Goal: Information Seeking & Learning: Learn about a topic

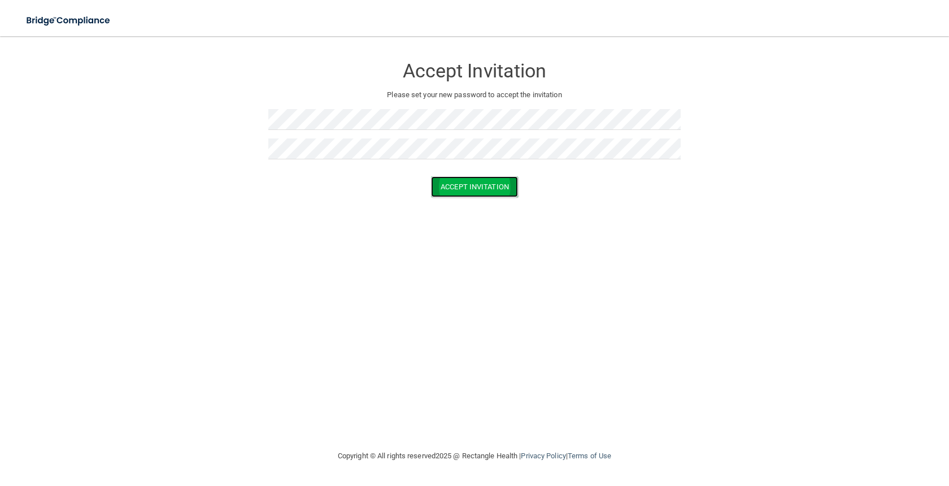
click at [502, 193] on button "Accept Invitation" at bounding box center [474, 186] width 87 height 21
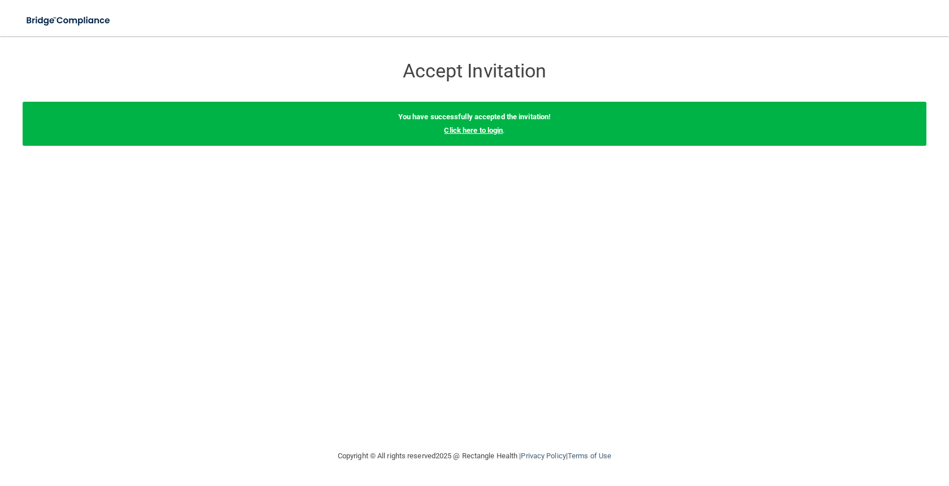
click at [485, 134] on link "Click here to login" at bounding box center [473, 130] width 59 height 8
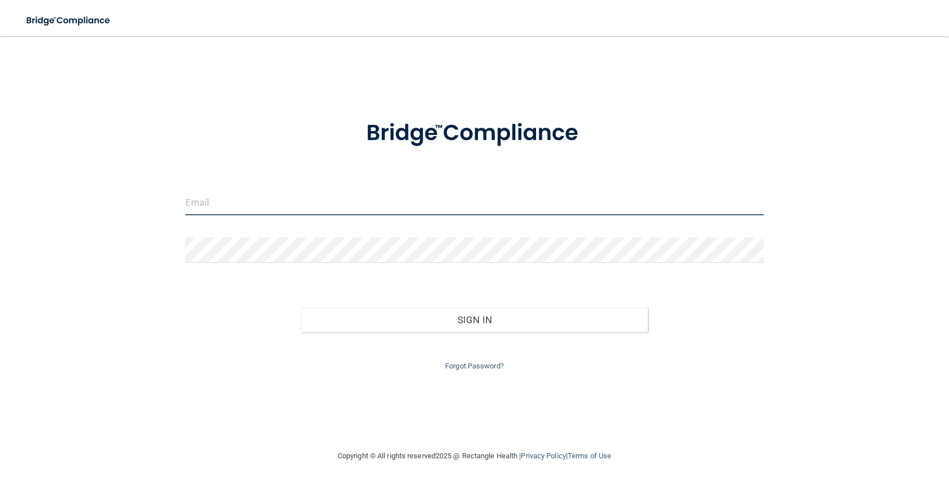
click at [397, 210] on input "email" at bounding box center [474, 202] width 578 height 25
type input "[EMAIL_ADDRESS][DOMAIN_NAME]"
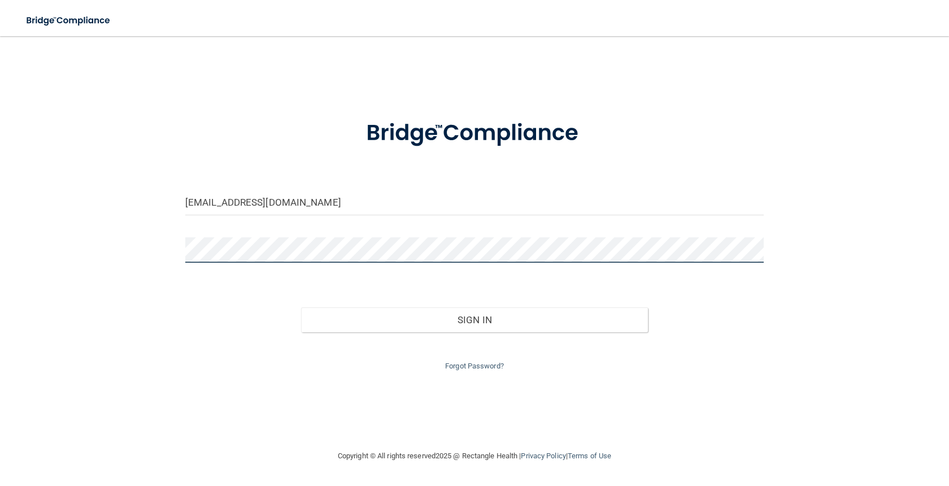
click at [301, 307] on button "Sign In" at bounding box center [474, 319] width 347 height 25
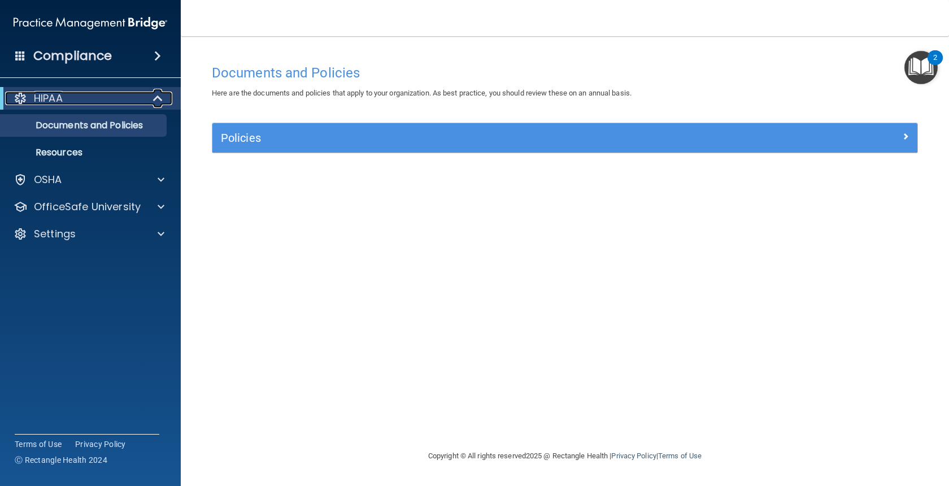
click at [160, 99] on span at bounding box center [159, 99] width 10 height 14
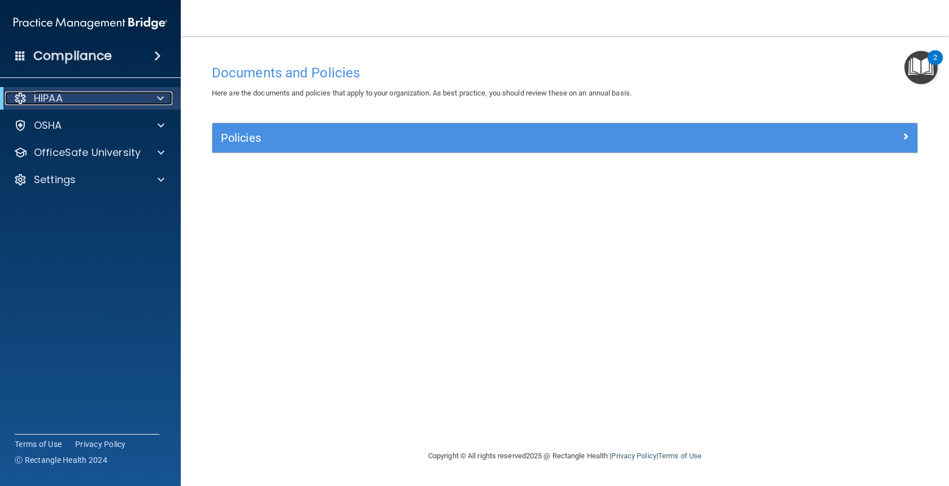
click at [160, 99] on span at bounding box center [160, 99] width 7 height 14
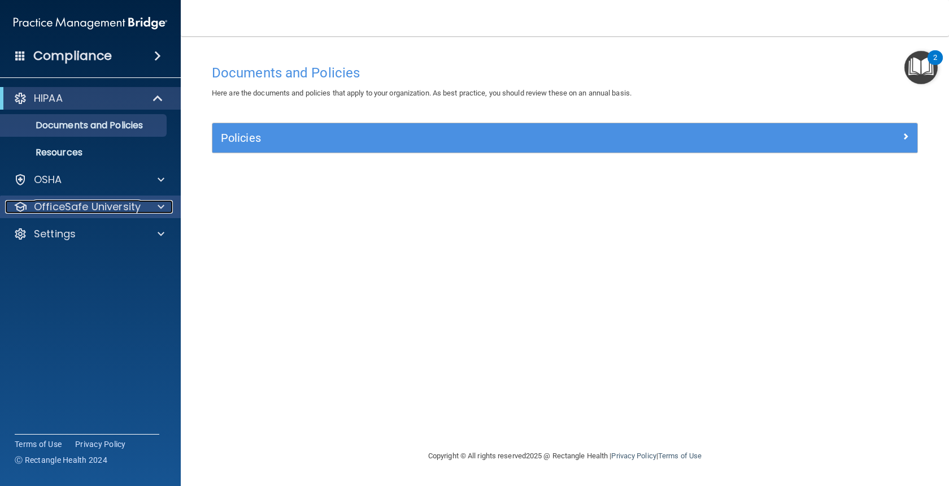
click at [161, 205] on span at bounding box center [161, 207] width 7 height 14
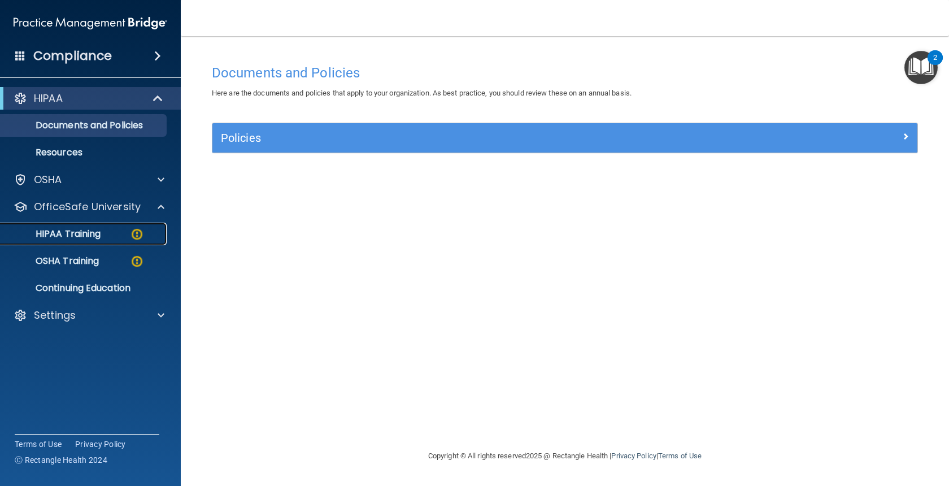
click at [137, 238] on img at bounding box center [137, 234] width 14 height 14
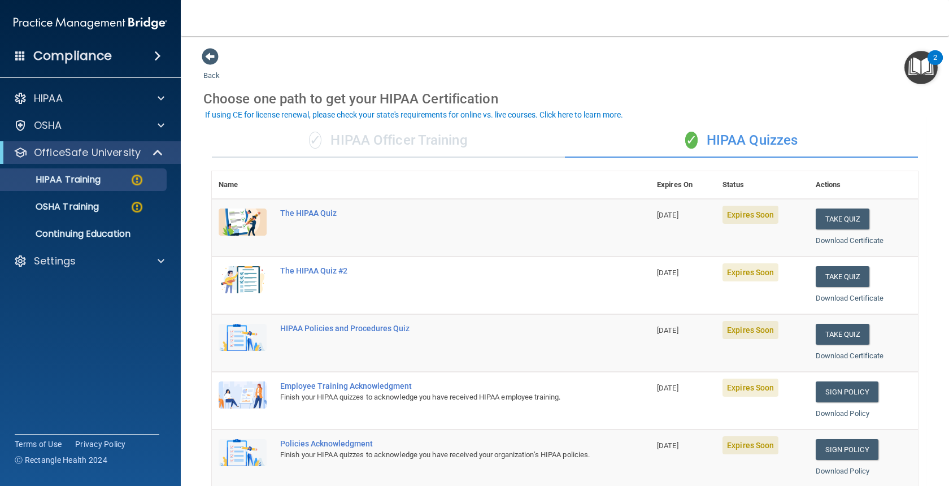
click at [393, 146] on div "✓ HIPAA Officer Training" at bounding box center [388, 141] width 353 height 34
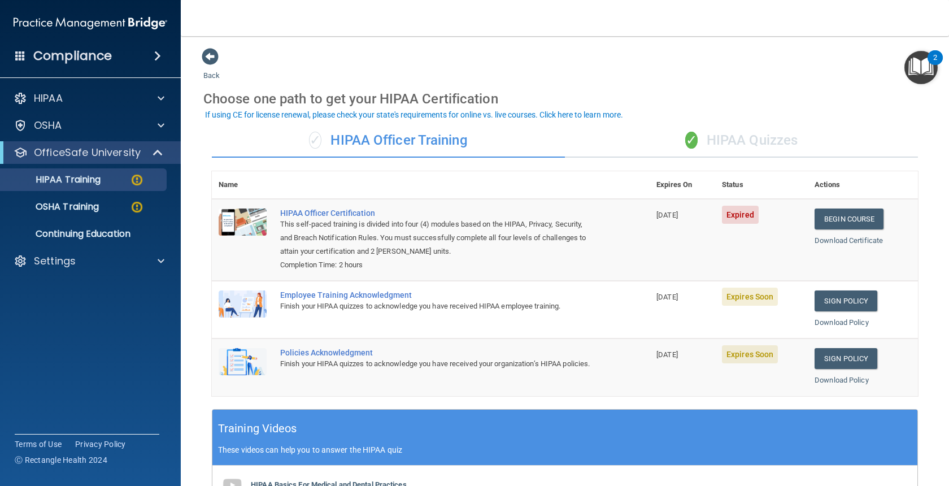
click at [724, 145] on div "✓ HIPAA Quizzes" at bounding box center [741, 141] width 353 height 34
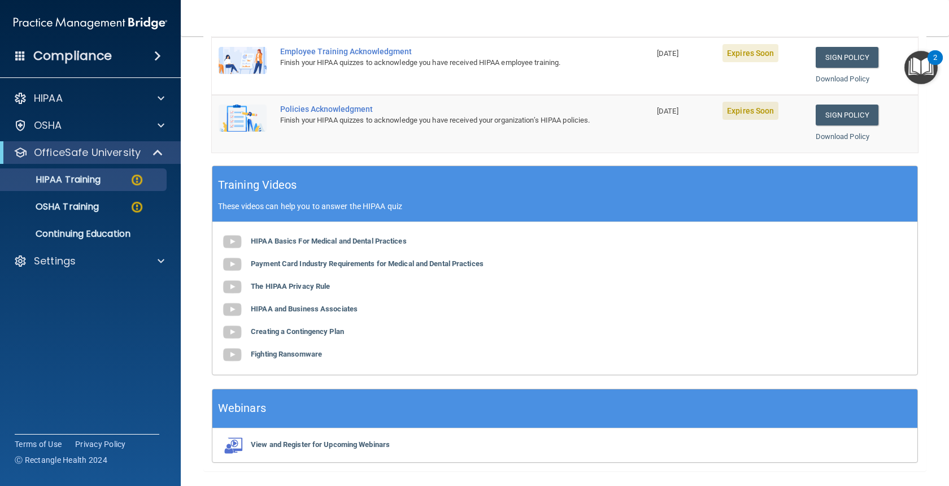
scroll to position [339, 0]
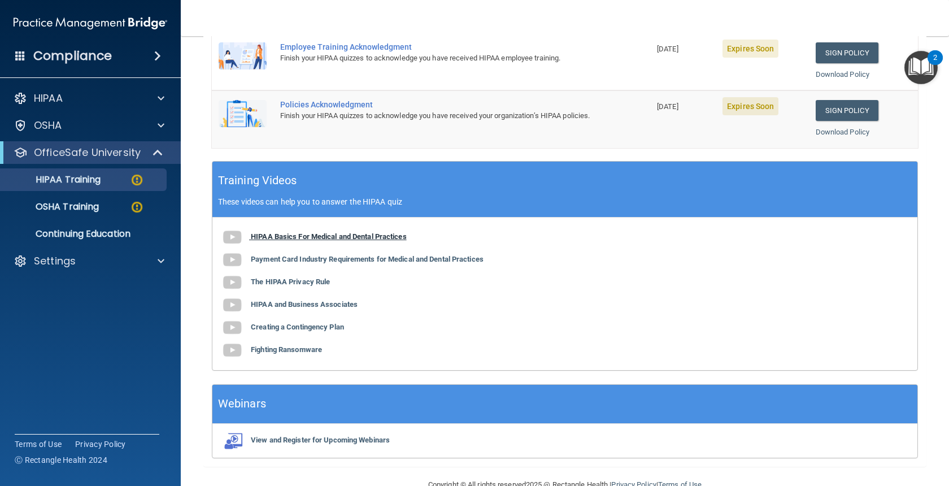
click at [333, 237] on b "HIPAA Basics For Medical and Dental Practices" at bounding box center [329, 236] width 156 height 8
click at [401, 260] on b "Payment Card Industry Requirements for Medical and Dental Practices" at bounding box center [367, 259] width 233 height 8
click at [291, 284] on b "The HIPAA Privacy Rule" at bounding box center [290, 281] width 79 height 8
click at [311, 308] on div "HIPAA Basics For Medical and Dental Practices Payment Card Industry Requirement…" at bounding box center [564, 293] width 705 height 153
click at [311, 306] on b "HIPAA and Business Associates" at bounding box center [304, 304] width 107 height 8
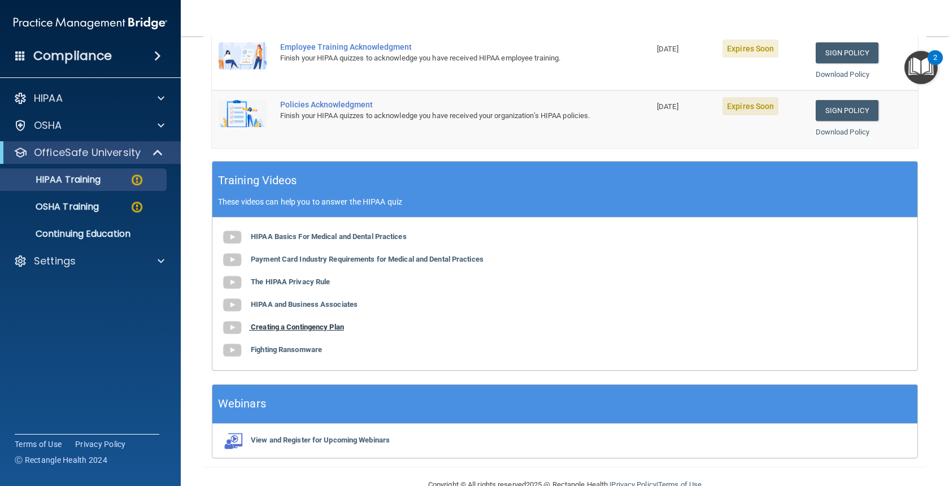
click at [338, 327] on b "Creating a Contingency Plan" at bounding box center [297, 327] width 93 height 8
click at [284, 354] on div "HIPAA Basics For Medical and Dental Practices Payment Card Industry Requirement…" at bounding box center [564, 293] width 705 height 153
click at [282, 350] on b "Fighting Ransomware" at bounding box center [286, 349] width 71 height 8
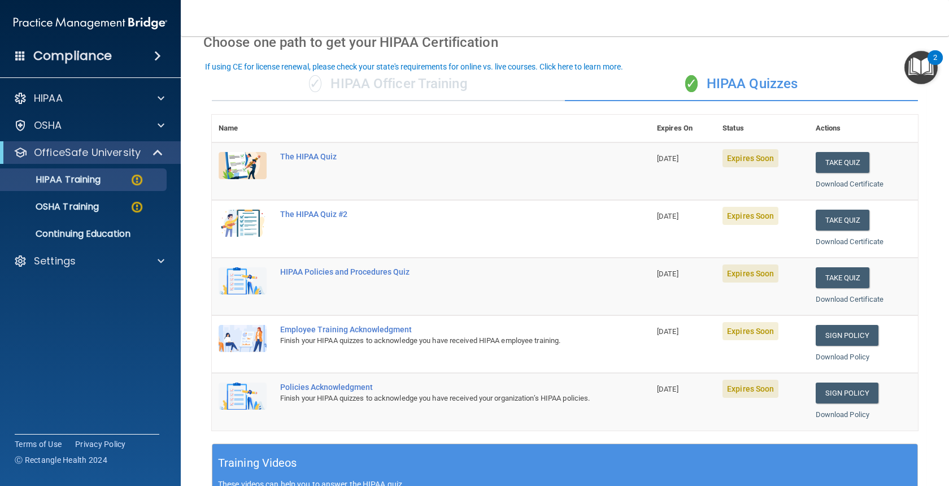
scroll to position [48, 0]
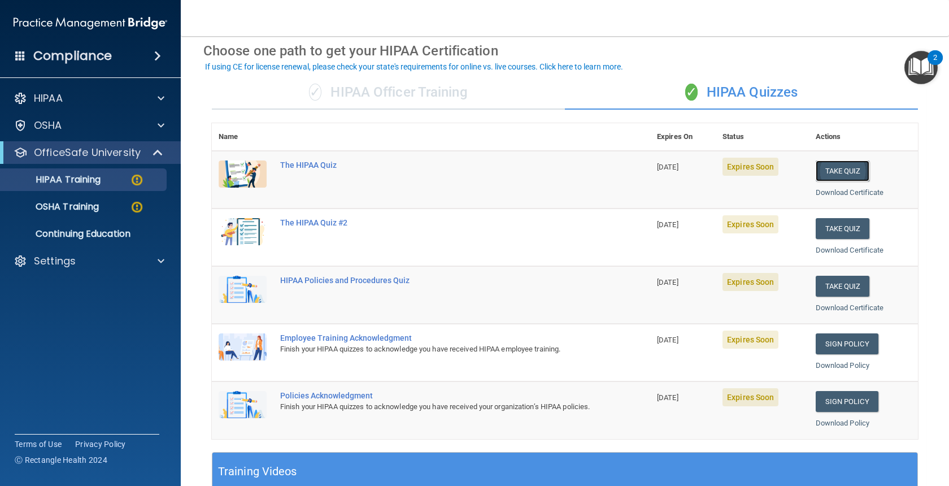
click at [845, 171] on button "Take Quiz" at bounding box center [843, 170] width 54 height 21
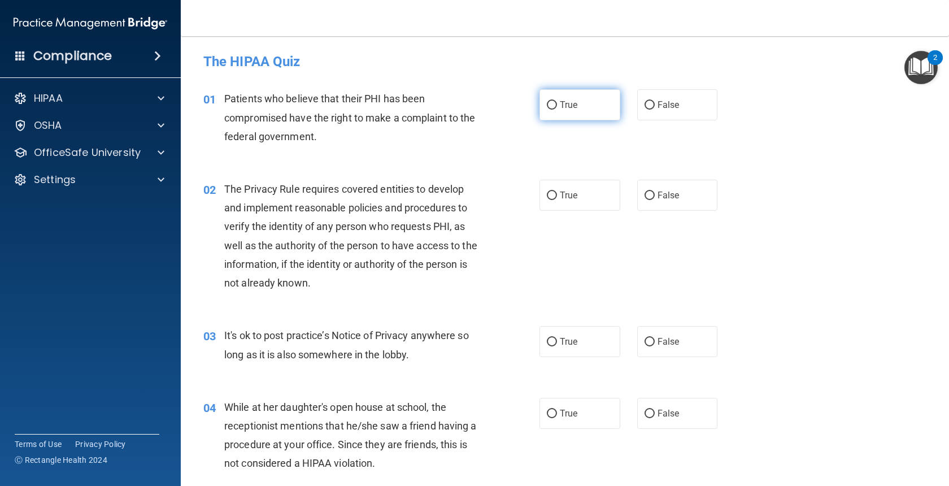
click at [550, 102] on input "True" at bounding box center [552, 105] width 10 height 8
radio input "true"
click at [674, 192] on span "False" at bounding box center [669, 195] width 22 height 11
click at [655, 192] on input "False" at bounding box center [650, 196] width 10 height 8
radio input "true"
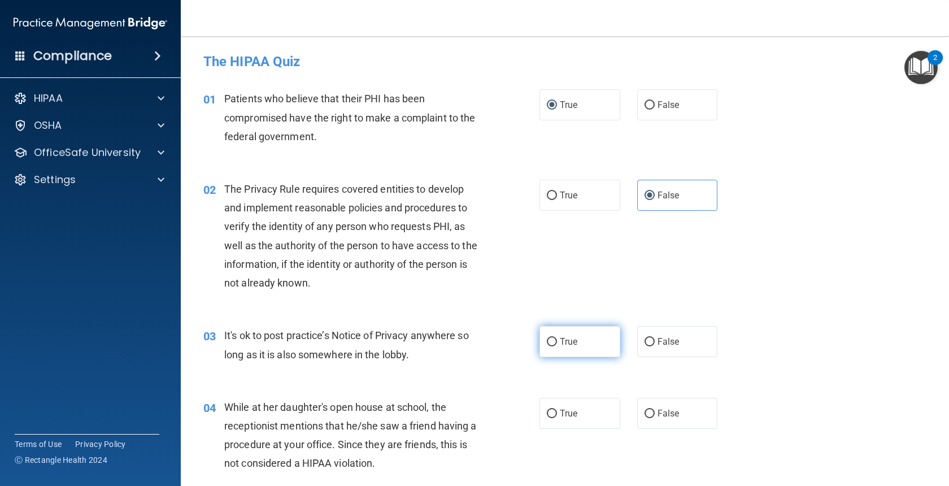
click at [585, 352] on label "True" at bounding box center [580, 341] width 81 height 31
click at [557, 346] on input "True" at bounding box center [552, 342] width 10 height 8
radio input "true"
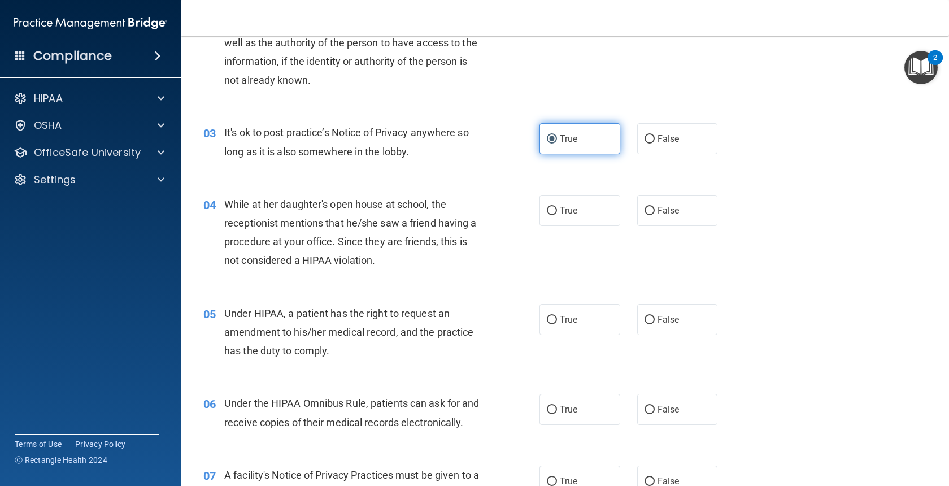
scroll to position [203, 0]
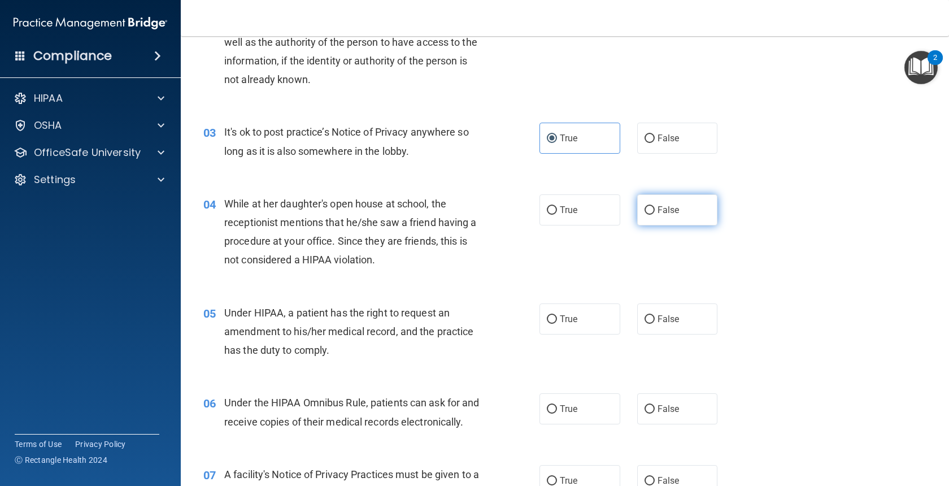
click at [666, 211] on span "False" at bounding box center [669, 210] width 22 height 11
click at [655, 211] on input "False" at bounding box center [650, 210] width 10 height 8
radio input "true"
click at [659, 325] on label "False" at bounding box center [677, 318] width 81 height 31
click at [655, 324] on input "False" at bounding box center [650, 319] width 10 height 8
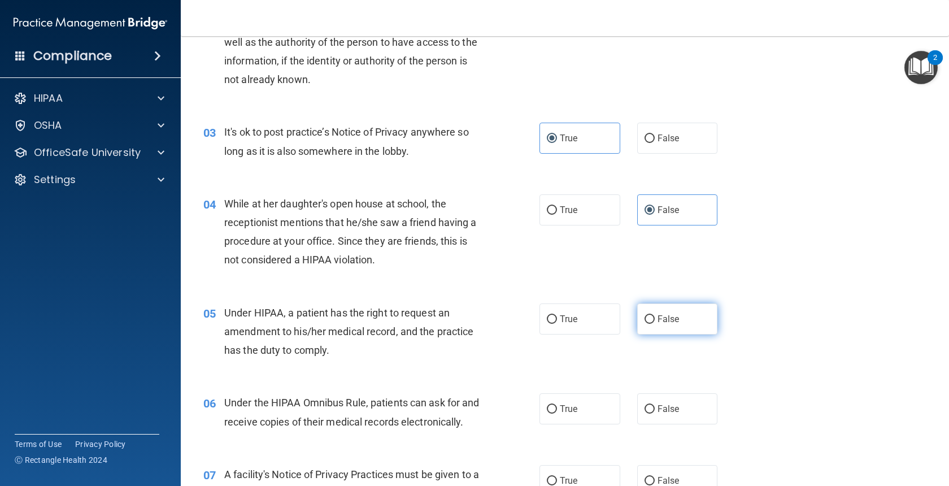
radio input "true"
click at [601, 404] on label "True" at bounding box center [580, 408] width 81 height 31
click at [557, 405] on input "True" at bounding box center [552, 409] width 10 height 8
radio input "true"
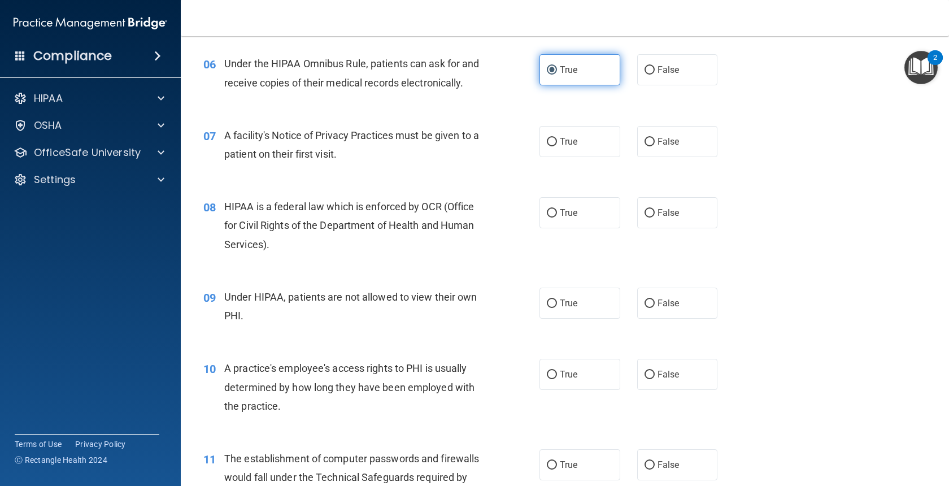
scroll to position [565, 0]
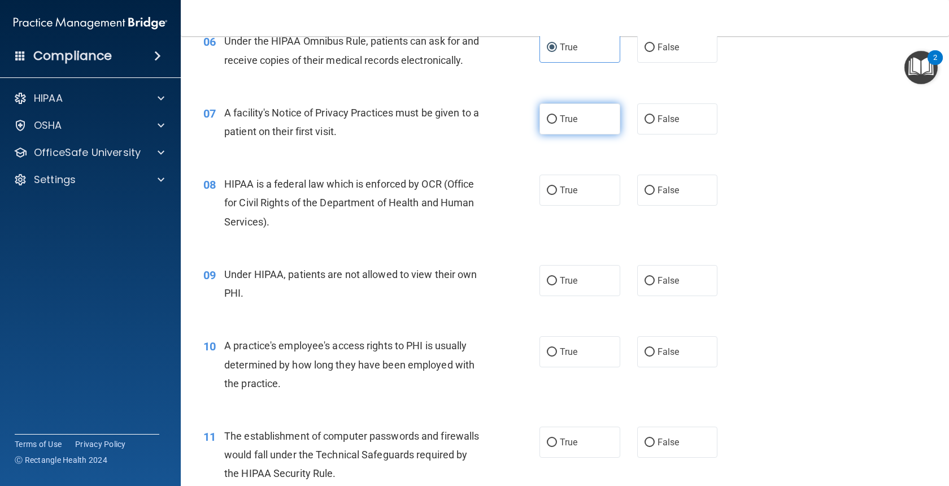
click at [588, 134] on label "True" at bounding box center [580, 118] width 81 height 31
click at [557, 124] on input "True" at bounding box center [552, 119] width 10 height 8
radio input "true"
click at [600, 201] on label "True" at bounding box center [580, 190] width 81 height 31
click at [557, 195] on input "True" at bounding box center [552, 190] width 10 height 8
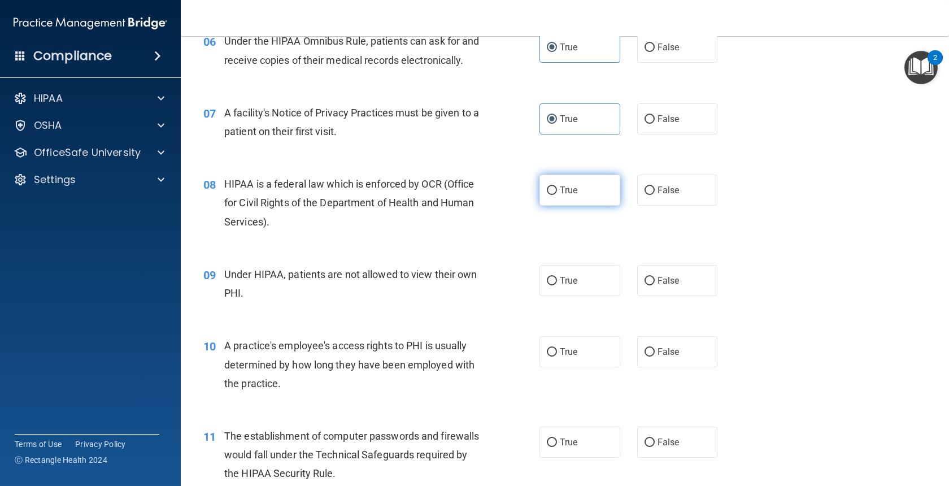
radio input "true"
click at [665, 296] on label "False" at bounding box center [677, 280] width 81 height 31
click at [655, 285] on input "False" at bounding box center [650, 281] width 10 height 8
radio input "true"
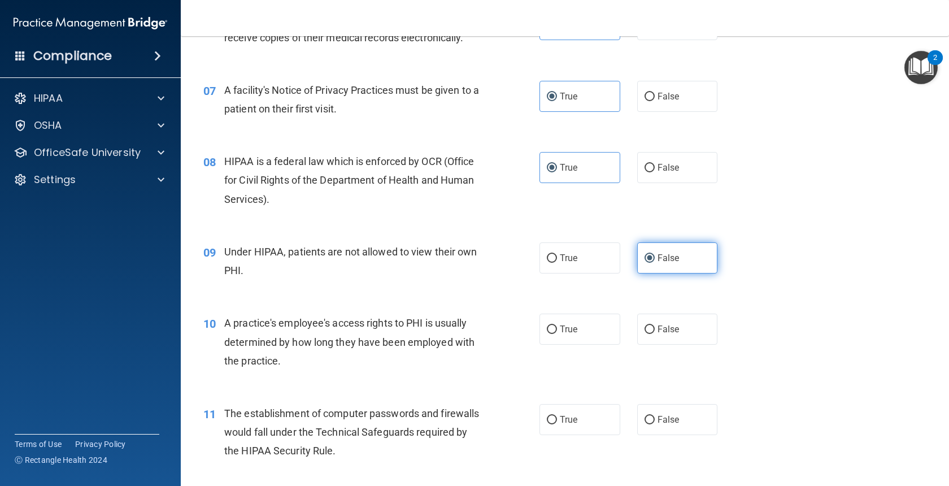
scroll to position [610, 0]
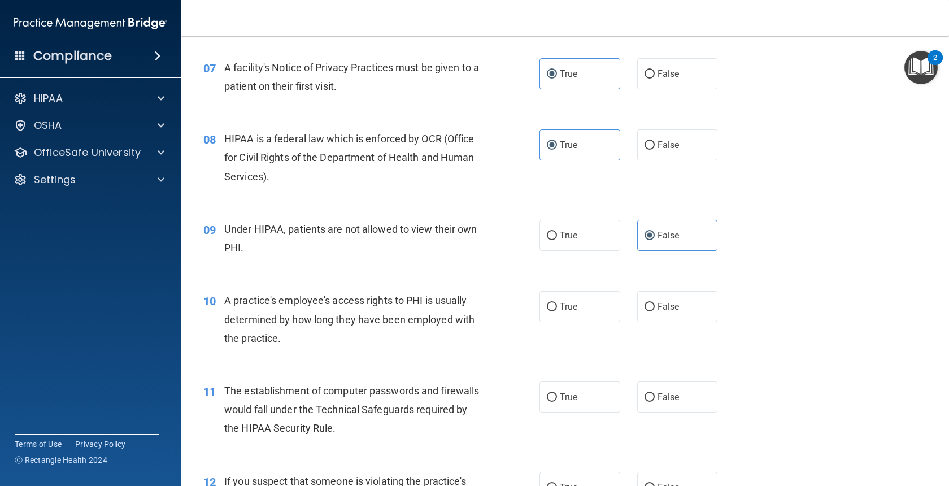
click at [824, 225] on div "09 Under HIPAA, patients are not allowed to view their own PHI. True False" at bounding box center [565, 241] width 740 height 71
click at [818, 206] on div "08 HIPAA is a federal law which is enforced by OCR (Office for Civil Rights of …" at bounding box center [565, 160] width 740 height 90
click at [843, 303] on div "10 A practice's employee's access rights to PHI is usually determined by how lo…" at bounding box center [565, 322] width 740 height 90
drag, startPoint x: 843, startPoint y: 305, endPoint x: 837, endPoint y: 362, distance: 56.9
click at [837, 362] on div "10 A practice's employee's access rights to PHI is usually determined by how lo…" at bounding box center [565, 322] width 740 height 90
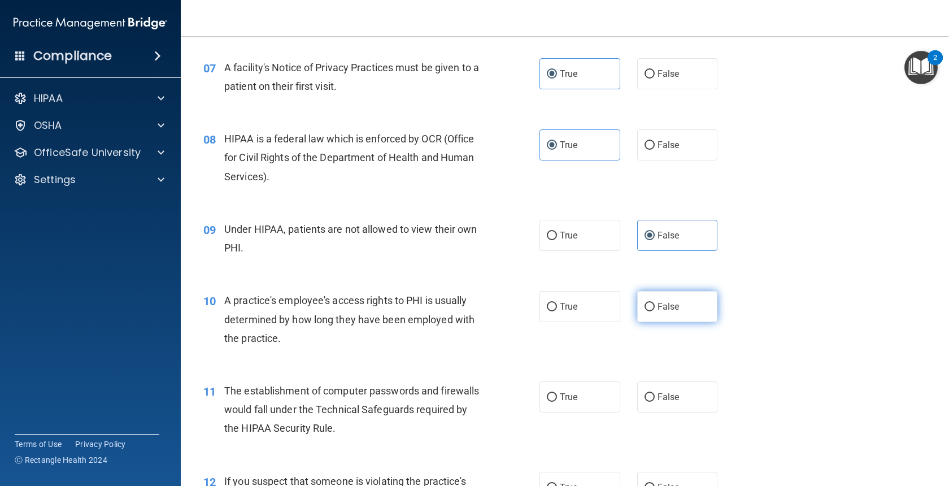
click at [654, 322] on label "False" at bounding box center [677, 306] width 81 height 31
click at [654, 311] on input "False" at bounding box center [650, 307] width 10 height 8
radio input "true"
click at [443, 428] on span "The establishment of computer passwords and firewalls would fall under the Tech…" at bounding box center [351, 409] width 255 height 49
drag, startPoint x: 533, startPoint y: 444, endPoint x: 526, endPoint y: 476, distance: 33.0
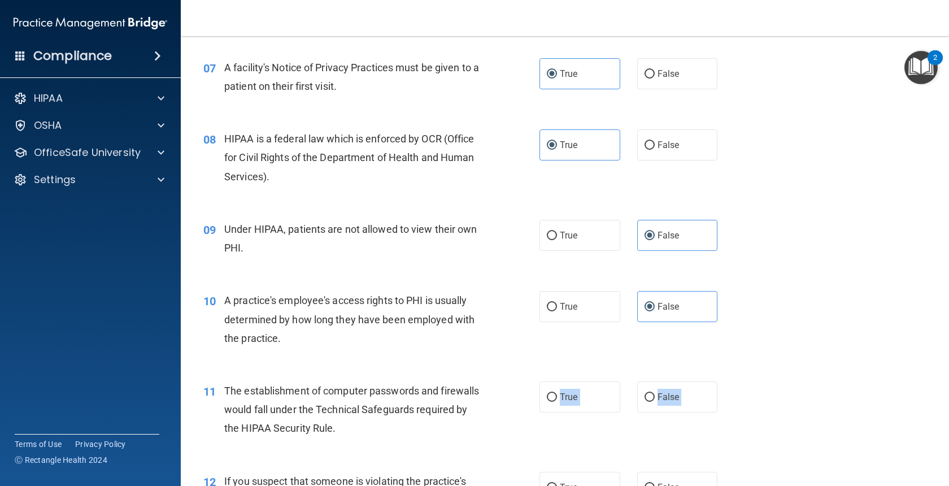
click at [834, 367] on div "10 A practice's employee's access rights to PHI is usually determined by how lo…" at bounding box center [565, 322] width 740 height 90
click at [602, 412] on label "True" at bounding box center [580, 396] width 81 height 31
click at [557, 402] on input "True" at bounding box center [552, 397] width 10 height 8
radio input "true"
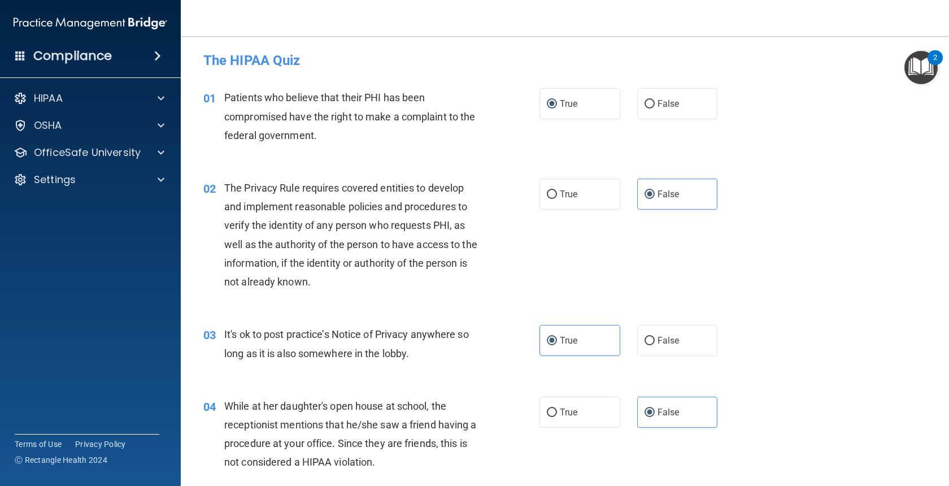
scroll to position [0, 0]
click at [601, 188] on label "True" at bounding box center [580, 195] width 81 height 31
click at [557, 192] on input "True" at bounding box center [552, 196] width 10 height 8
radio input "true"
radio input "false"
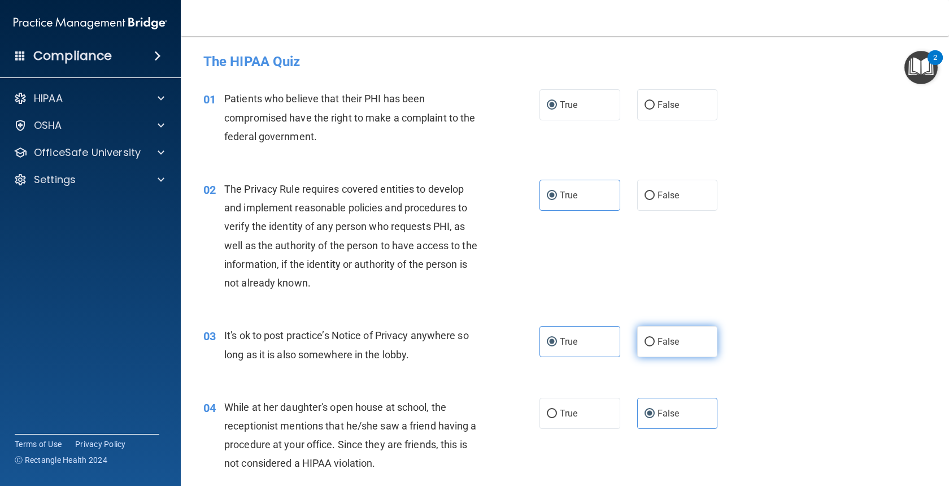
click at [659, 332] on label "False" at bounding box center [677, 341] width 81 height 31
click at [655, 338] on input "False" at bounding box center [650, 342] width 10 height 8
radio input "true"
radio input "false"
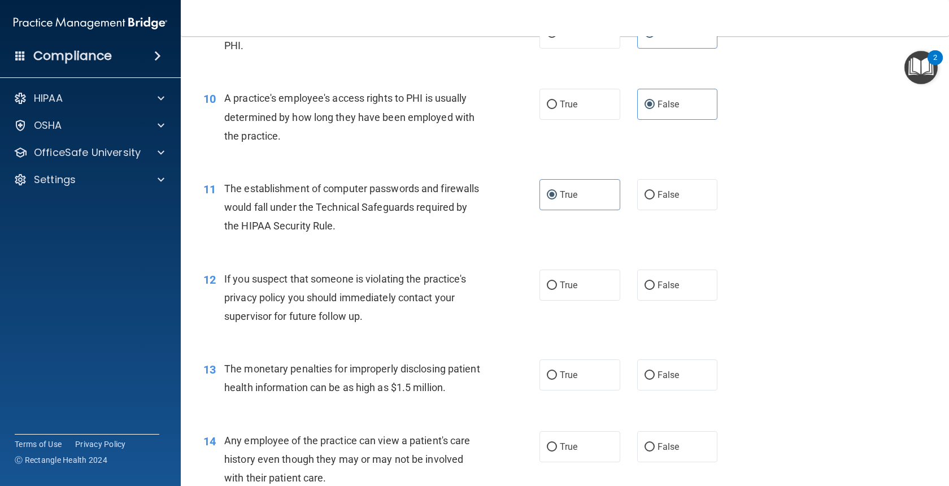
scroll to position [836, 0]
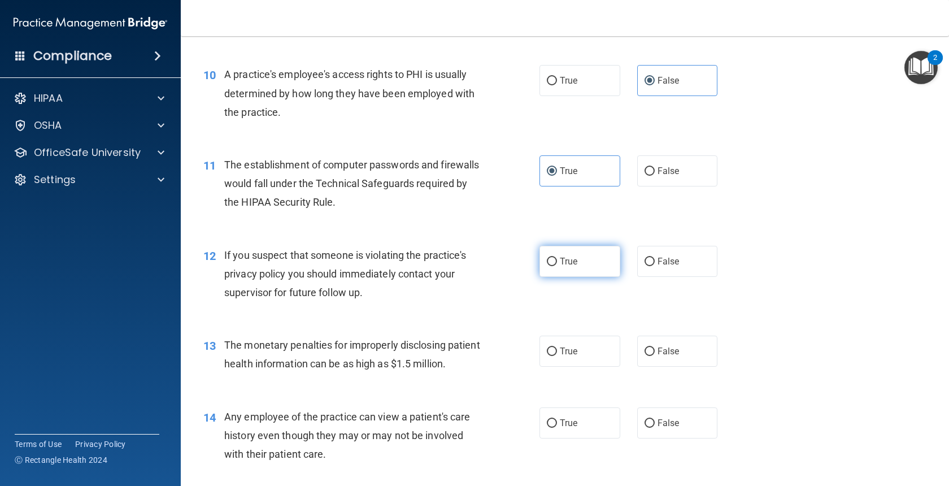
click at [577, 267] on span "True" at bounding box center [569, 261] width 18 height 11
click at [557, 266] on input "True" at bounding box center [552, 262] width 10 height 8
radio input "true"
click at [548, 367] on label "True" at bounding box center [580, 351] width 81 height 31
click at [548, 356] on input "True" at bounding box center [552, 351] width 10 height 8
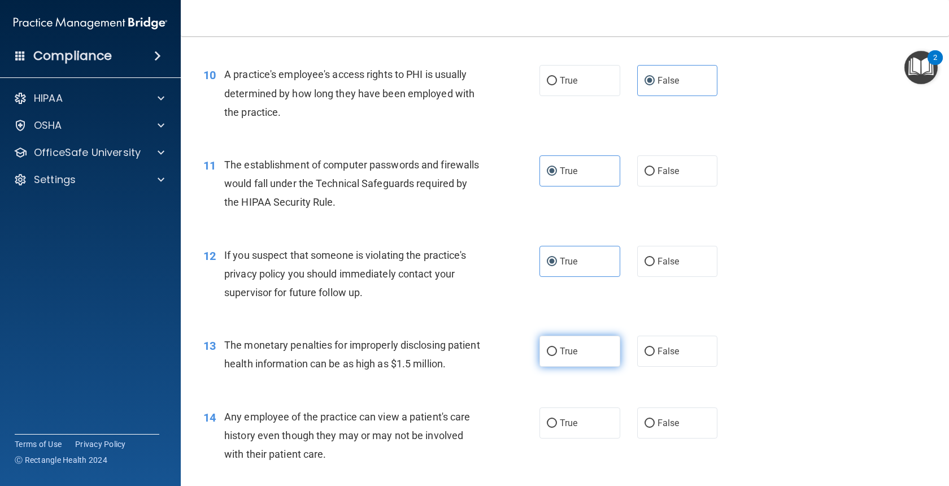
radio input "true"
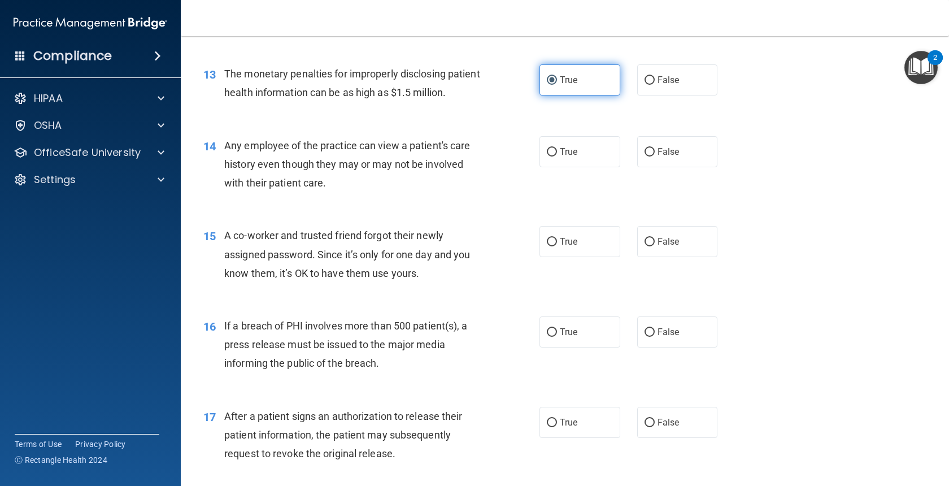
scroll to position [1130, 0]
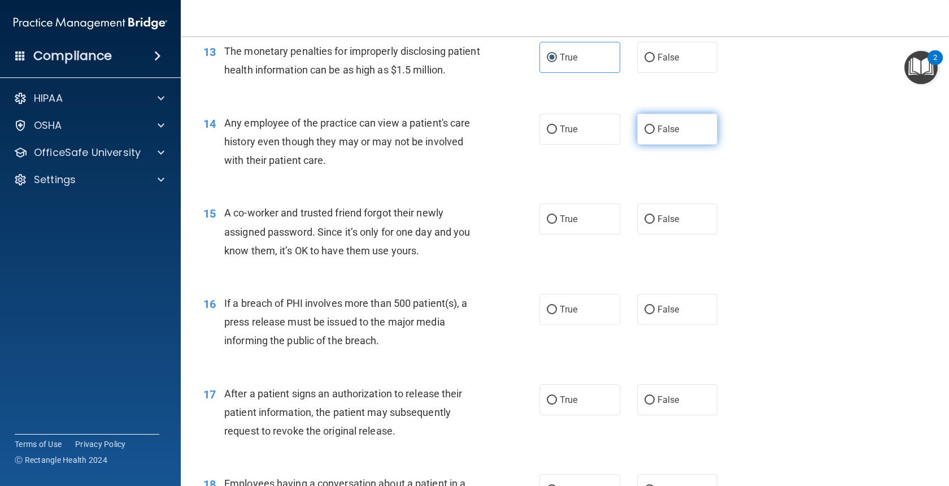
click at [649, 145] on label "False" at bounding box center [677, 129] width 81 height 31
click at [649, 134] on input "False" at bounding box center [650, 129] width 10 height 8
radio input "true"
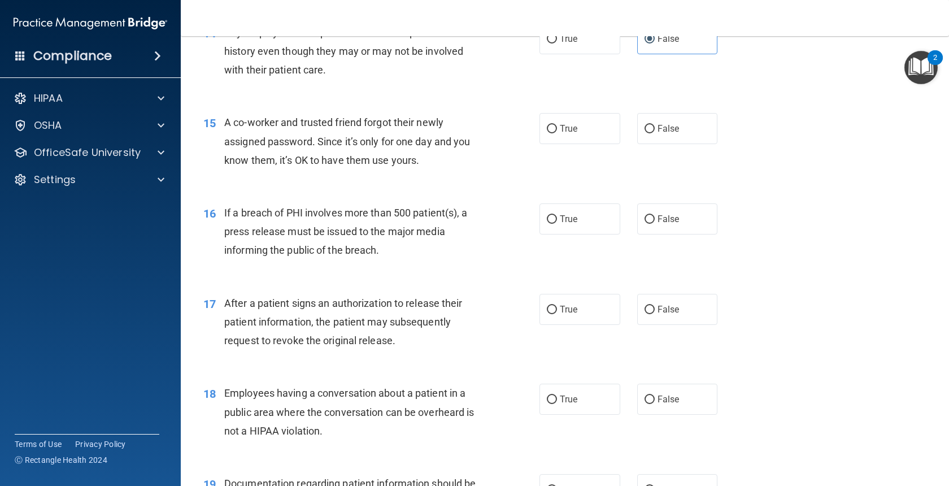
scroll to position [1243, 0]
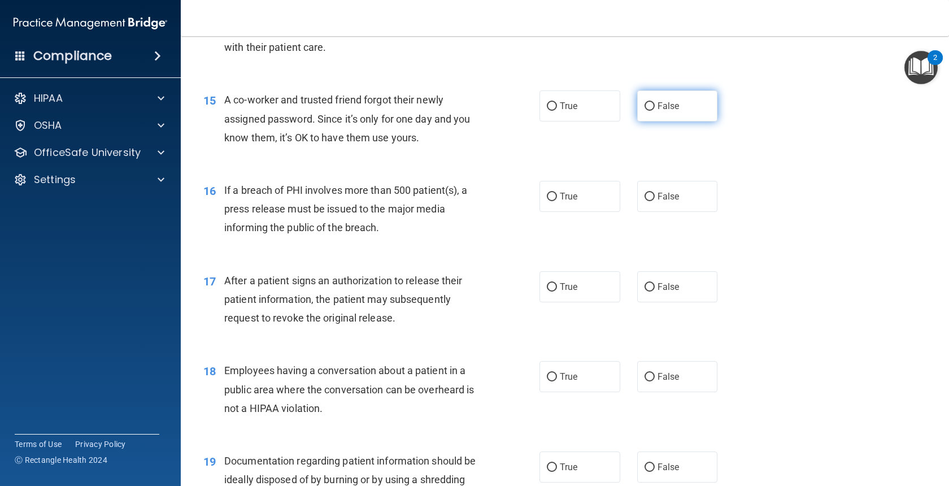
click at [660, 111] on span "False" at bounding box center [669, 106] width 22 height 11
click at [655, 111] on input "False" at bounding box center [650, 106] width 10 height 8
radio input "true"
click at [552, 212] on label "True" at bounding box center [580, 196] width 81 height 31
click at [552, 201] on input "True" at bounding box center [552, 197] width 10 height 8
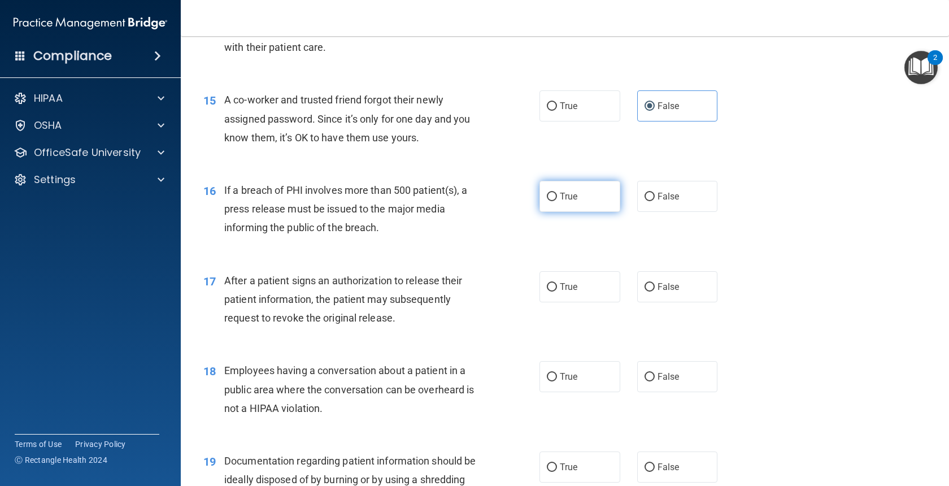
radio input "true"
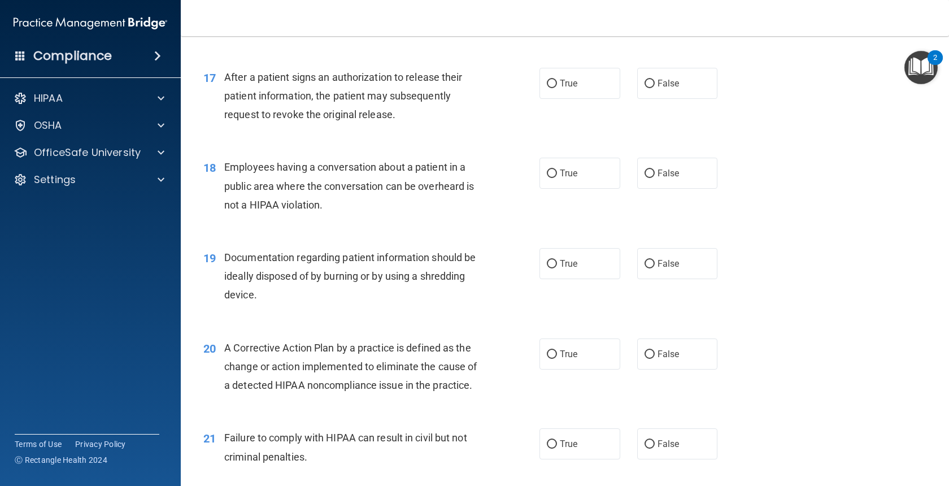
scroll to position [1469, 0]
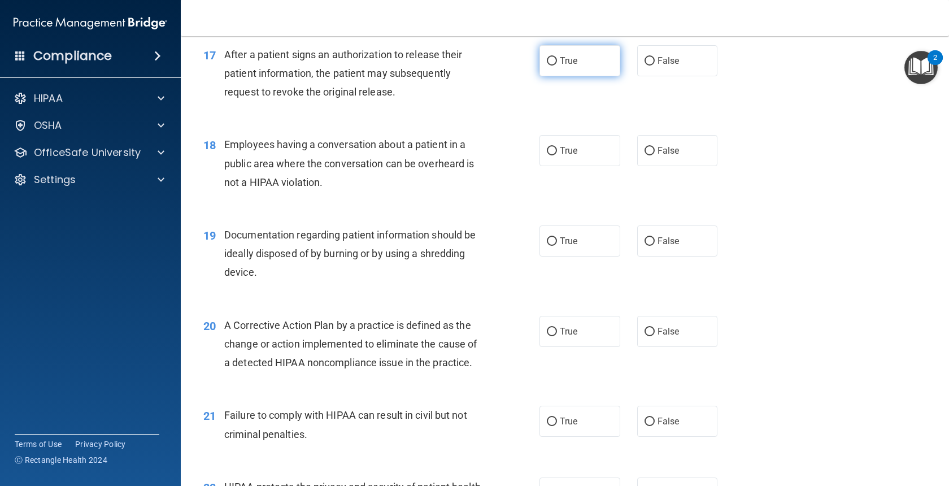
click at [563, 76] on label "True" at bounding box center [580, 60] width 81 height 31
click at [557, 66] on input "True" at bounding box center [552, 61] width 10 height 8
radio input "true"
click at [652, 155] on input "False" at bounding box center [650, 151] width 10 height 8
radio input "true"
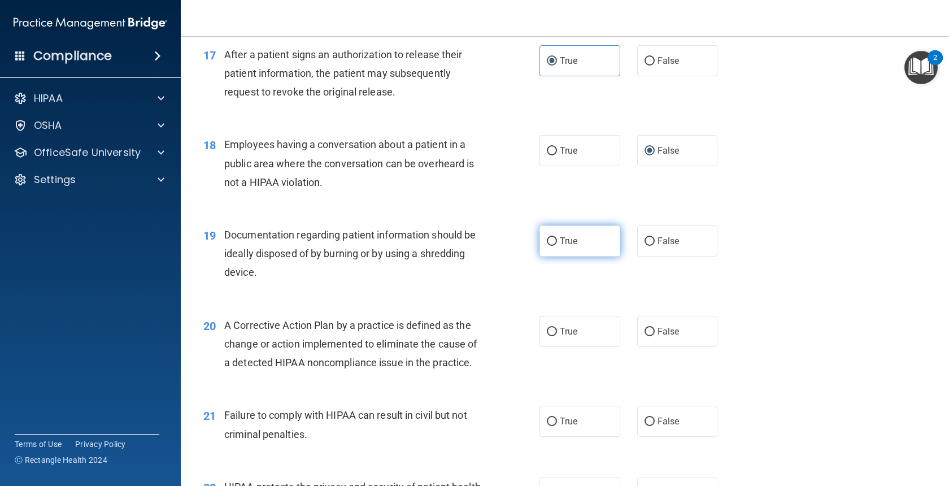
click at [575, 256] on label "True" at bounding box center [580, 240] width 81 height 31
click at [557, 246] on input "True" at bounding box center [552, 241] width 10 height 8
radio input "true"
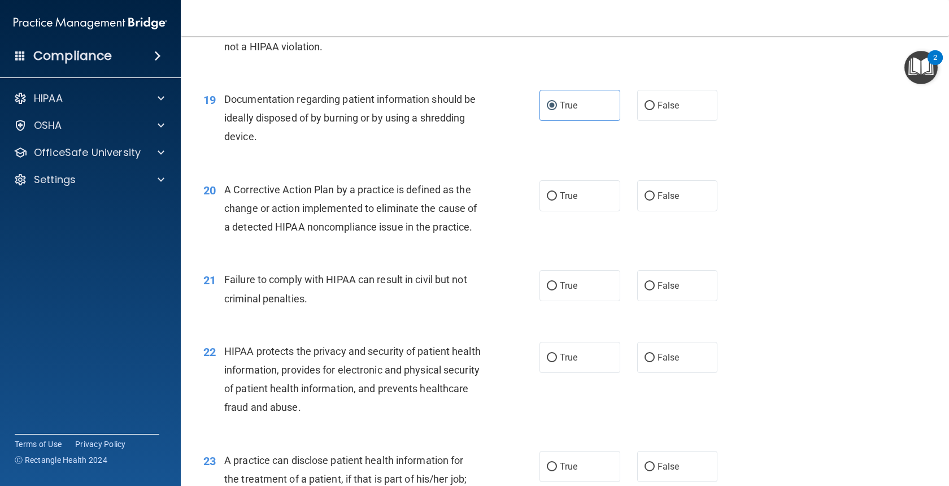
scroll to position [1627, 0]
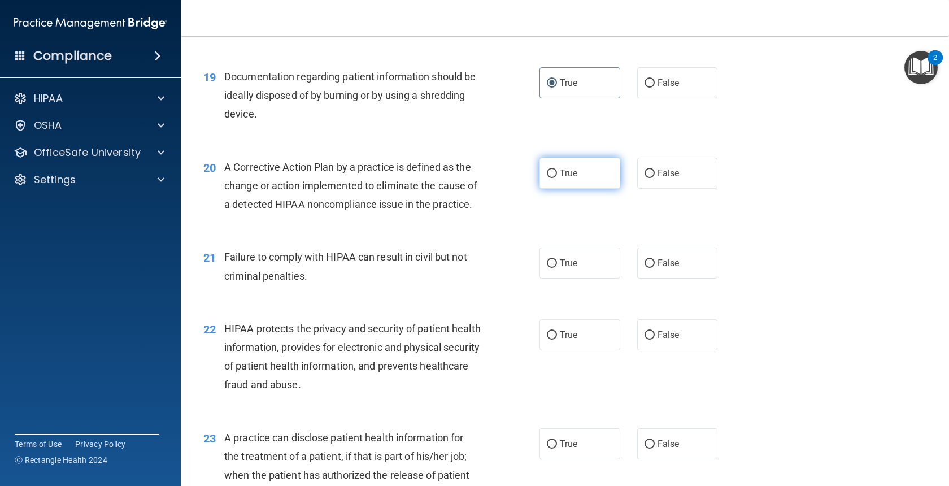
click at [555, 189] on label "True" at bounding box center [580, 173] width 81 height 31
click at [555, 178] on input "True" at bounding box center [552, 173] width 10 height 8
radio input "true"
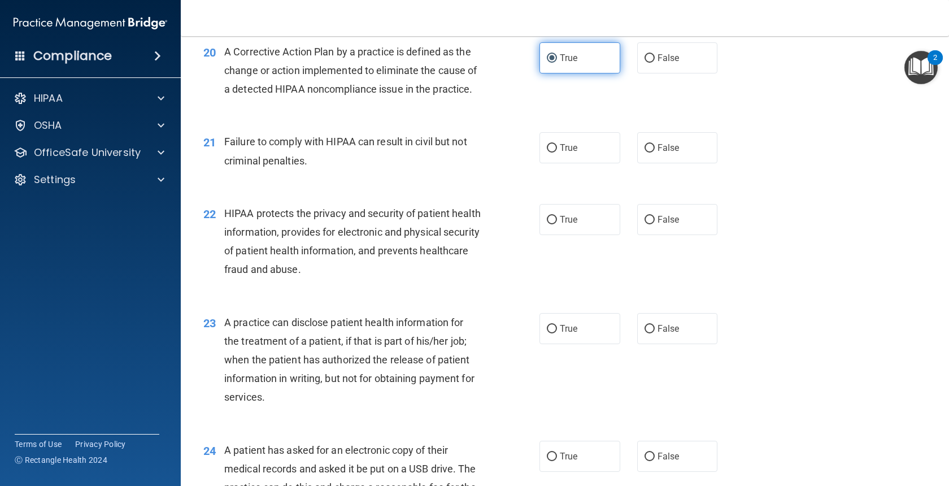
scroll to position [1763, 0]
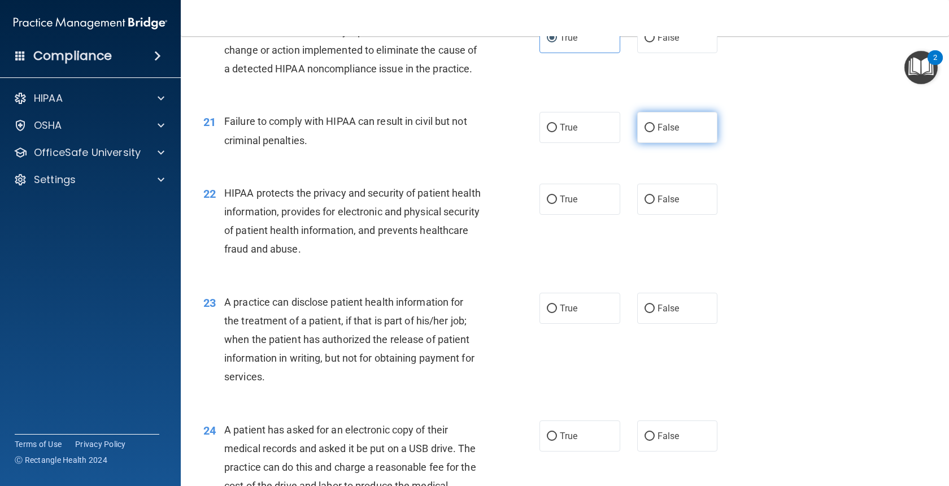
click at [646, 132] on input "False" at bounding box center [650, 128] width 10 height 8
radio input "true"
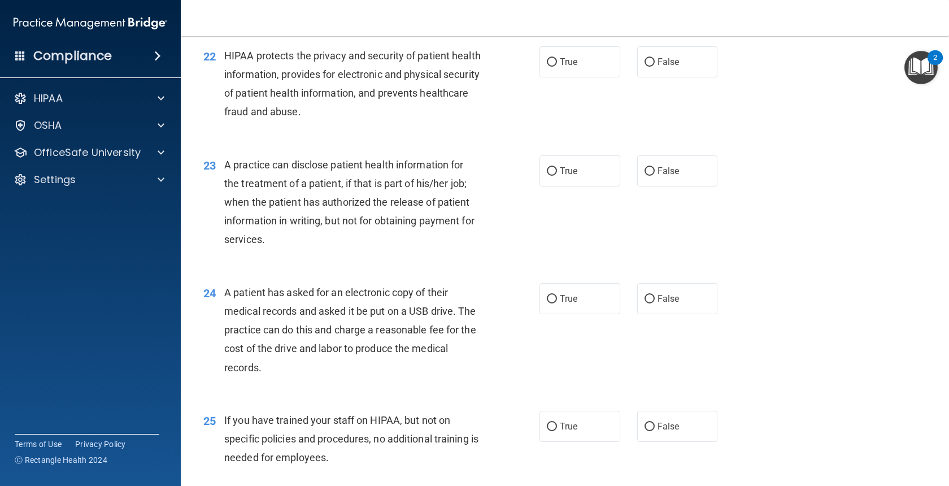
scroll to position [1921, 0]
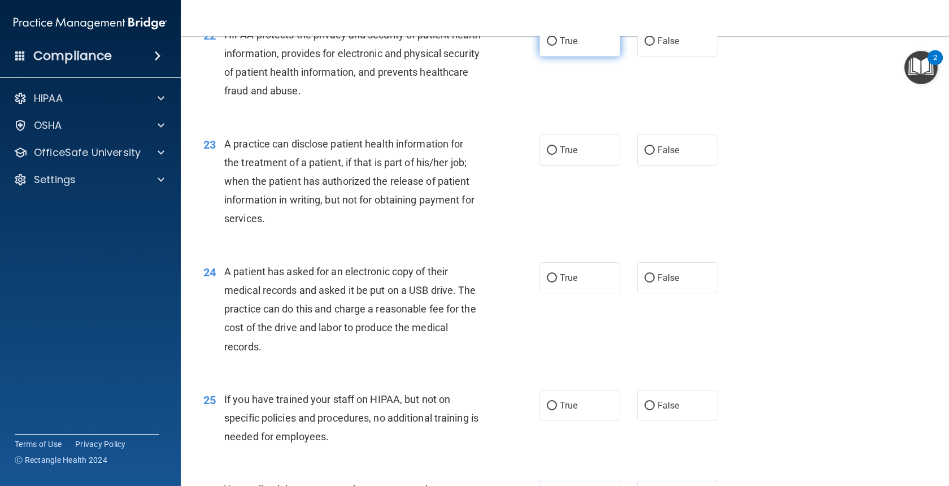
click at [563, 56] on label "True" at bounding box center [580, 40] width 81 height 31
click at [557, 46] on input "True" at bounding box center [552, 41] width 10 height 8
radio input "true"
click at [565, 155] on span "True" at bounding box center [569, 150] width 18 height 11
click at [557, 155] on input "True" at bounding box center [552, 150] width 10 height 8
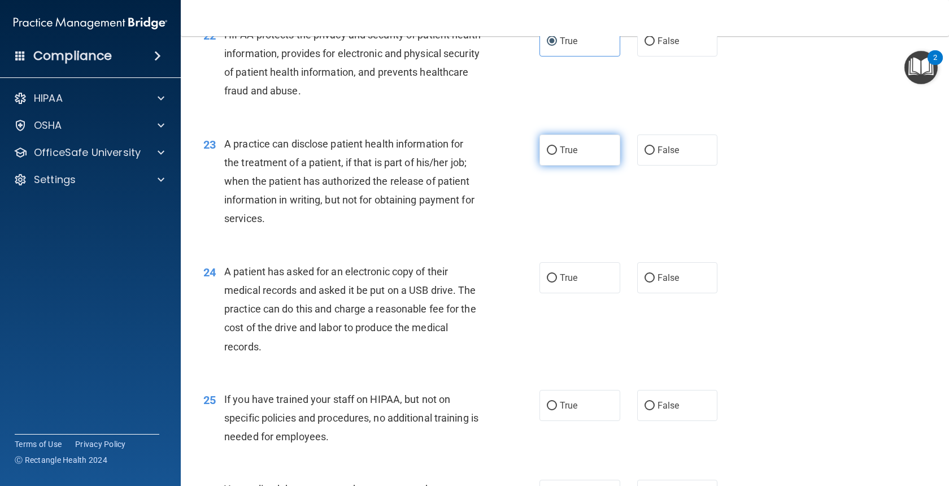
radio input "true"
click at [650, 166] on label "False" at bounding box center [677, 149] width 81 height 31
click at [650, 155] on input "False" at bounding box center [650, 150] width 10 height 8
radio input "true"
radio input "false"
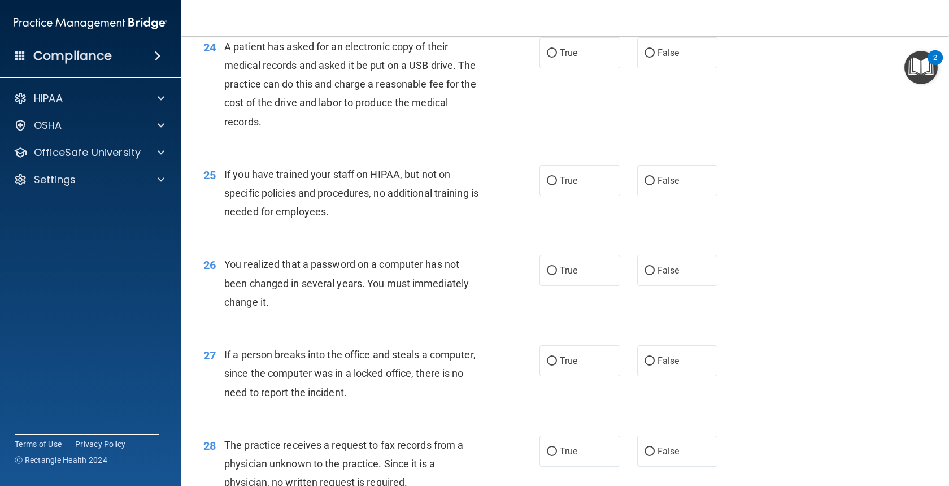
scroll to position [2147, 0]
click at [556, 56] on input "True" at bounding box center [552, 52] width 10 height 8
radio input "true"
click at [679, 195] on label "False" at bounding box center [677, 179] width 81 height 31
click at [655, 184] on input "False" at bounding box center [650, 180] width 10 height 8
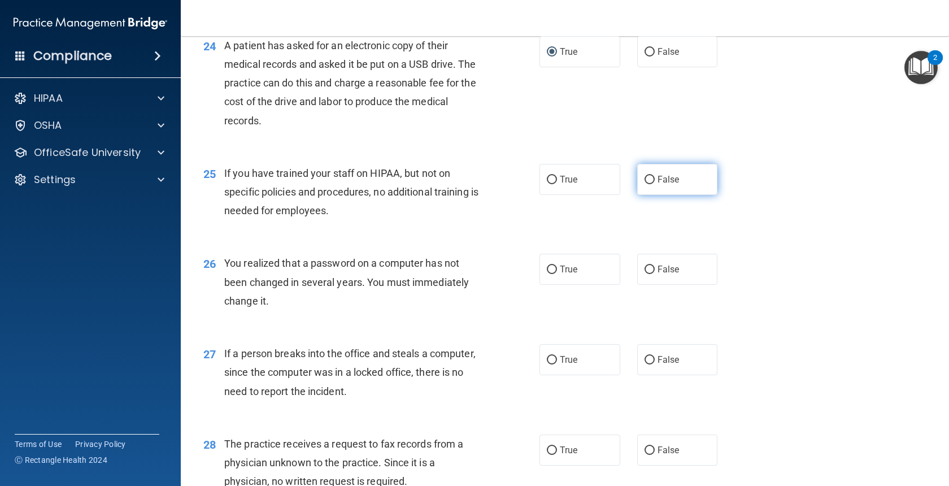
radio input "true"
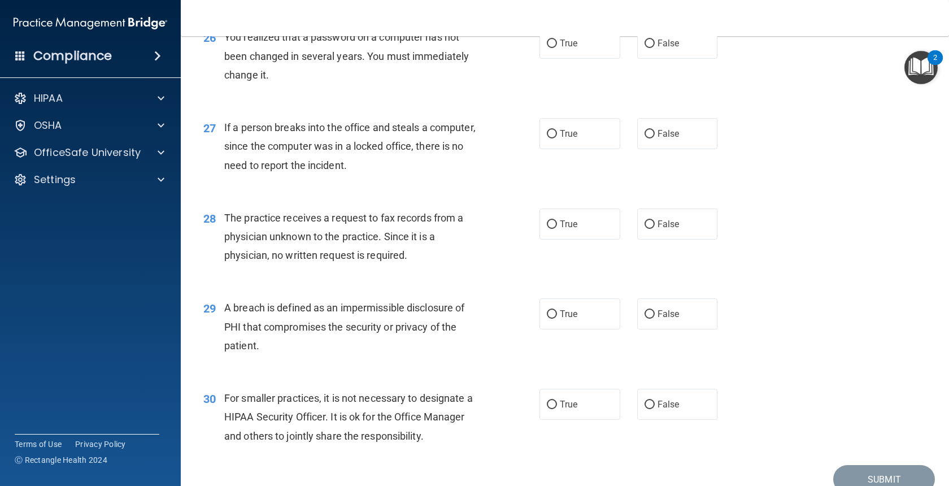
scroll to position [2395, 0]
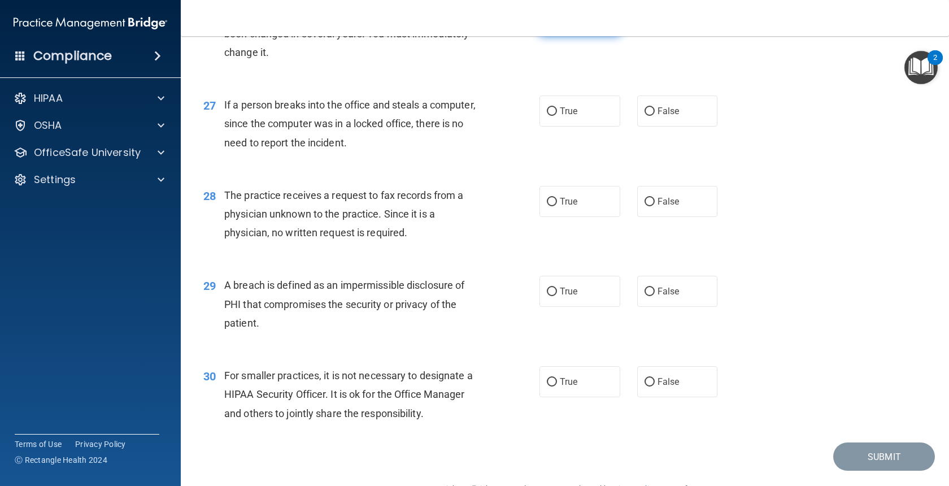
click at [571, 36] on label "True" at bounding box center [580, 20] width 81 height 31
click at [557, 25] on input "True" at bounding box center [552, 21] width 10 height 8
radio input "true"
click at [700, 127] on label "False" at bounding box center [677, 110] width 81 height 31
click at [655, 116] on input "False" at bounding box center [650, 111] width 10 height 8
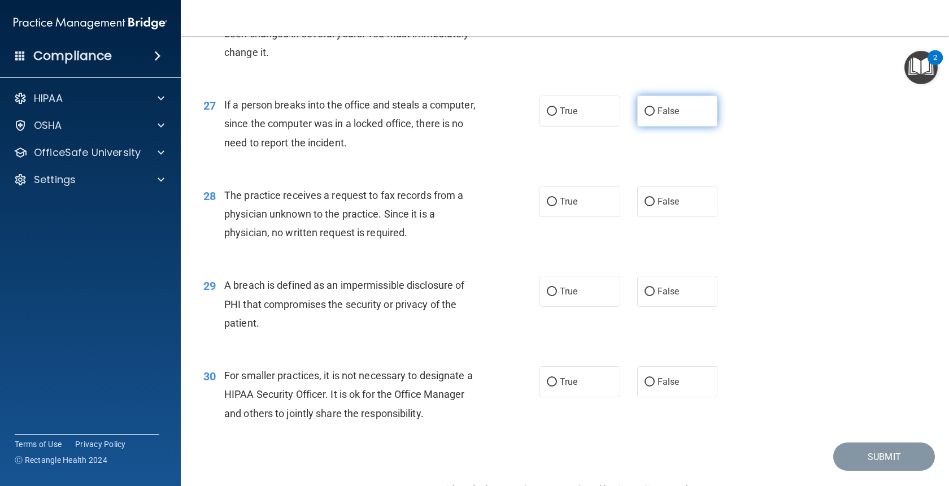
radio input "true"
click at [650, 217] on label "False" at bounding box center [677, 201] width 81 height 31
click at [650, 206] on input "False" at bounding box center [650, 202] width 10 height 8
radio input "true"
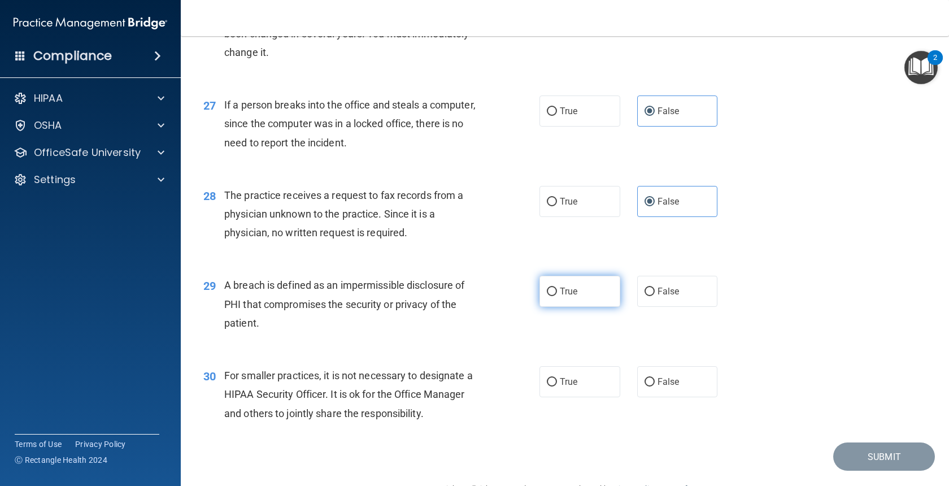
click at [564, 307] on label "True" at bounding box center [580, 291] width 81 height 31
click at [557, 296] on input "True" at bounding box center [552, 292] width 10 height 8
radio input "true"
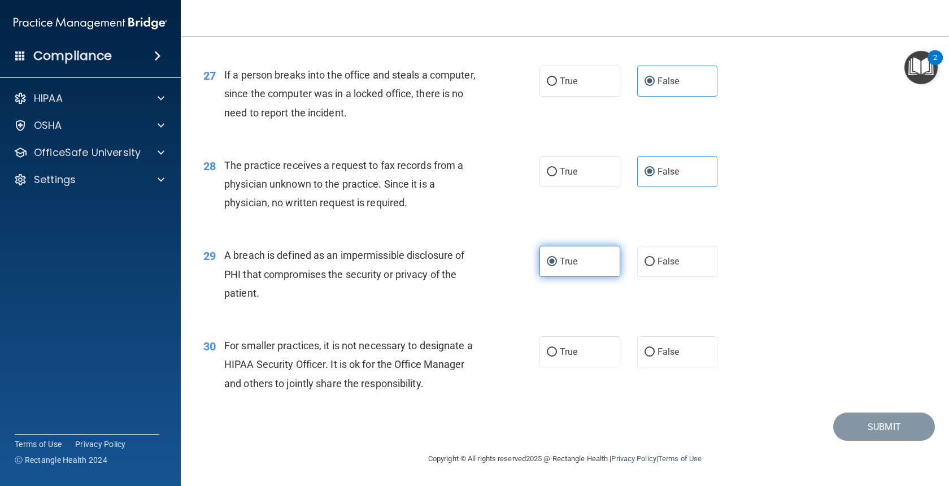
scroll to position [2463, 0]
click at [672, 351] on span "False" at bounding box center [669, 351] width 22 height 11
click at [655, 351] on input "False" at bounding box center [650, 352] width 10 height 8
radio input "true"
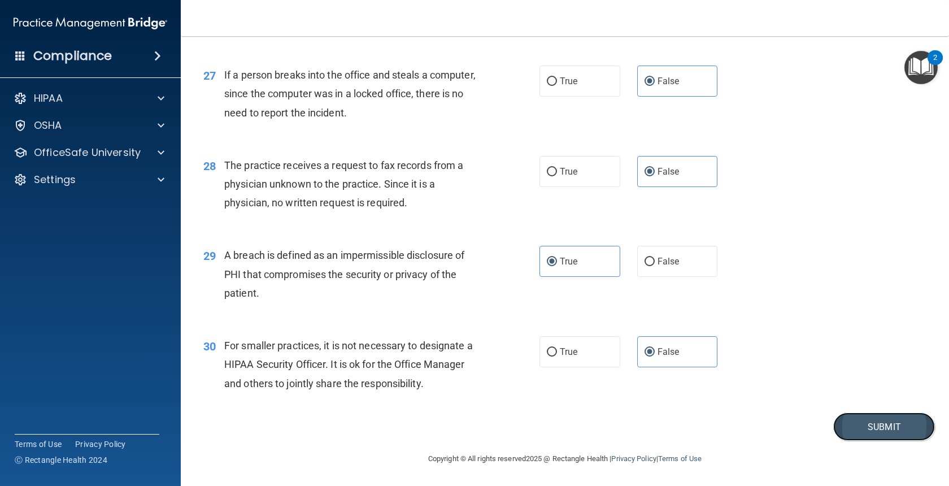
click at [874, 424] on button "Submit" at bounding box center [884, 426] width 102 height 29
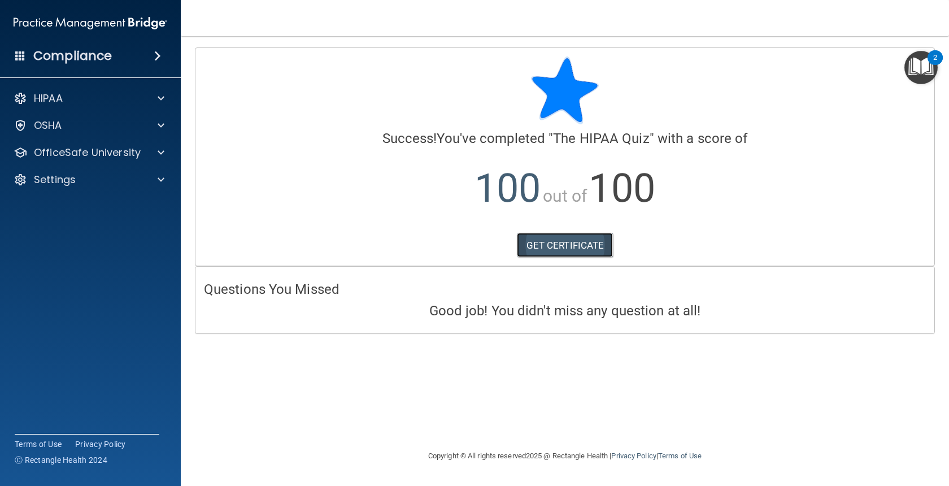
click at [594, 249] on link "GET CERTIFICATE" at bounding box center [565, 245] width 97 height 25
click at [161, 99] on span at bounding box center [161, 99] width 7 height 14
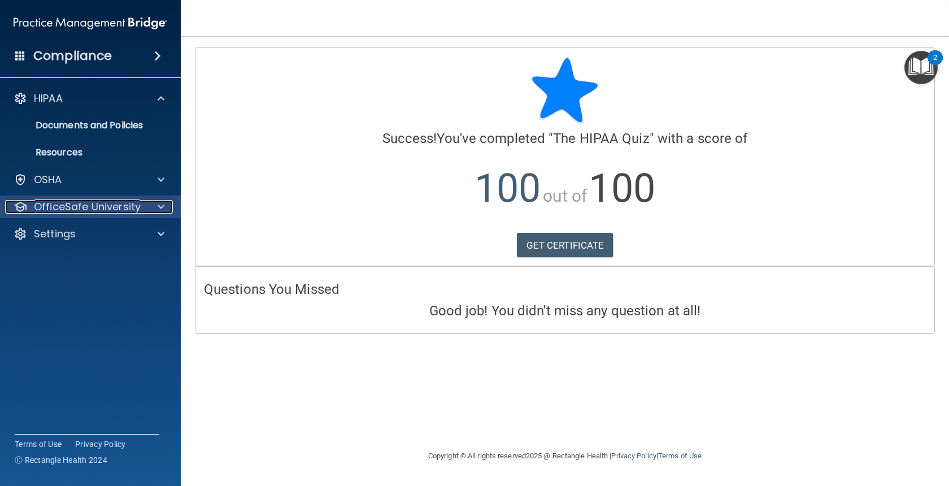
click at [157, 205] on div at bounding box center [159, 207] width 28 height 14
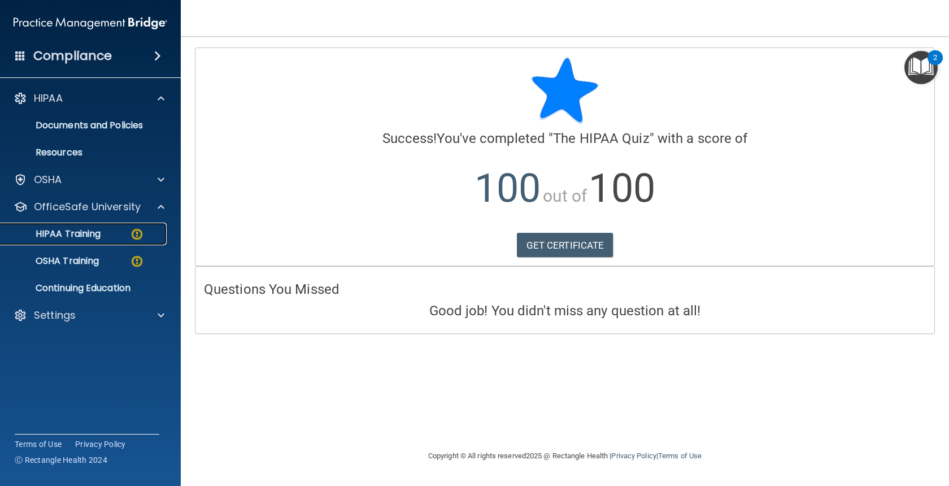
click at [102, 233] on div "HIPAA Training" at bounding box center [84, 233] width 154 height 11
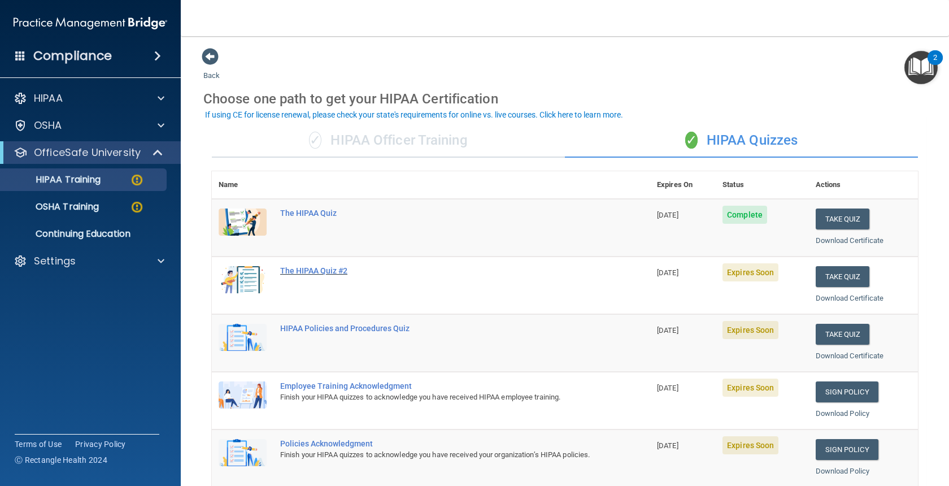
click at [317, 268] on div "The HIPAA Quiz #2" at bounding box center [437, 270] width 314 height 9
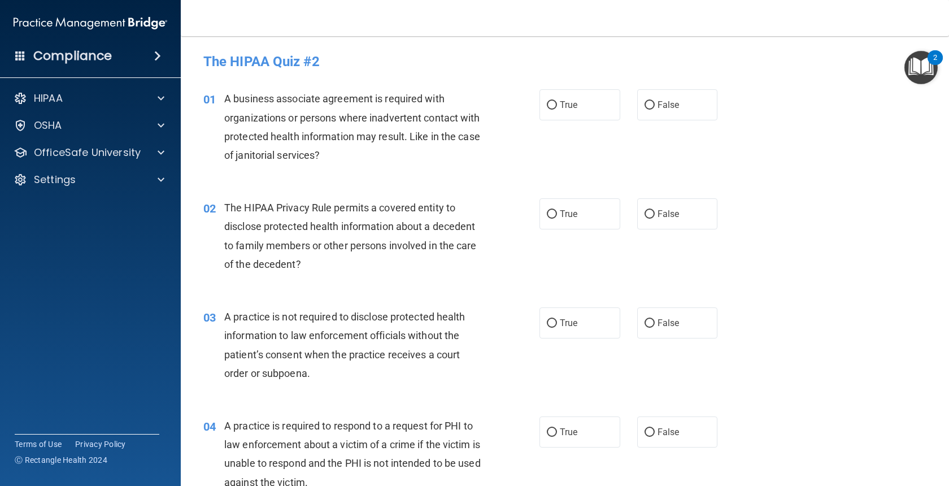
click at [428, 162] on div "A business associate agreement is required with organizations or persons where …" at bounding box center [356, 126] width 265 height 75
click at [662, 93] on label "False" at bounding box center [677, 104] width 81 height 31
click at [655, 101] on input "False" at bounding box center [650, 105] width 10 height 8
radio input "true"
click at [580, 211] on label "True" at bounding box center [580, 213] width 81 height 31
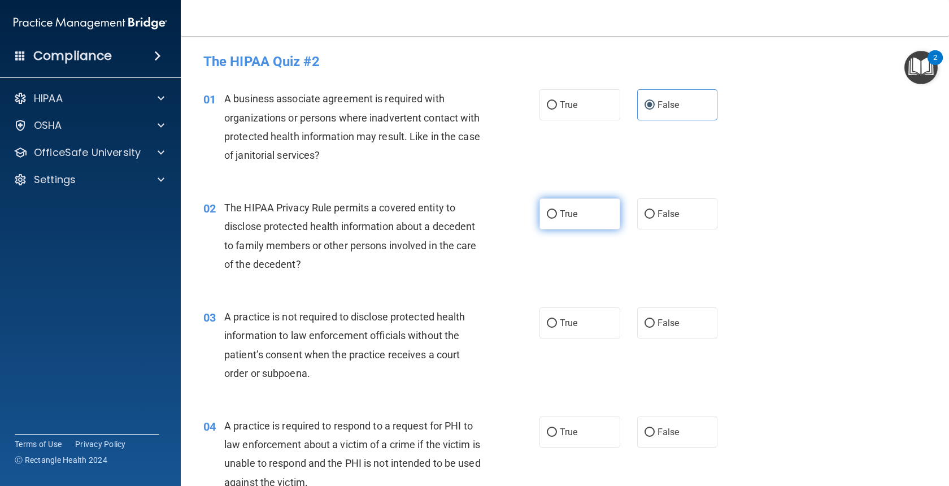
click at [557, 211] on input "True" at bounding box center [552, 214] width 10 height 8
radio input "true"
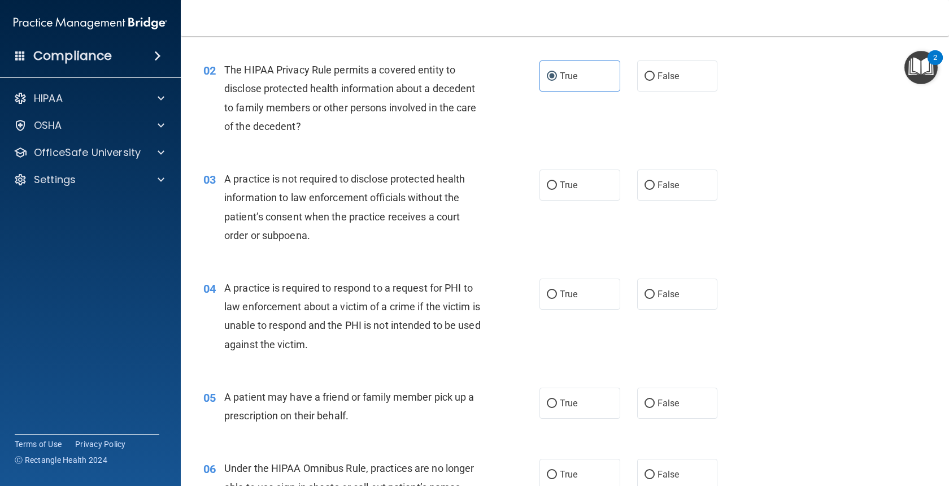
scroll to position [158, 0]
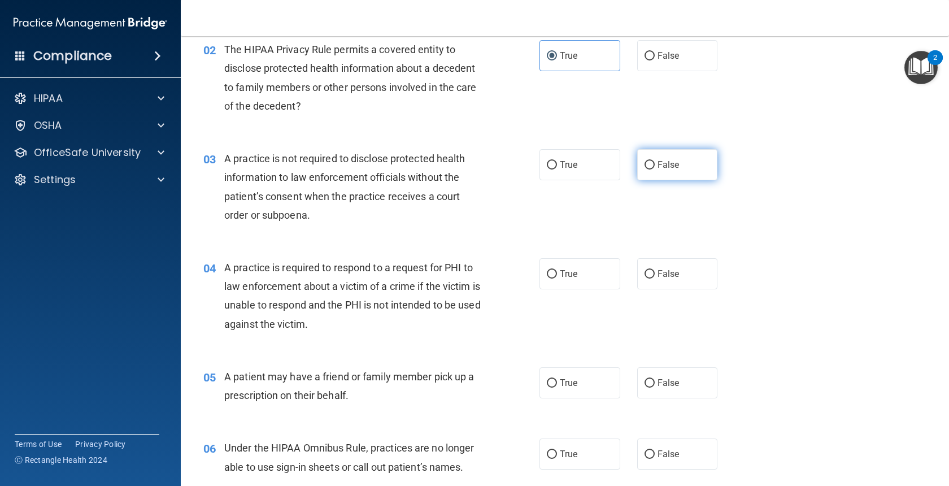
click at [688, 173] on label "False" at bounding box center [677, 164] width 81 height 31
click at [655, 169] on input "False" at bounding box center [650, 165] width 10 height 8
radio input "true"
click at [584, 272] on label "True" at bounding box center [580, 273] width 81 height 31
click at [557, 272] on input "True" at bounding box center [552, 274] width 10 height 8
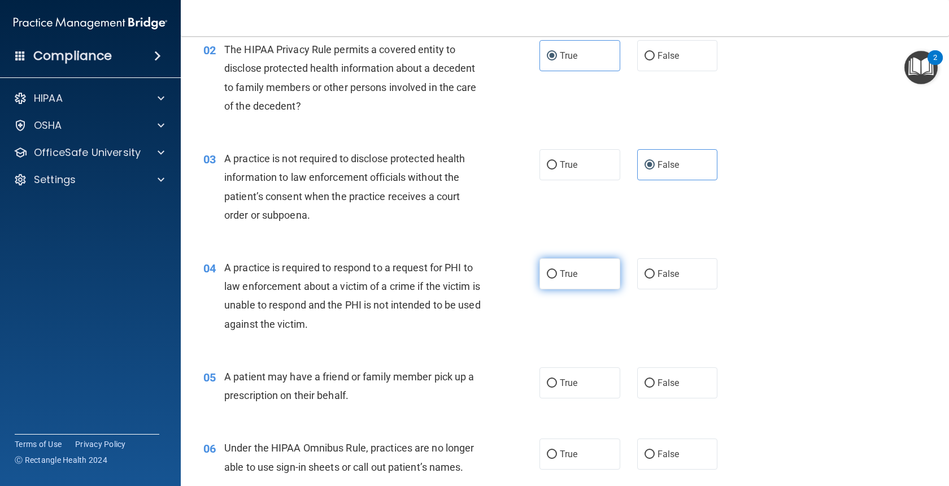
radio input "true"
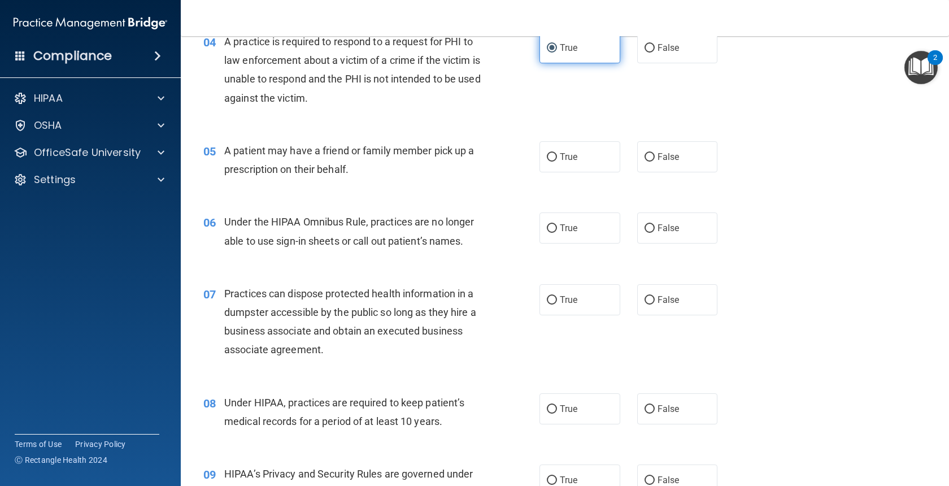
scroll to position [407, 0]
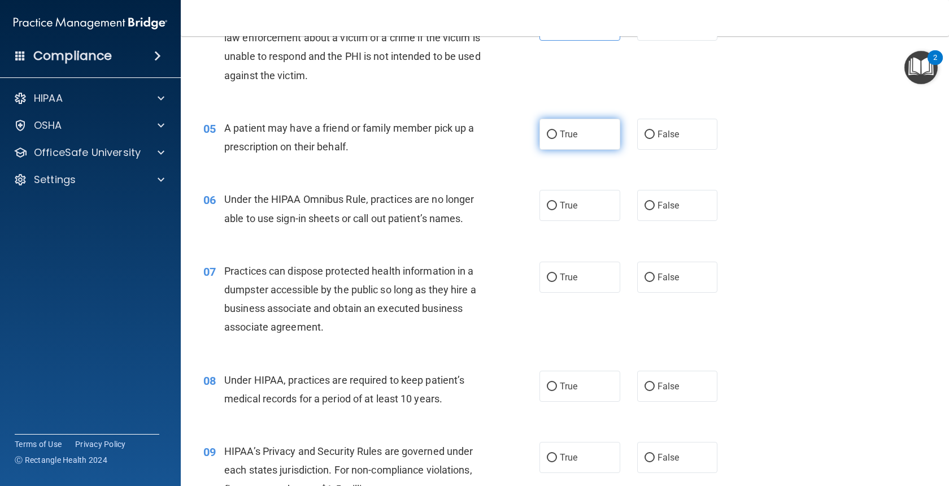
click at [591, 127] on label "True" at bounding box center [580, 134] width 81 height 31
click at [557, 130] on input "True" at bounding box center [552, 134] width 10 height 8
radio input "true"
click at [559, 205] on label "True" at bounding box center [580, 205] width 81 height 31
click at [557, 205] on input "True" at bounding box center [552, 206] width 10 height 8
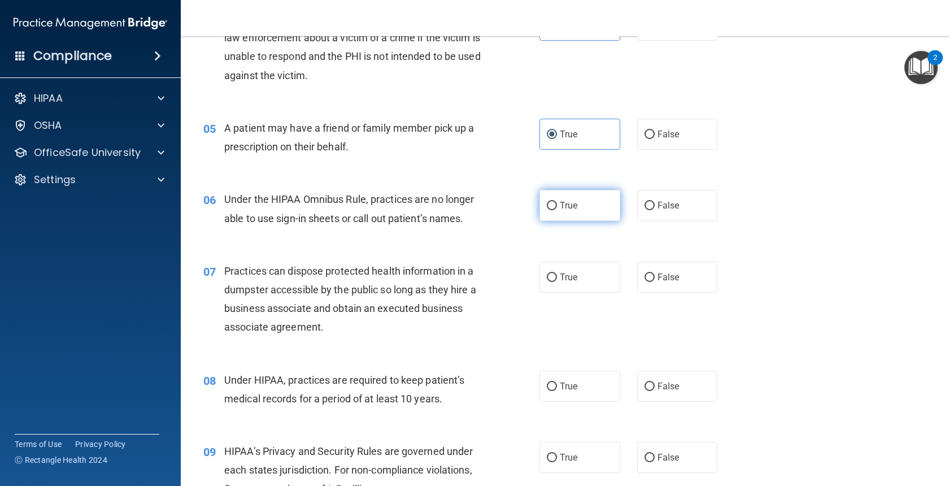
radio input "true"
click at [643, 212] on label "False" at bounding box center [677, 205] width 81 height 31
click at [645, 210] on input "False" at bounding box center [650, 206] width 10 height 8
radio input "true"
radio input "false"
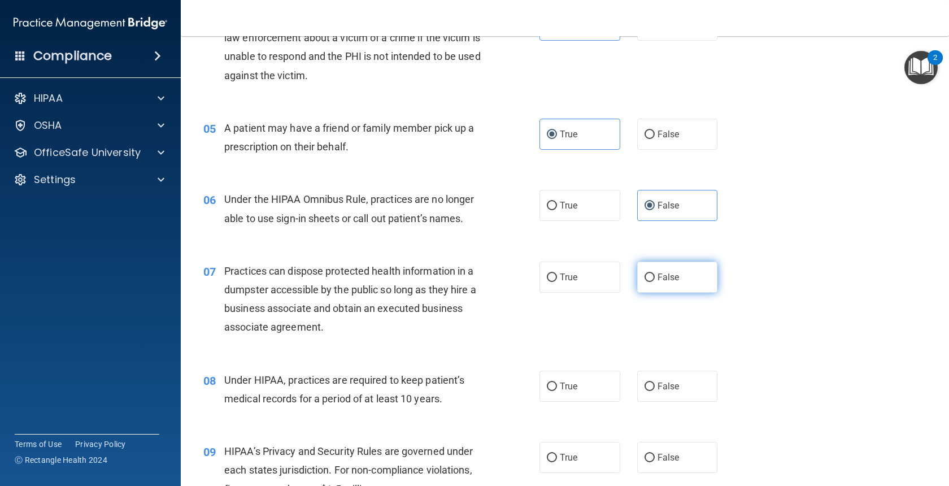
click at [701, 279] on label "False" at bounding box center [677, 277] width 81 height 31
click at [655, 279] on input "False" at bounding box center [650, 277] width 10 height 8
radio input "true"
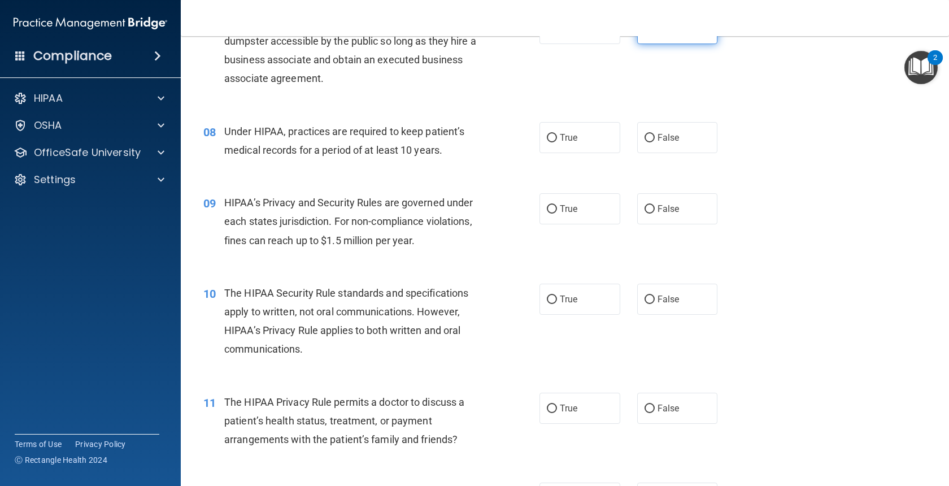
scroll to position [678, 0]
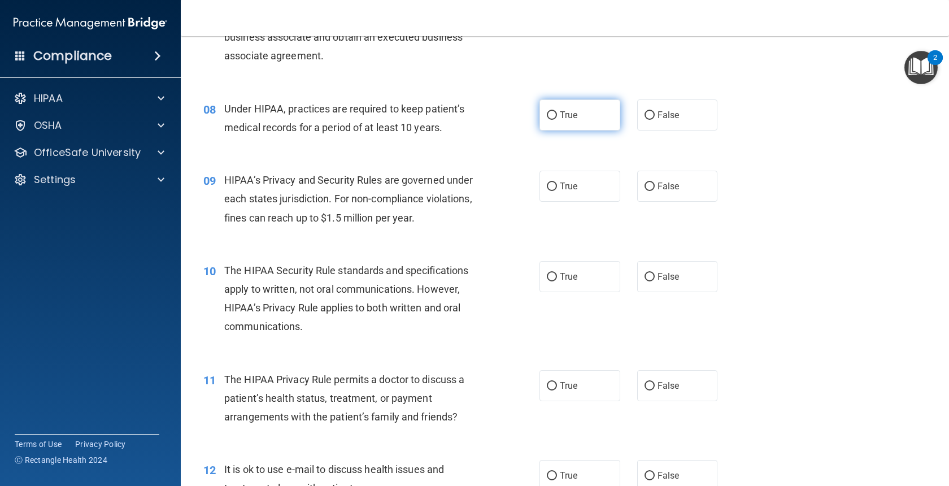
click at [584, 116] on label "True" at bounding box center [580, 114] width 81 height 31
click at [557, 116] on input "True" at bounding box center [552, 115] width 10 height 8
radio input "true"
click at [659, 120] on span "False" at bounding box center [669, 115] width 22 height 11
click at [655, 120] on input "False" at bounding box center [650, 115] width 10 height 8
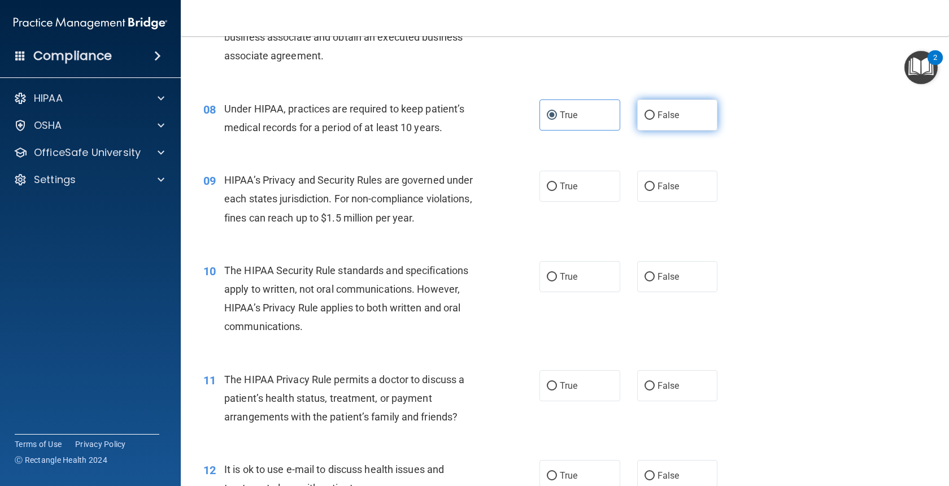
radio input "true"
radio input "false"
click at [586, 178] on label "True" at bounding box center [580, 186] width 81 height 31
click at [557, 182] on input "True" at bounding box center [552, 186] width 10 height 8
radio input "true"
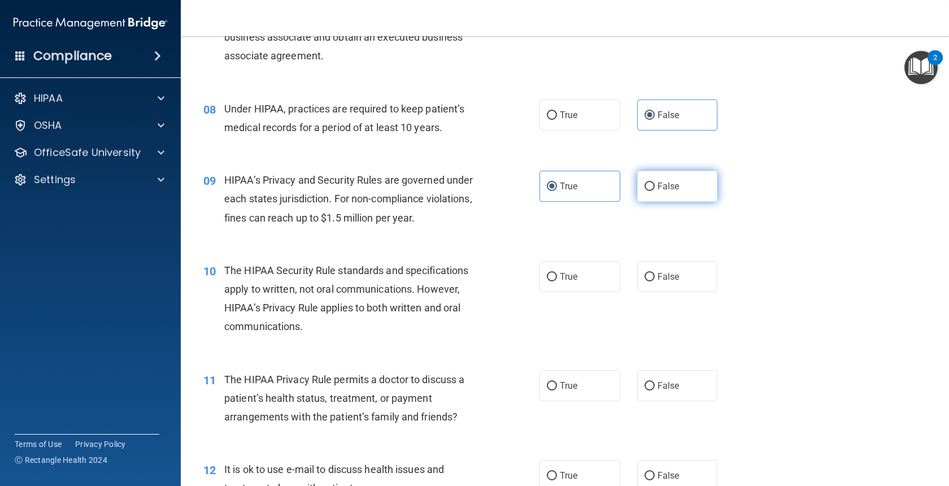
click at [647, 194] on label "False" at bounding box center [677, 186] width 81 height 31
click at [647, 191] on input "False" at bounding box center [650, 186] width 10 height 8
radio input "true"
radio input "false"
click at [552, 284] on label "True" at bounding box center [580, 276] width 81 height 31
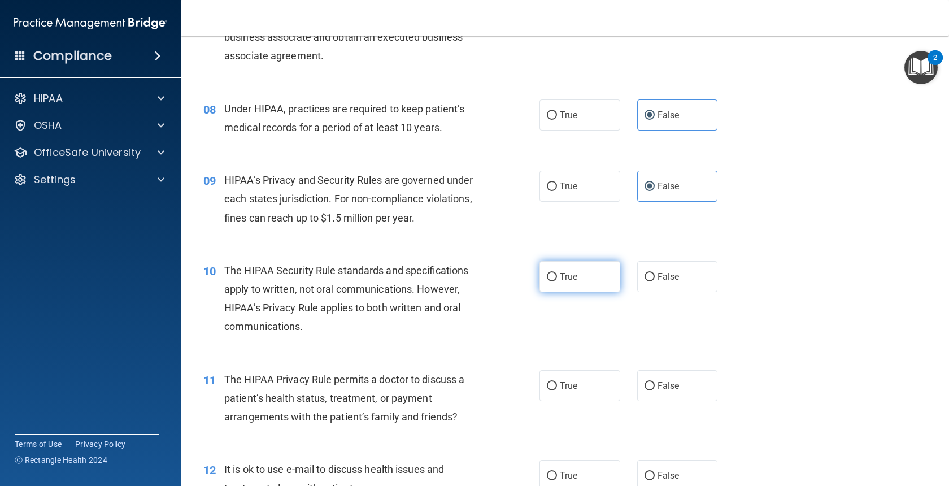
click at [552, 281] on input "True" at bounding box center [552, 277] width 10 height 8
radio input "true"
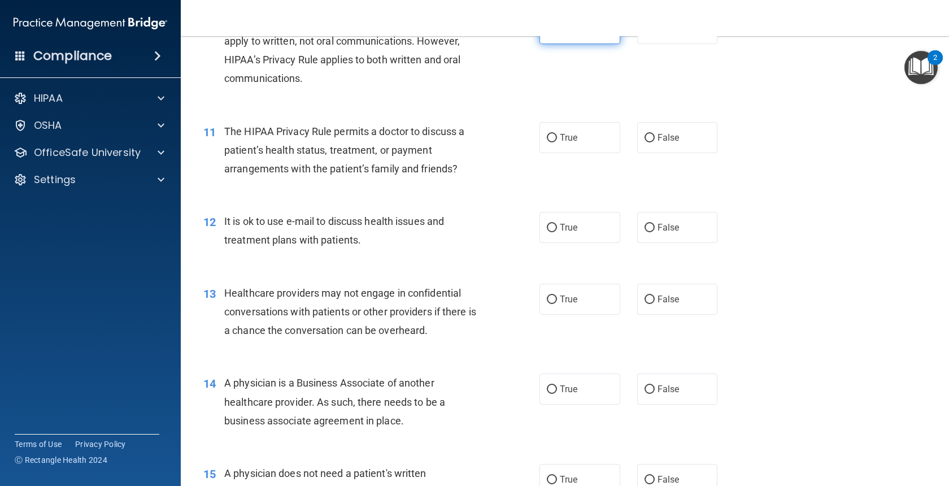
scroll to position [926, 0]
click at [566, 142] on label "True" at bounding box center [580, 136] width 81 height 31
click at [557, 142] on input "True" at bounding box center [552, 137] width 10 height 8
radio input "true"
click at [575, 220] on label "True" at bounding box center [580, 226] width 81 height 31
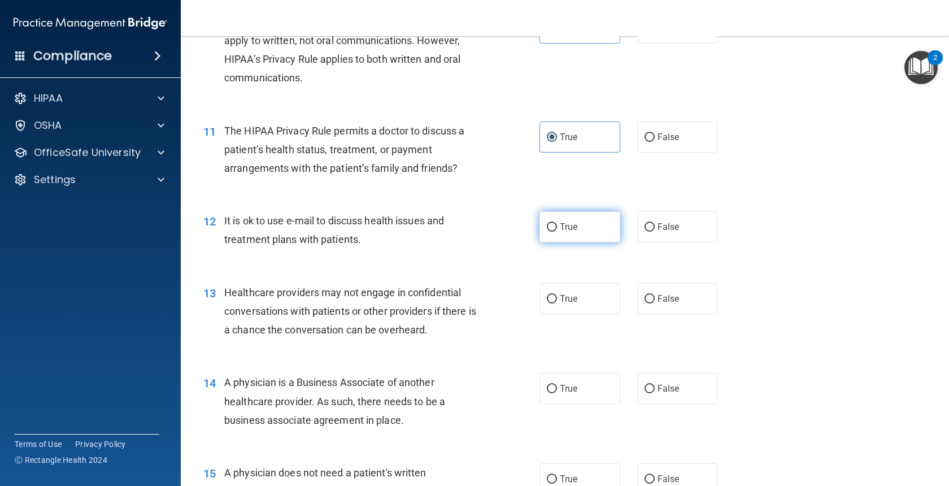
click at [557, 223] on input "True" at bounding box center [552, 227] width 10 height 8
radio input "true"
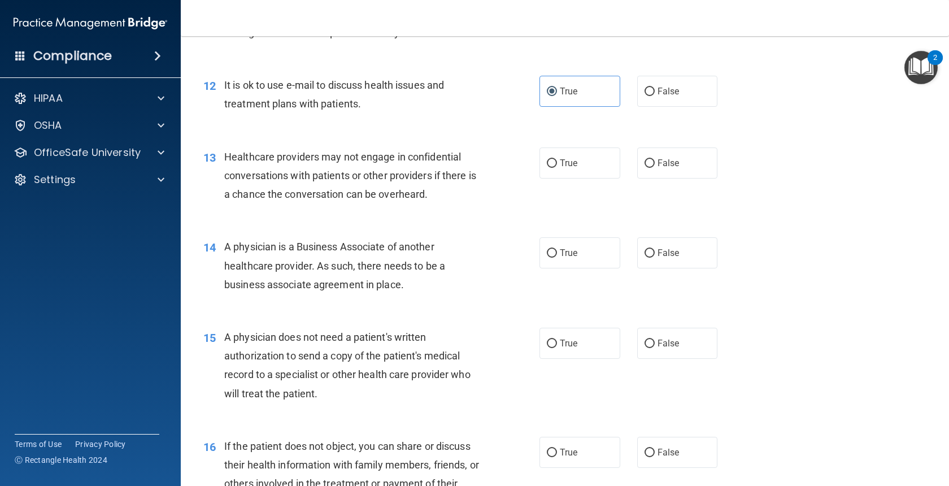
scroll to position [1085, 0]
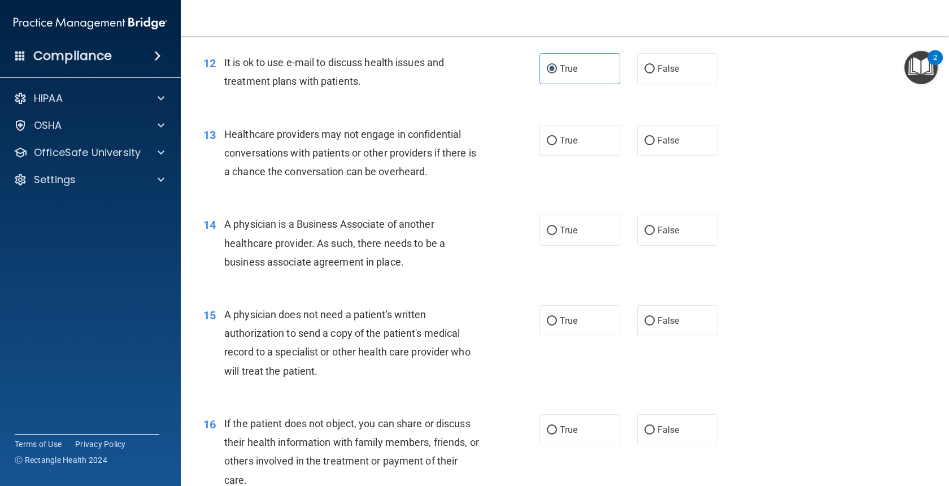
click at [312, 310] on span "A physician does not need a patient's written authorization to send a copy of t…" at bounding box center [347, 342] width 246 height 68
drag, startPoint x: 303, startPoint y: 219, endPoint x: 375, endPoint y: 213, distance: 71.4
click at [339, 216] on div "A physician is a Business Associate of another healthcare provider. As such, th…" at bounding box center [356, 243] width 265 height 56
click at [415, 201] on div "13 Healthcare providers may not engage in confidential conversations with patie…" at bounding box center [565, 156] width 740 height 90
click at [643, 151] on label "False" at bounding box center [677, 140] width 81 height 31
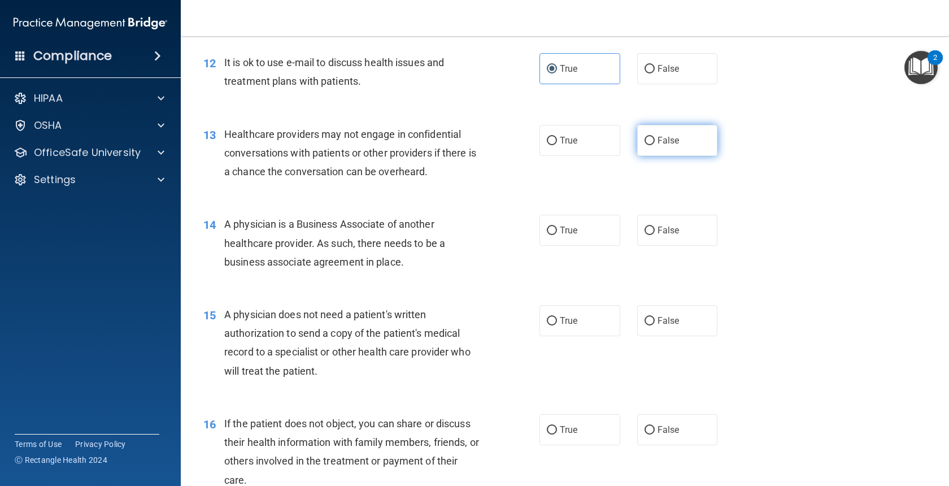
click at [645, 145] on input "False" at bounding box center [650, 141] width 10 height 8
radio input "true"
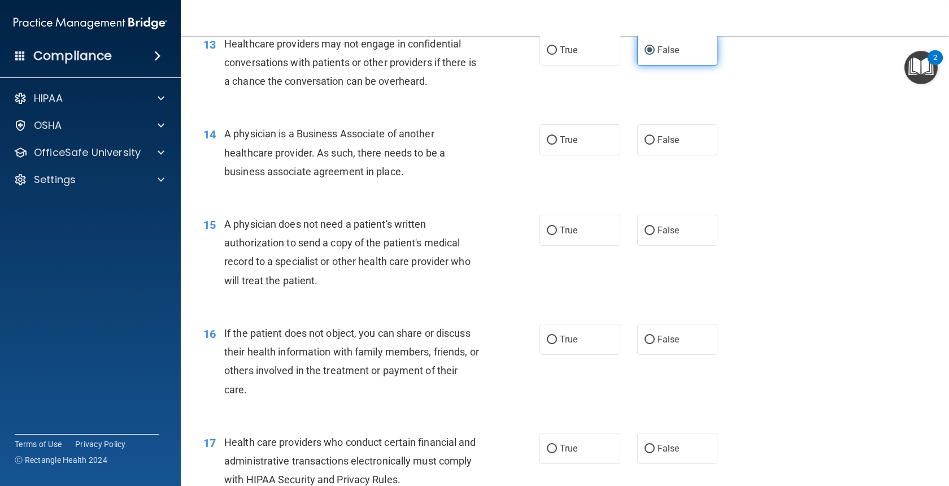
scroll to position [1198, 0]
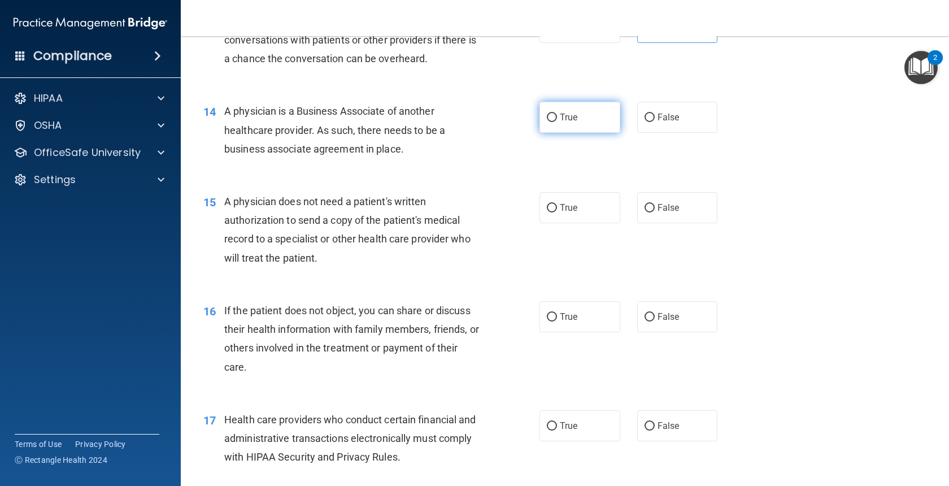
click at [565, 119] on span "True" at bounding box center [569, 117] width 18 height 11
click at [557, 119] on input "True" at bounding box center [552, 118] width 10 height 8
radio input "true"
click at [655, 115] on label "False" at bounding box center [677, 117] width 81 height 31
click at [655, 115] on input "False" at bounding box center [650, 118] width 10 height 8
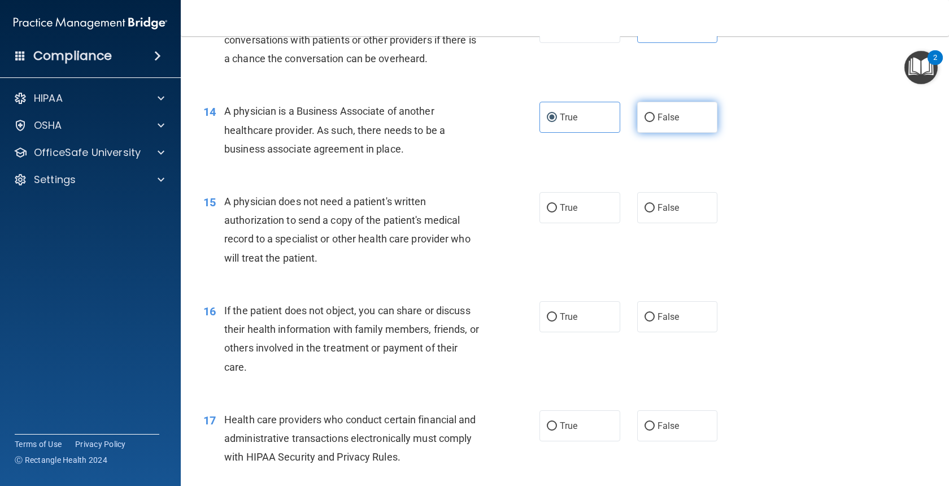
radio input "true"
radio input "false"
click at [559, 206] on label "True" at bounding box center [580, 207] width 81 height 31
click at [557, 206] on input "True" at bounding box center [552, 208] width 10 height 8
radio input "true"
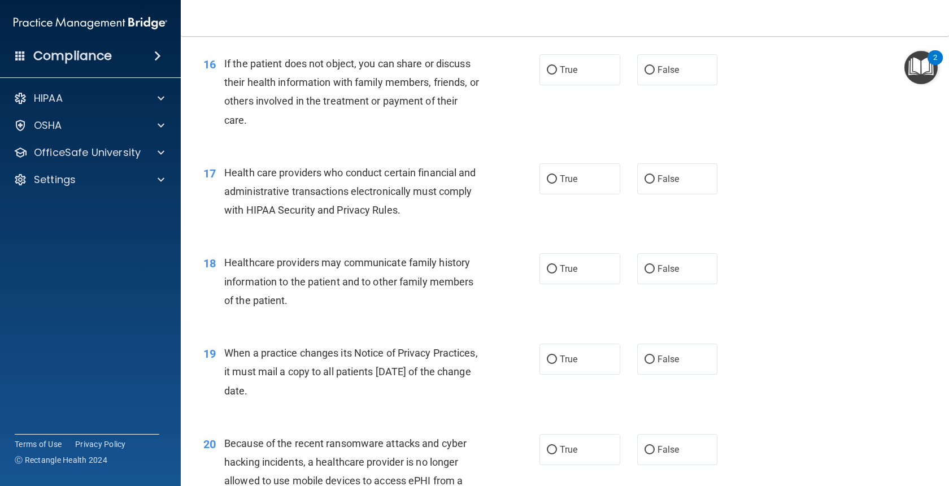
scroll to position [1446, 0]
click at [595, 71] on label "True" at bounding box center [580, 68] width 81 height 31
click at [557, 71] on input "True" at bounding box center [552, 68] width 10 height 8
radio input "true"
click at [584, 172] on label "True" at bounding box center [580, 177] width 81 height 31
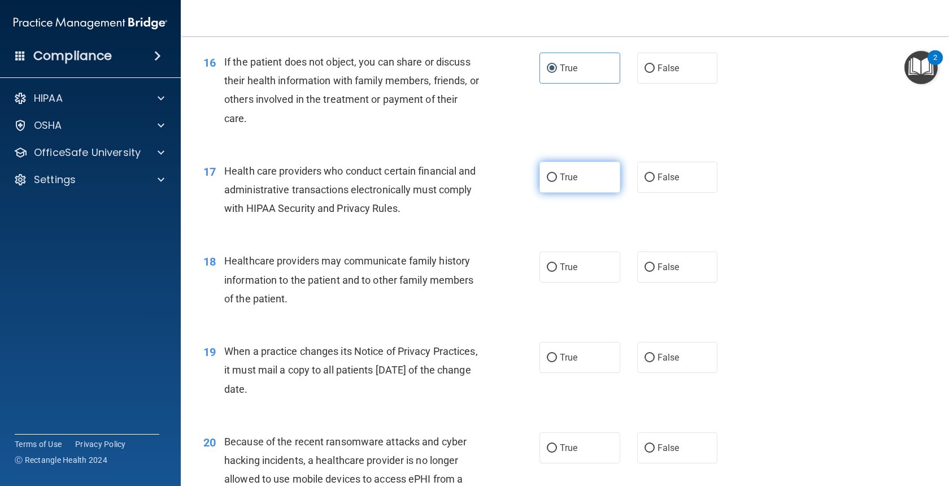
click at [557, 173] on input "True" at bounding box center [552, 177] width 10 height 8
radio input "true"
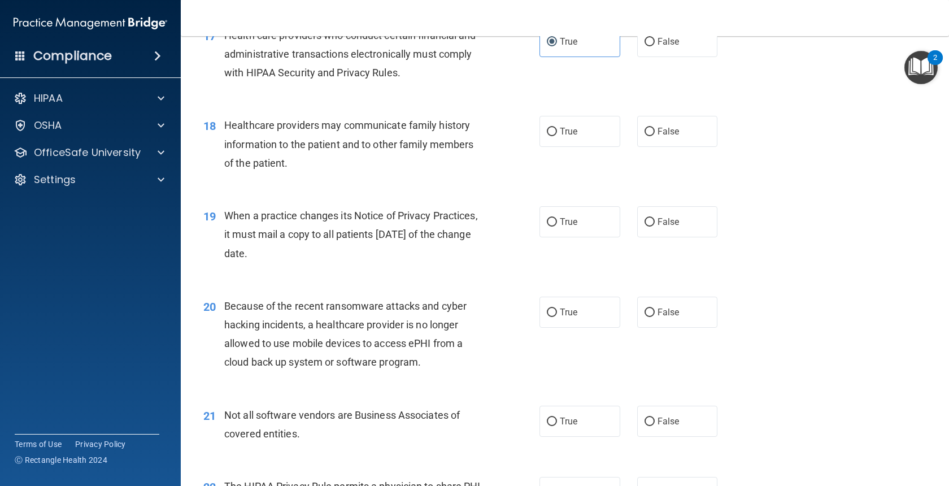
scroll to position [1604, 0]
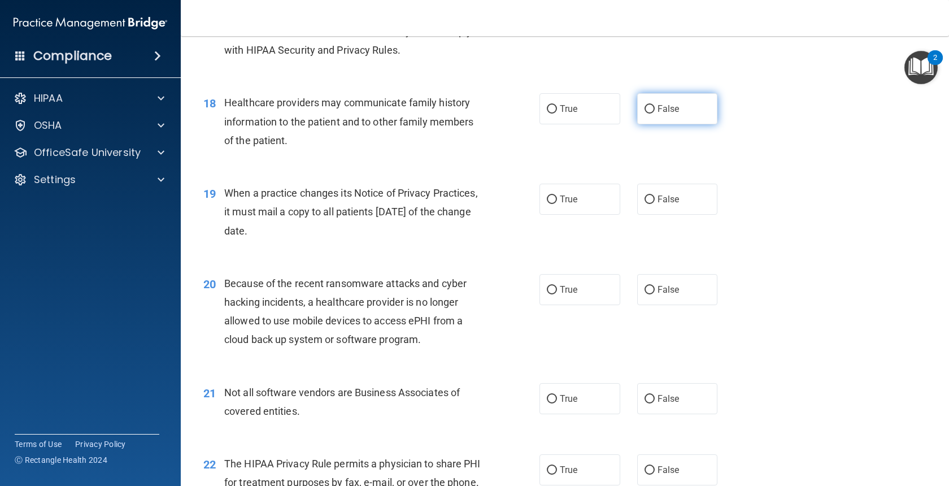
click at [660, 114] on span "False" at bounding box center [669, 108] width 22 height 11
click at [655, 114] on input "False" at bounding box center [650, 109] width 10 height 8
radio input "true"
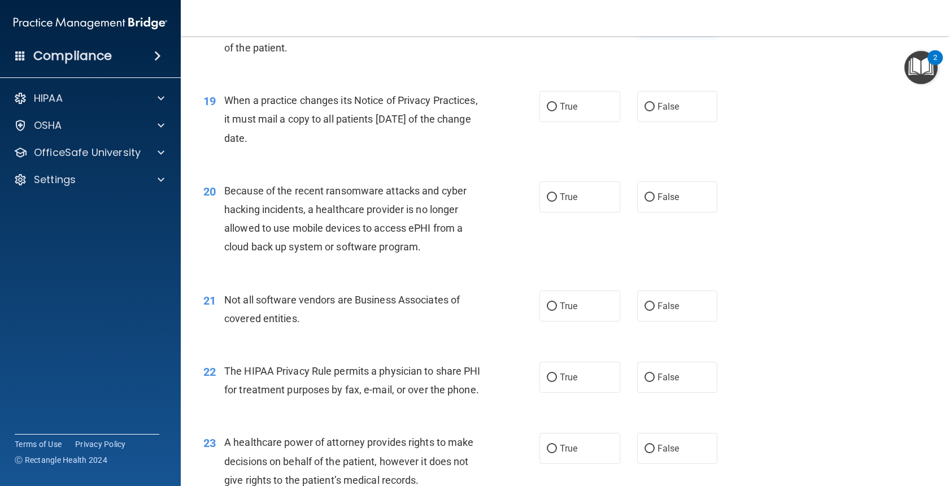
scroll to position [1717, 0]
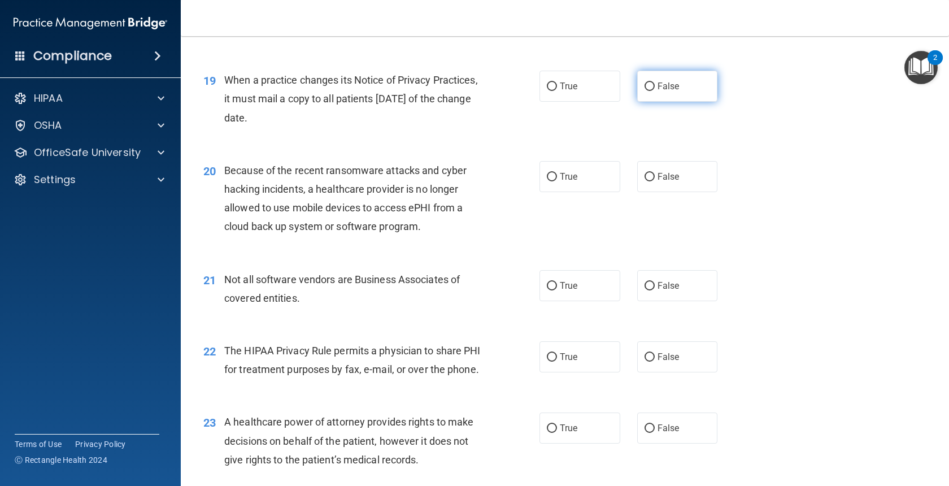
click at [671, 99] on label "False" at bounding box center [677, 86] width 81 height 31
click at [655, 91] on input "False" at bounding box center [650, 86] width 10 height 8
radio input "true"
click at [664, 184] on label "False" at bounding box center [677, 176] width 81 height 31
click at [655, 181] on input "False" at bounding box center [650, 177] width 10 height 8
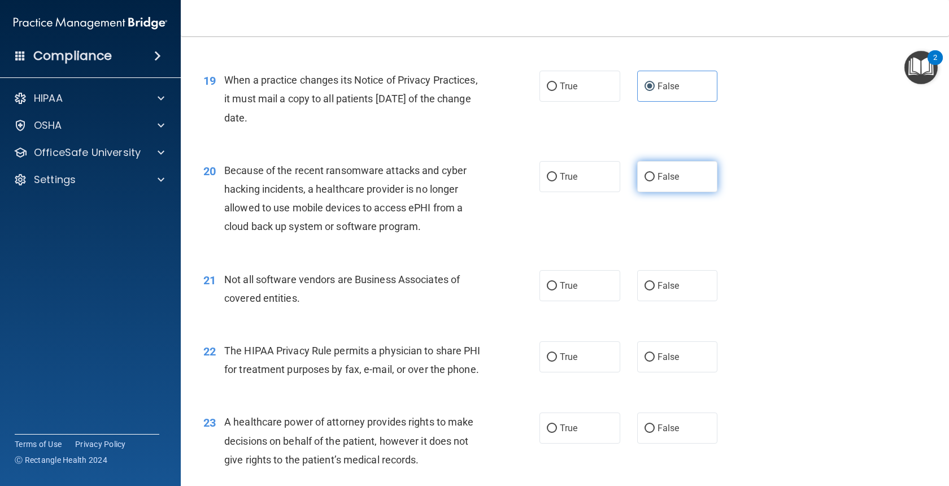
radio input "true"
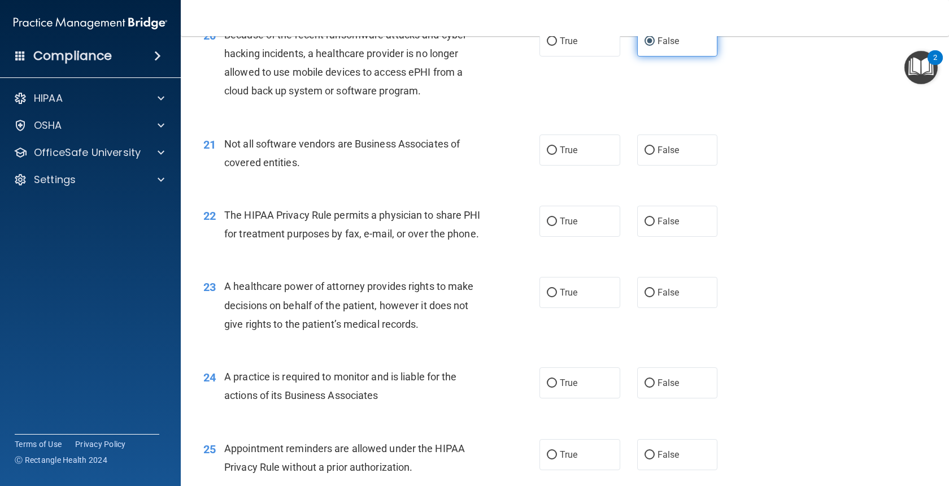
scroll to position [1876, 0]
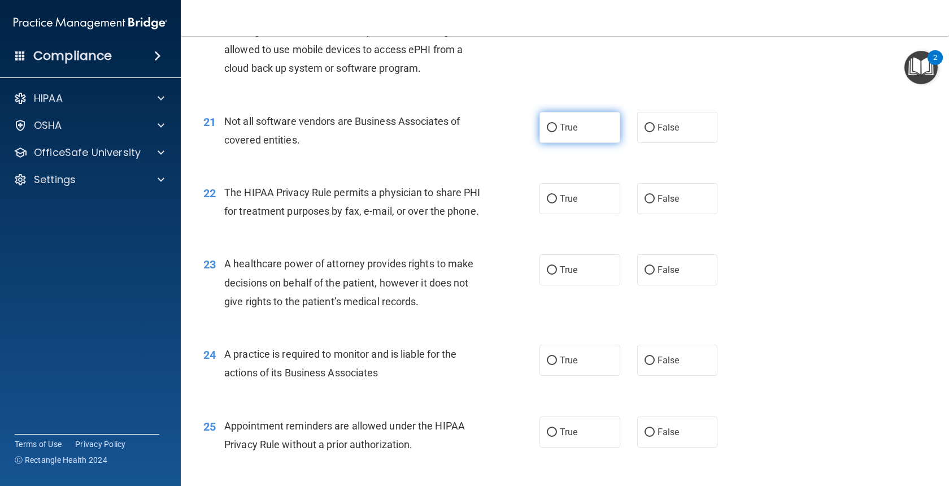
click at [581, 127] on label "True" at bounding box center [580, 127] width 81 height 31
click at [557, 127] on input "True" at bounding box center [552, 128] width 10 height 8
radio input "true"
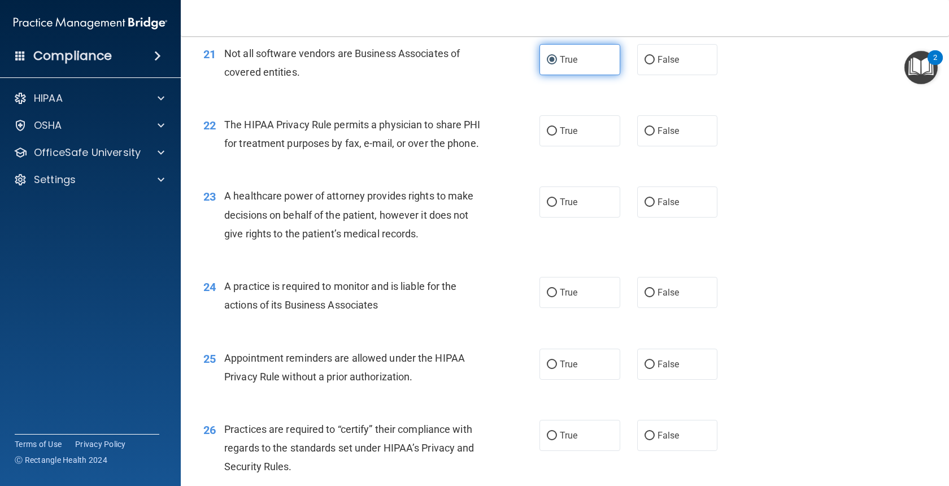
scroll to position [1966, 0]
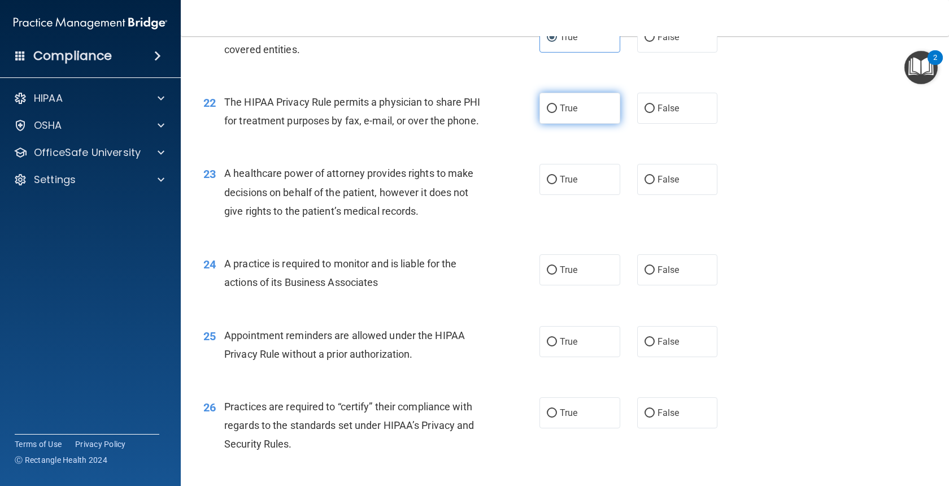
click at [566, 114] on span "True" at bounding box center [569, 108] width 18 height 11
click at [557, 113] on input "True" at bounding box center [552, 109] width 10 height 8
radio input "true"
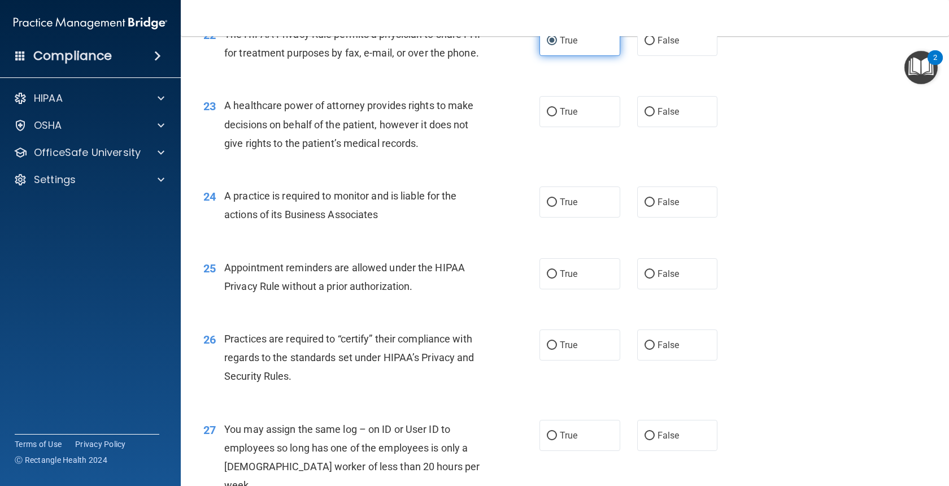
scroll to position [2056, 0]
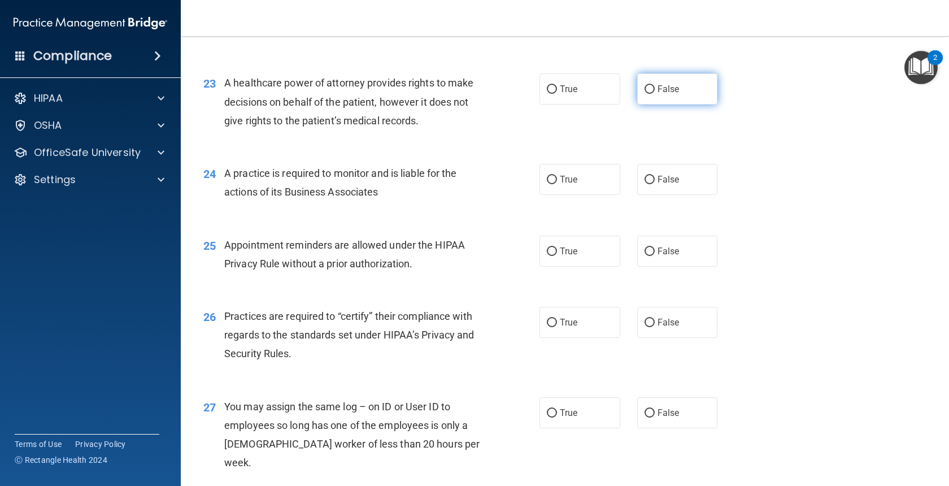
click at [678, 102] on label "False" at bounding box center [677, 88] width 81 height 31
click at [655, 94] on input "False" at bounding box center [650, 89] width 10 height 8
radio input "true"
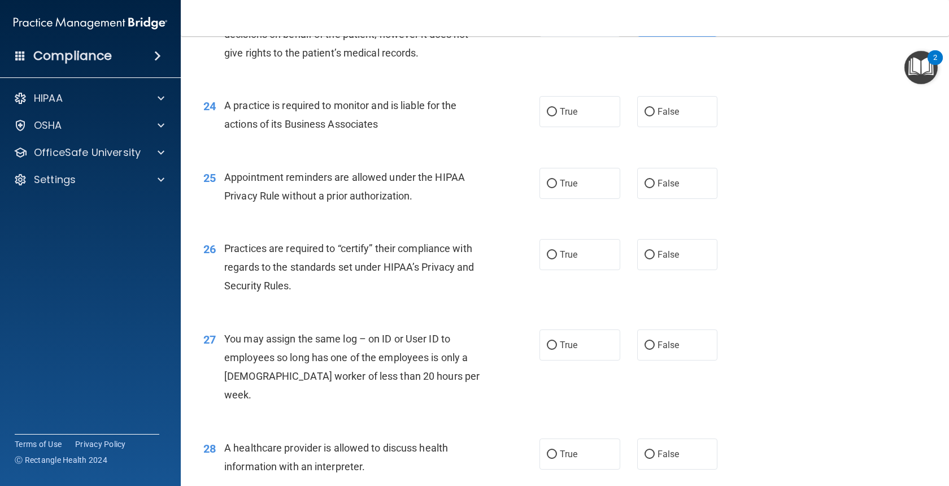
scroll to position [2147, 0]
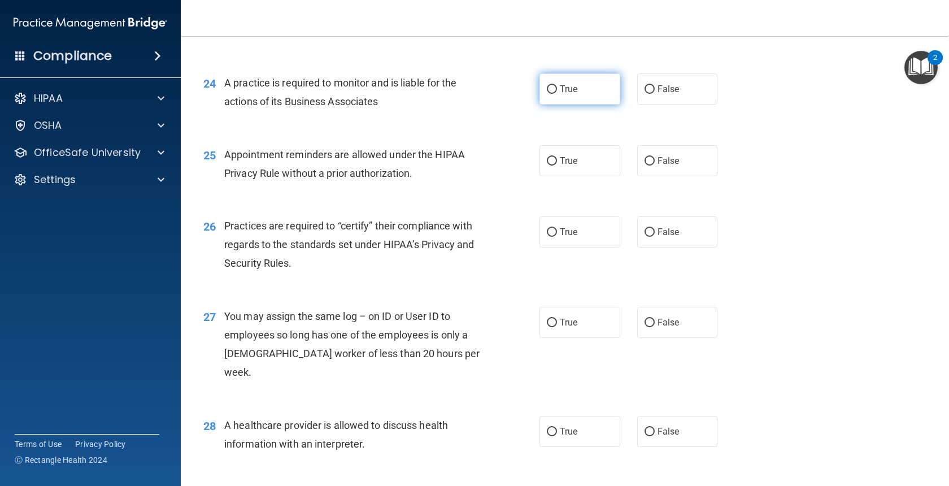
click at [580, 105] on label "True" at bounding box center [580, 88] width 81 height 31
click at [557, 94] on input "True" at bounding box center [552, 89] width 10 height 8
radio input "true"
click at [678, 94] on span "False" at bounding box center [669, 89] width 22 height 11
click at [655, 94] on input "False" at bounding box center [650, 89] width 10 height 8
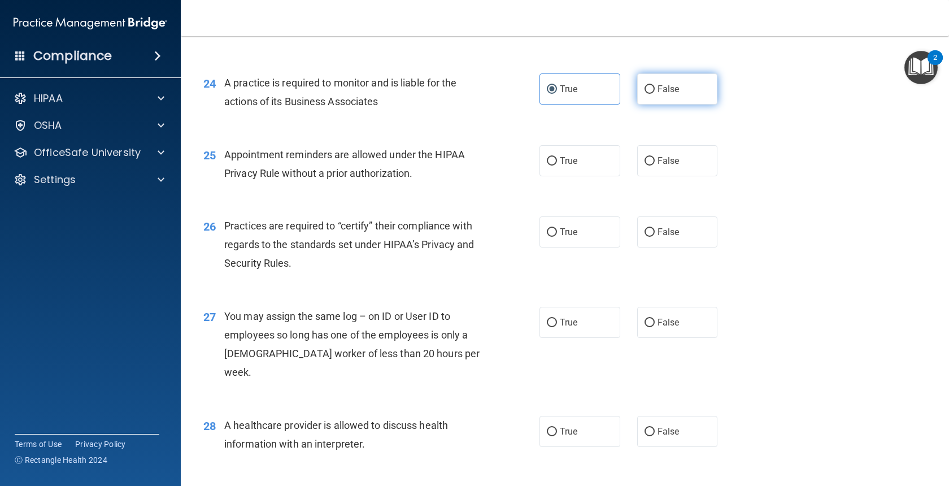
radio input "true"
radio input "false"
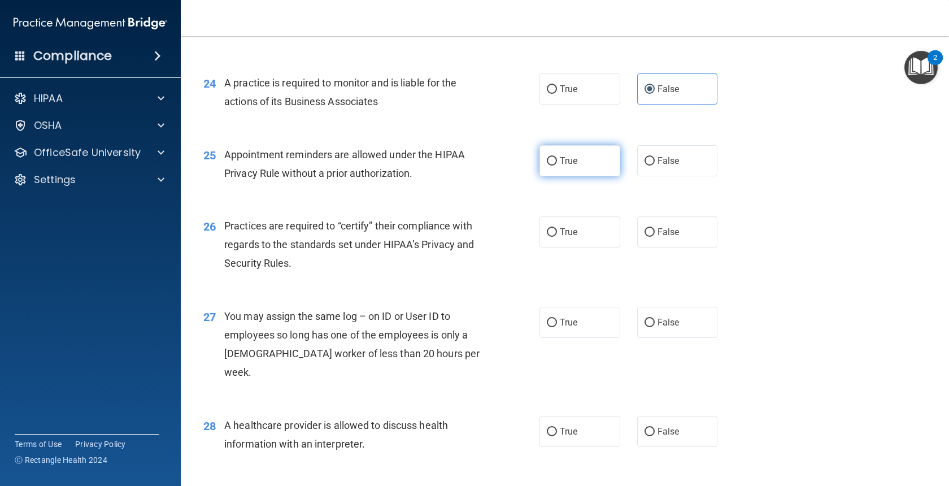
click at [594, 176] on label "True" at bounding box center [580, 160] width 81 height 31
click at [557, 166] on input "True" at bounding box center [552, 161] width 10 height 8
radio input "true"
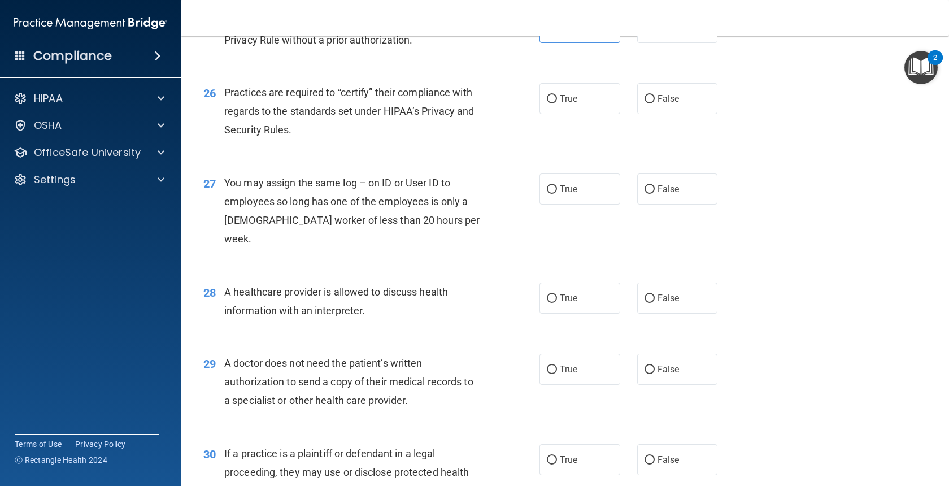
scroll to position [2282, 0]
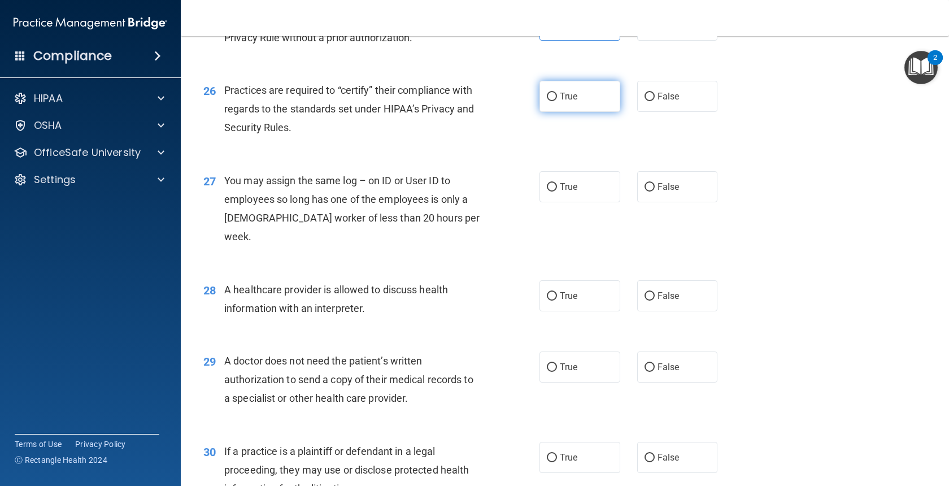
click at [554, 101] on input "True" at bounding box center [552, 97] width 10 height 8
radio input "true"
click at [667, 112] on label "False" at bounding box center [677, 96] width 81 height 31
click at [655, 101] on input "False" at bounding box center [650, 97] width 10 height 8
radio input "true"
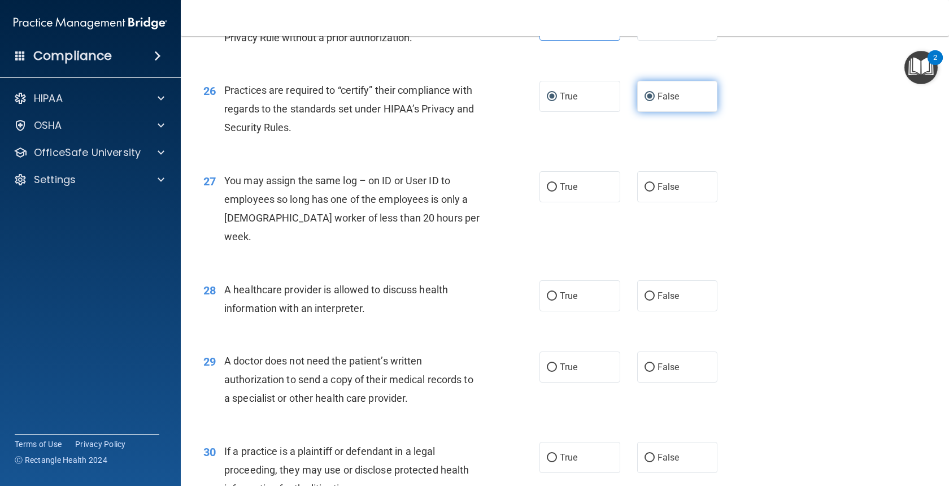
radio input "false"
click at [656, 198] on label "False" at bounding box center [677, 186] width 81 height 31
click at [655, 192] on input "False" at bounding box center [650, 187] width 10 height 8
radio input "true"
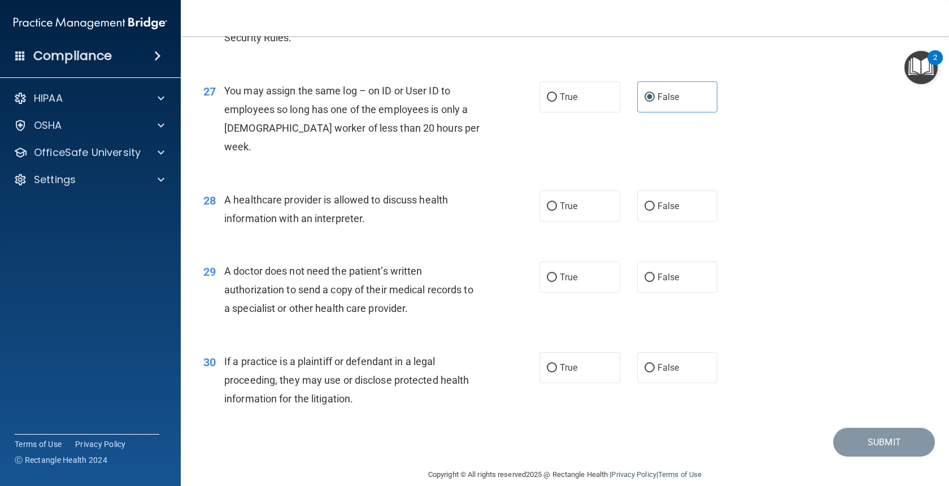
scroll to position [2373, 0]
click at [549, 202] on input "True" at bounding box center [552, 206] width 10 height 8
radio input "true"
click at [558, 278] on label "True" at bounding box center [580, 276] width 81 height 31
click at [557, 278] on input "True" at bounding box center [552, 277] width 10 height 8
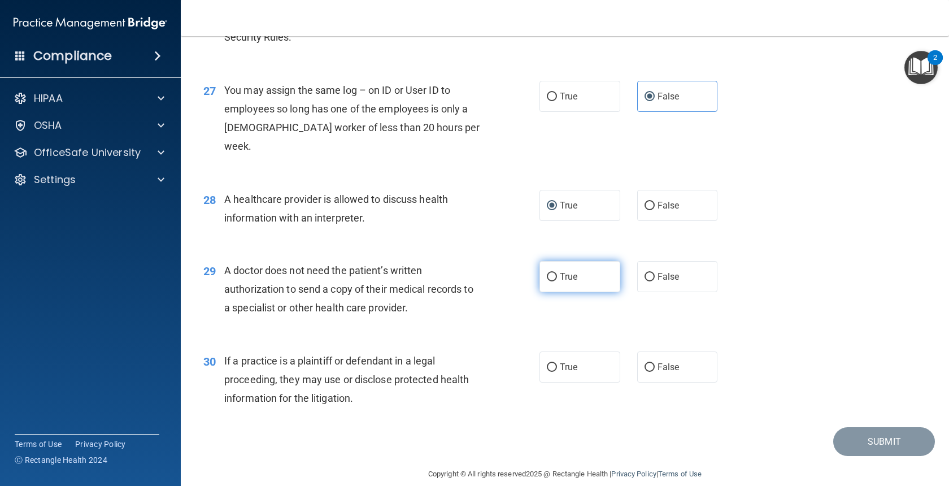
radio input "true"
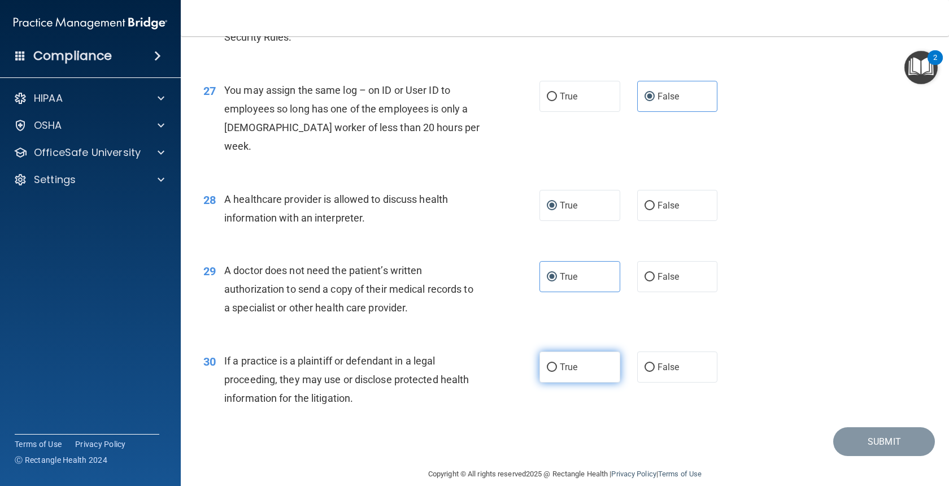
click at [578, 370] on label "True" at bounding box center [580, 366] width 81 height 31
click at [557, 370] on input "True" at bounding box center [552, 367] width 10 height 8
radio input "true"
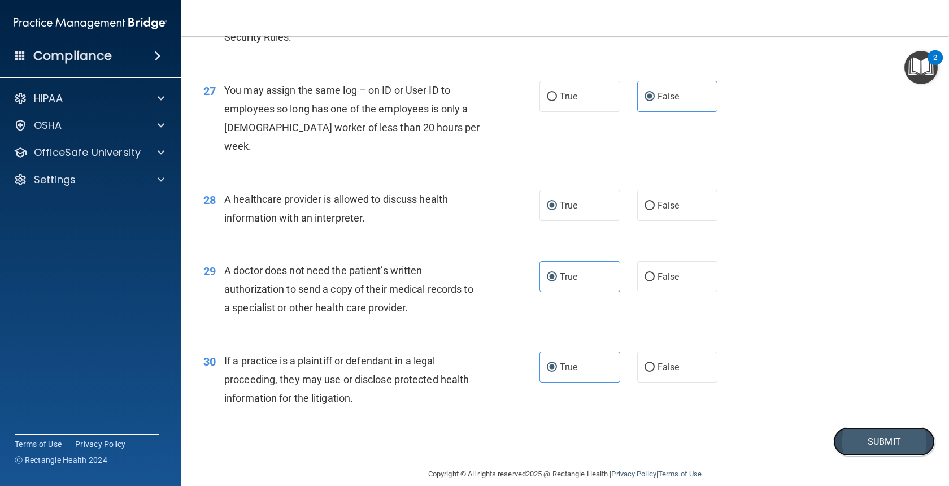
click at [871, 442] on button "Submit" at bounding box center [884, 441] width 102 height 29
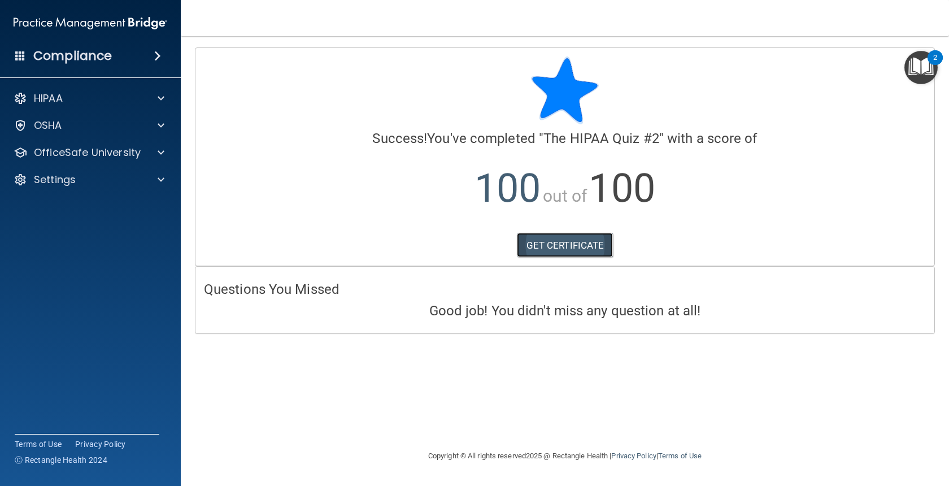
click at [543, 247] on link "GET CERTIFICATE" at bounding box center [565, 245] width 97 height 25
click at [828, 15] on nav "Toggle navigation Karissa Mertins karissawarkenthien@yahoo.com Manage My Enterp…" at bounding box center [565, 18] width 768 height 36
click at [161, 133] on div "OSHA" at bounding box center [90, 125] width 181 height 23
click at [163, 125] on span at bounding box center [161, 126] width 7 height 14
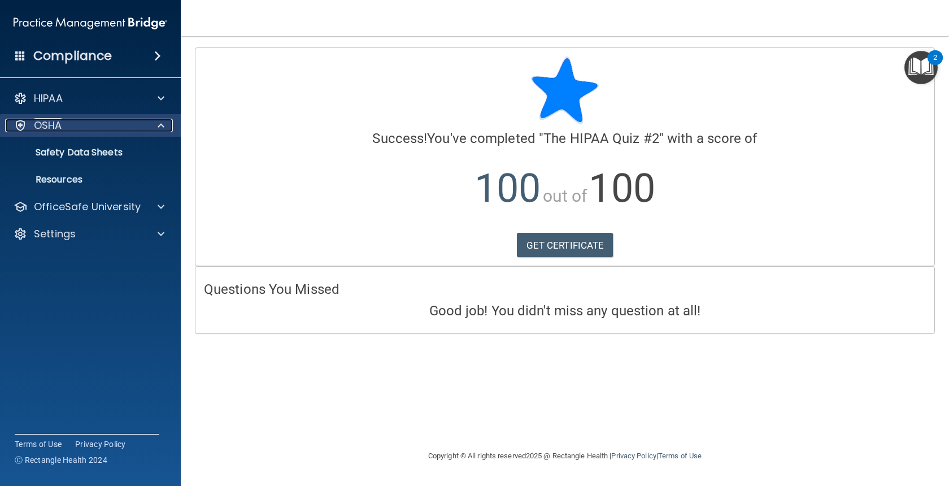
click at [163, 125] on span at bounding box center [161, 126] width 7 height 14
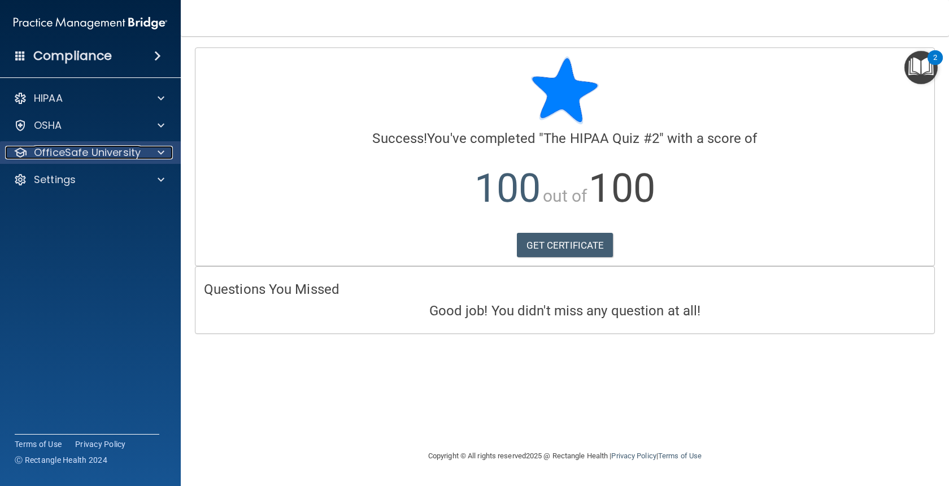
click at [163, 154] on span at bounding box center [161, 153] width 7 height 14
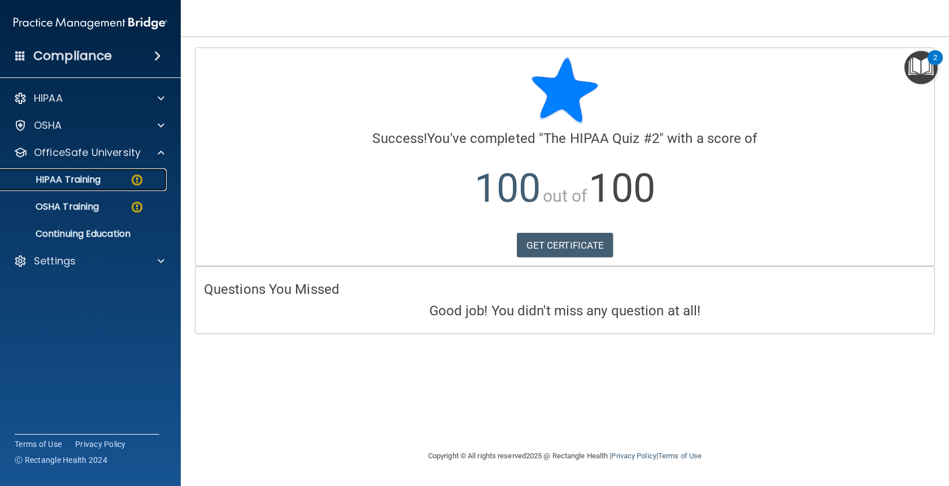
click at [121, 182] on div "HIPAA Training" at bounding box center [84, 179] width 154 height 11
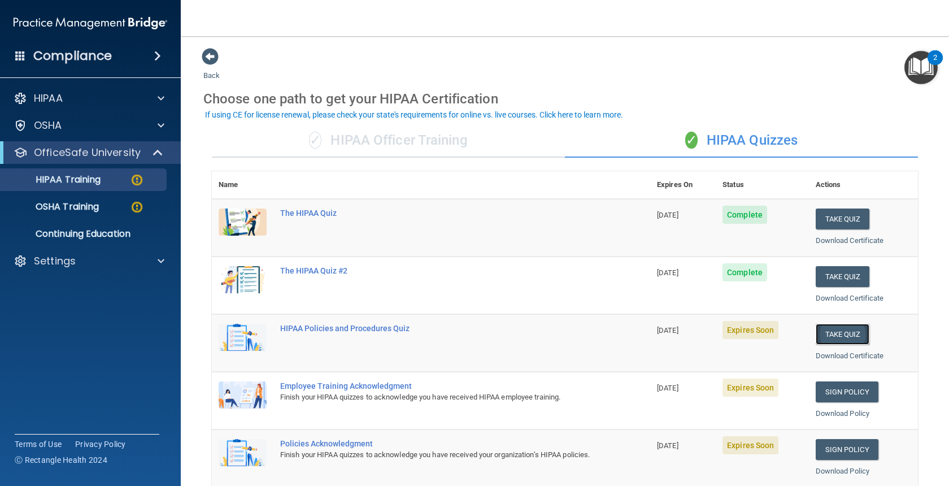
click at [852, 333] on button "Take Quiz" at bounding box center [843, 334] width 54 height 21
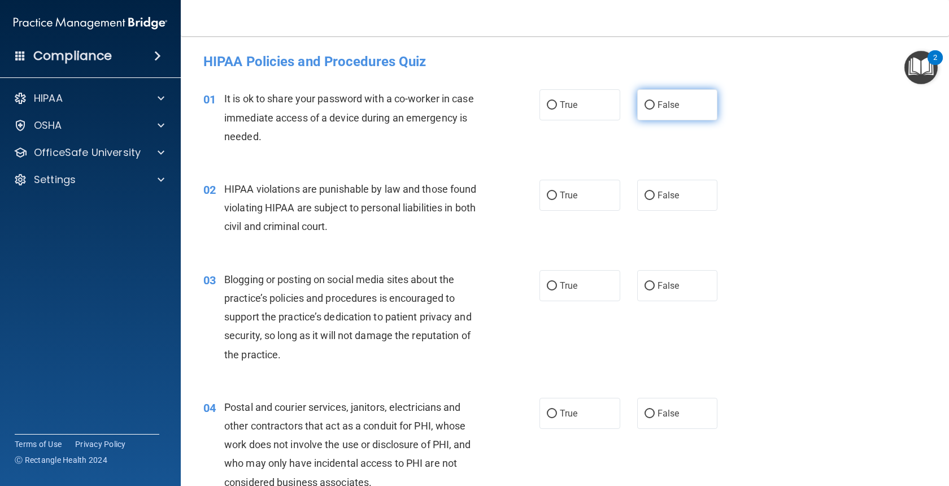
click at [659, 107] on span "False" at bounding box center [669, 104] width 22 height 11
click at [655, 107] on input "False" at bounding box center [650, 105] width 10 height 8
radio input "true"
click at [560, 197] on span "True" at bounding box center [569, 195] width 18 height 11
click at [557, 197] on input "True" at bounding box center [552, 196] width 10 height 8
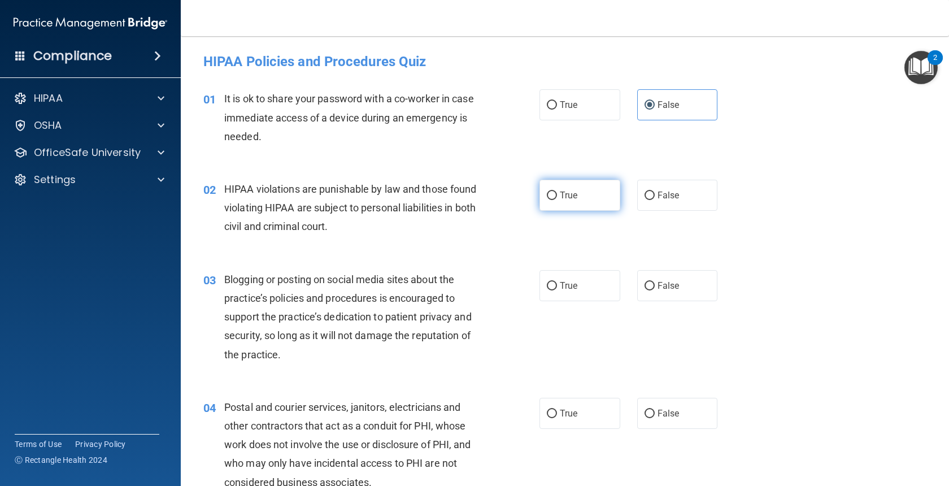
radio input "true"
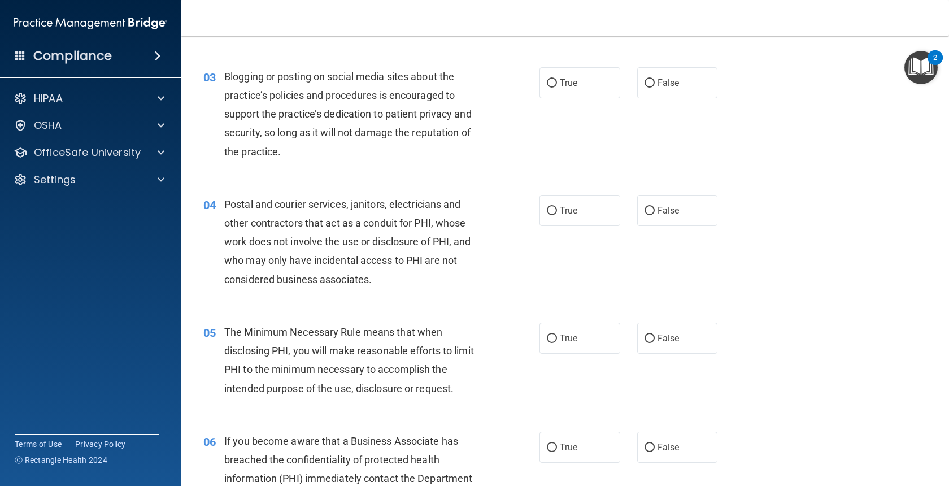
scroll to position [203, 0]
click at [674, 88] on label "False" at bounding box center [677, 82] width 81 height 31
click at [655, 87] on input "False" at bounding box center [650, 83] width 10 height 8
radio input "true"
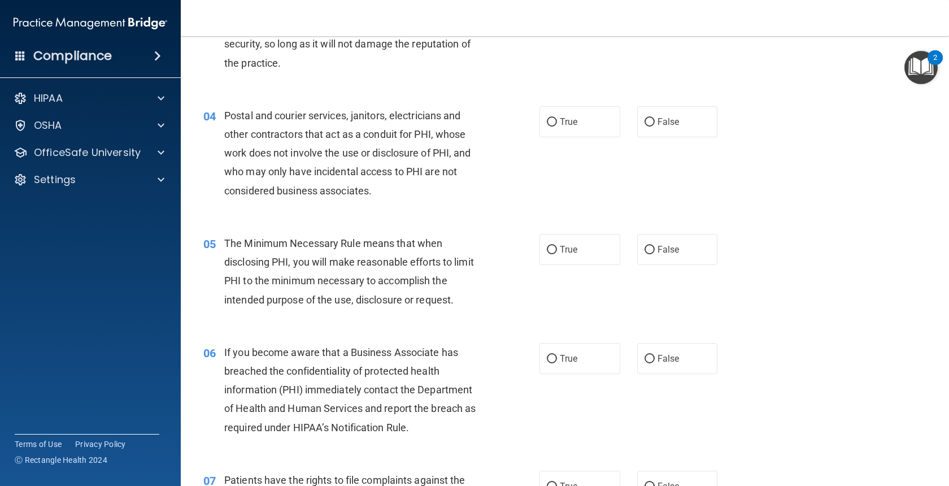
scroll to position [294, 0]
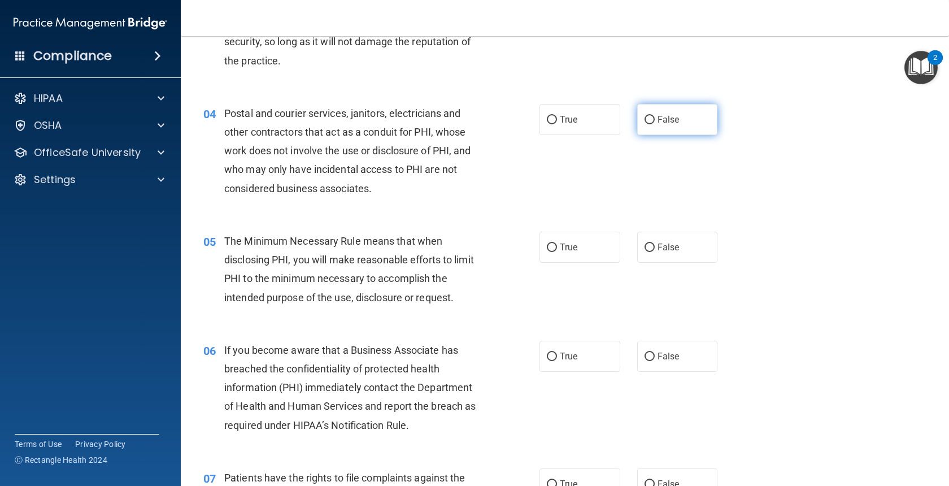
click at [665, 127] on label "False" at bounding box center [677, 119] width 81 height 31
click at [655, 124] on input "False" at bounding box center [650, 120] width 10 height 8
radio input "true"
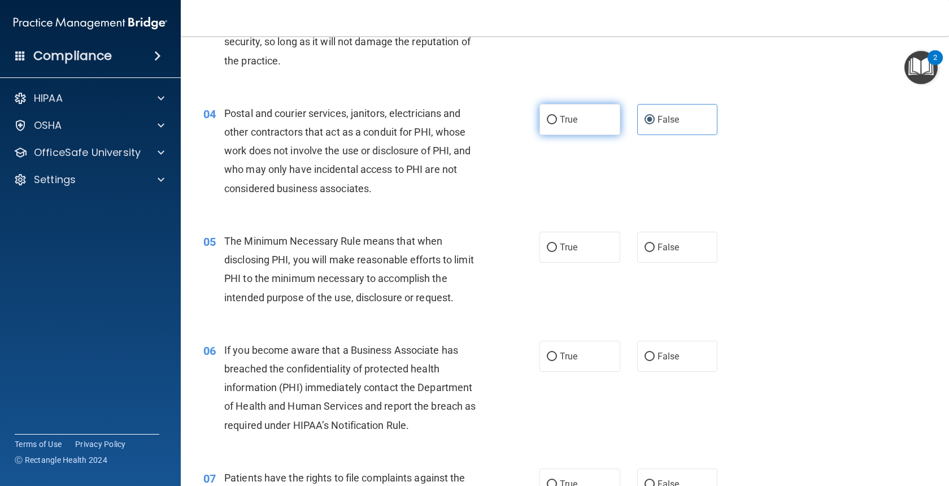
click at [599, 116] on label "True" at bounding box center [580, 119] width 81 height 31
click at [557, 116] on input "True" at bounding box center [552, 120] width 10 height 8
radio input "true"
radio input "false"
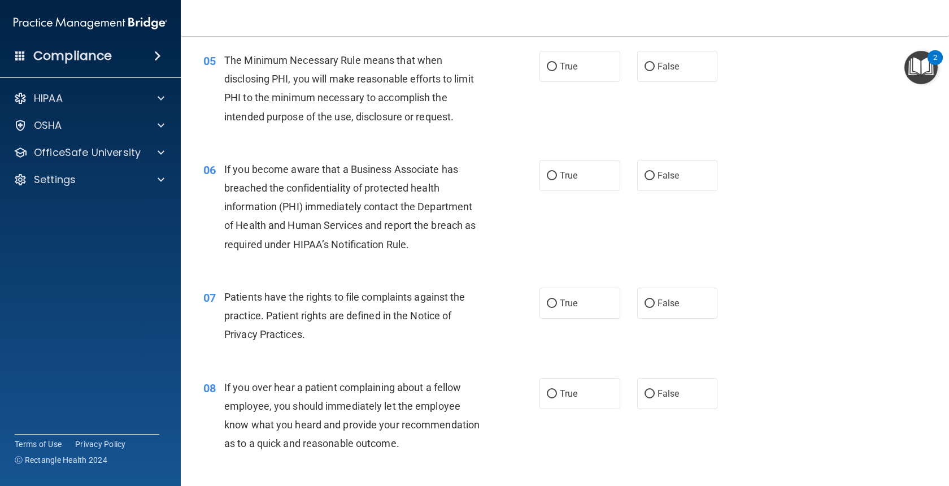
scroll to position [497, 0]
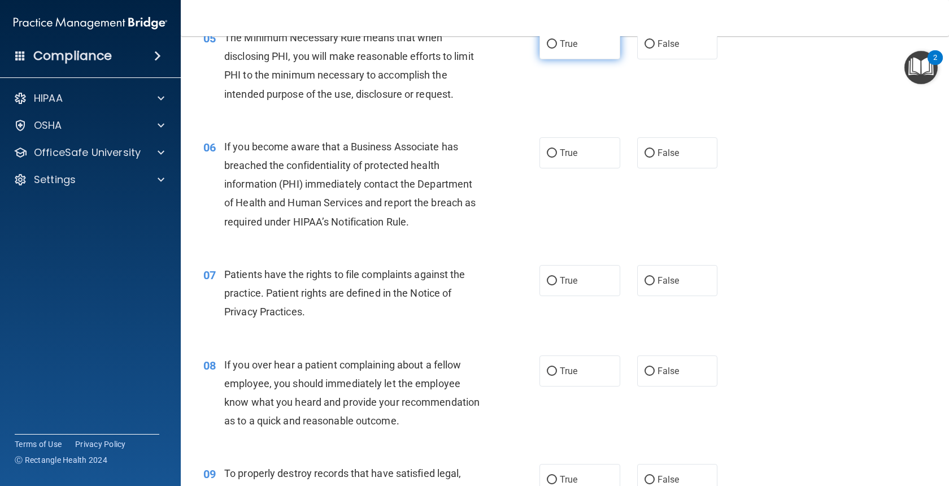
click at [547, 43] on input "True" at bounding box center [552, 44] width 10 height 8
radio input "true"
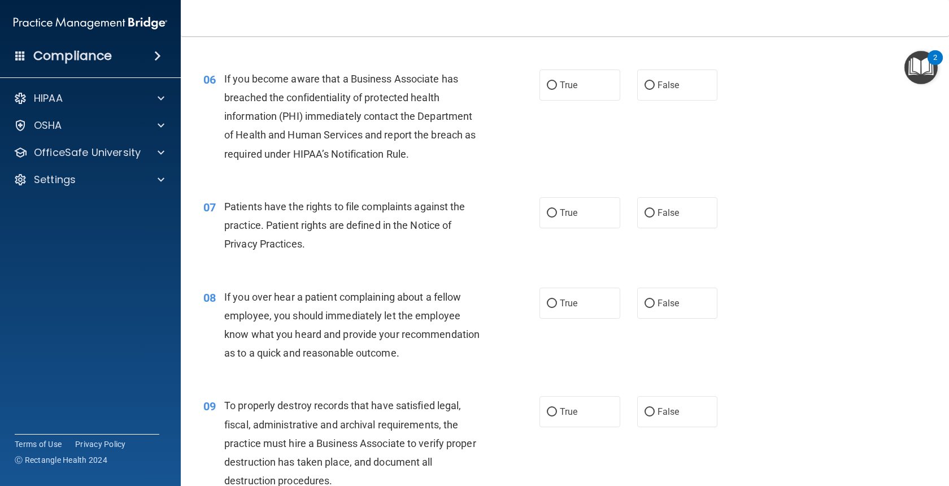
scroll to position [588, 0]
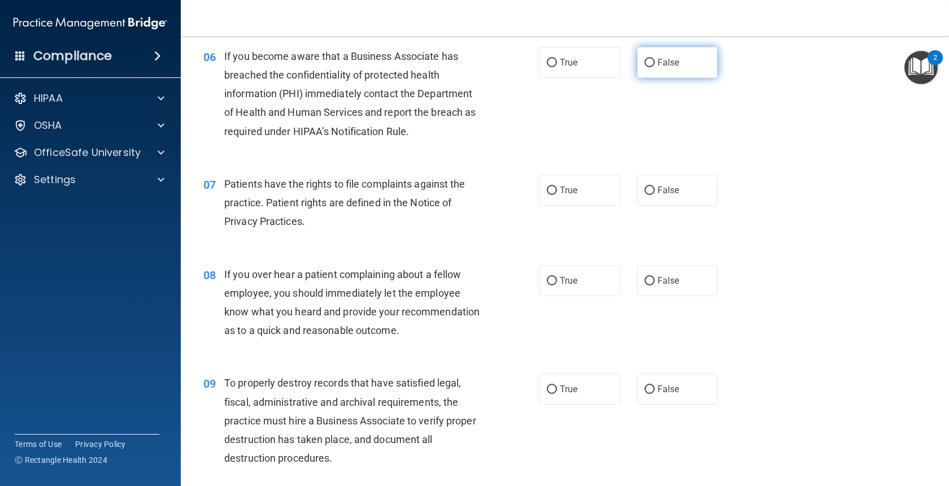
click at [650, 64] on input "False" at bounding box center [650, 63] width 10 height 8
radio input "true"
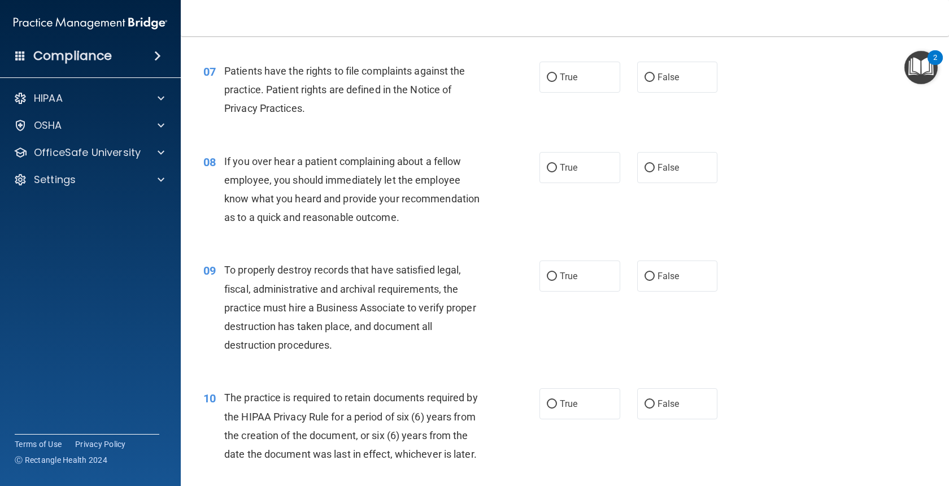
scroll to position [723, 0]
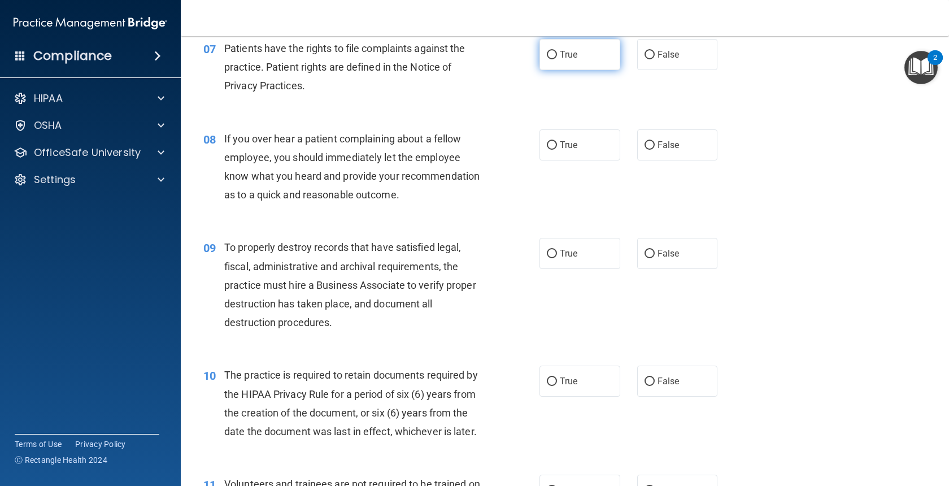
click at [558, 61] on label "True" at bounding box center [580, 54] width 81 height 31
click at [557, 59] on input "True" at bounding box center [552, 55] width 10 height 8
radio input "true"
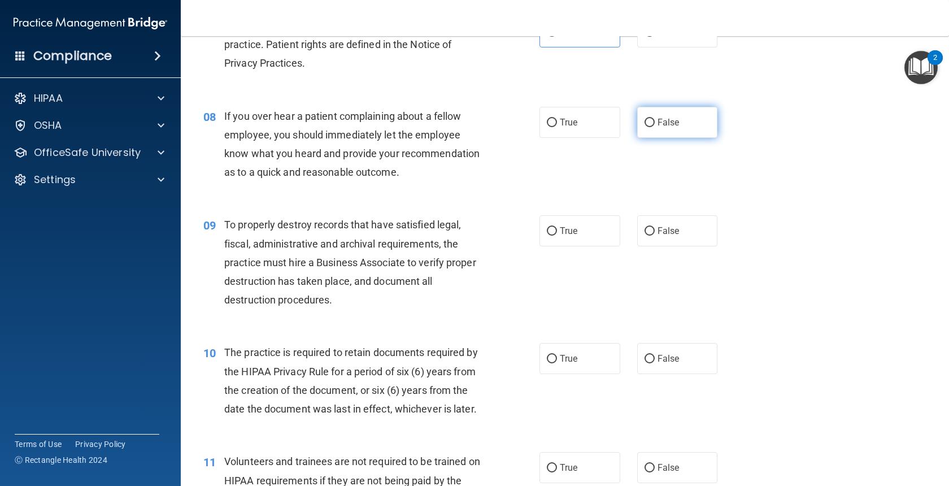
click at [646, 117] on label "False" at bounding box center [677, 122] width 81 height 31
click at [646, 119] on input "False" at bounding box center [650, 123] width 10 height 8
radio input "true"
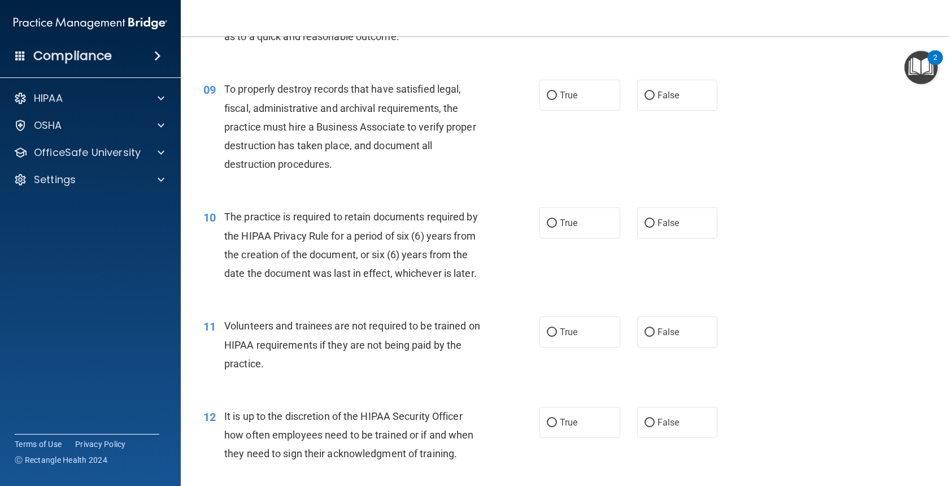
scroll to position [904, 0]
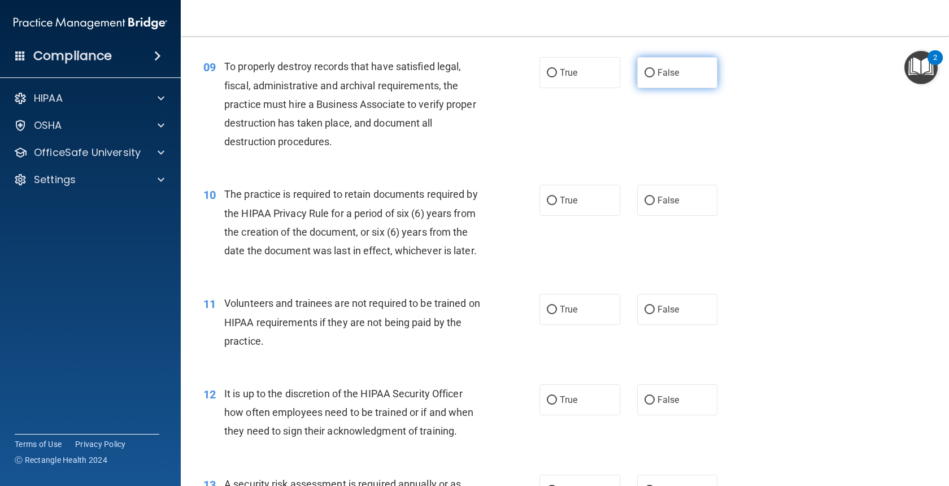
click at [692, 79] on label "False" at bounding box center [677, 72] width 81 height 31
click at [655, 77] on input "False" at bounding box center [650, 73] width 10 height 8
radio input "true"
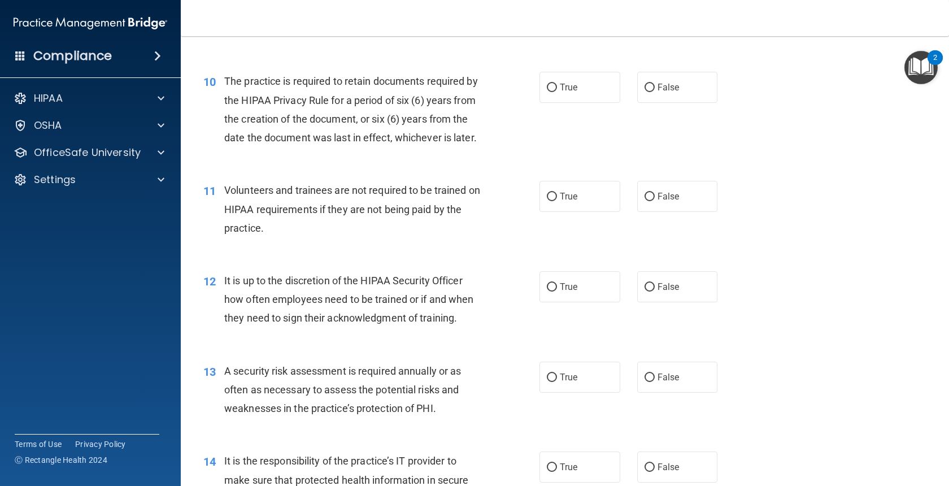
scroll to position [1039, 0]
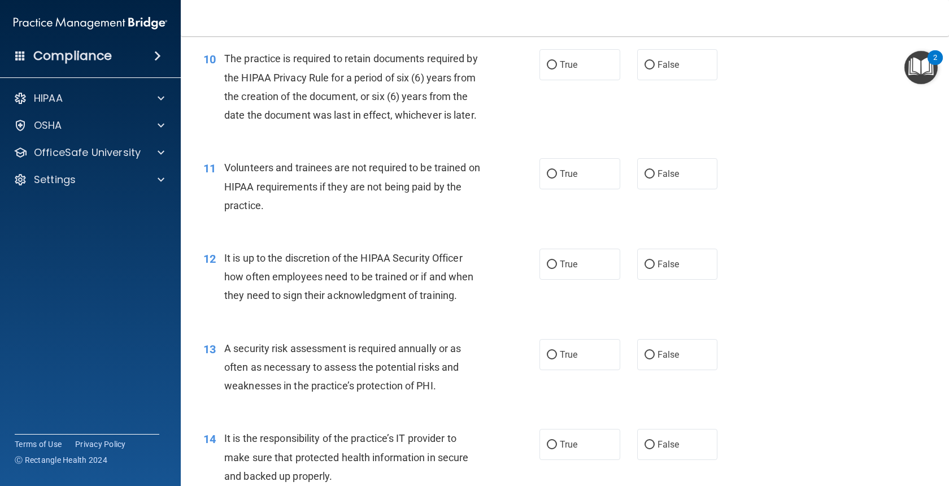
click at [608, 83] on div "10 The practice is required to retain documents required by the HIPAA Privacy R…" at bounding box center [565, 89] width 740 height 109
click at [601, 65] on label "True" at bounding box center [580, 64] width 81 height 31
click at [557, 65] on input "True" at bounding box center [552, 65] width 10 height 8
radio input "true"
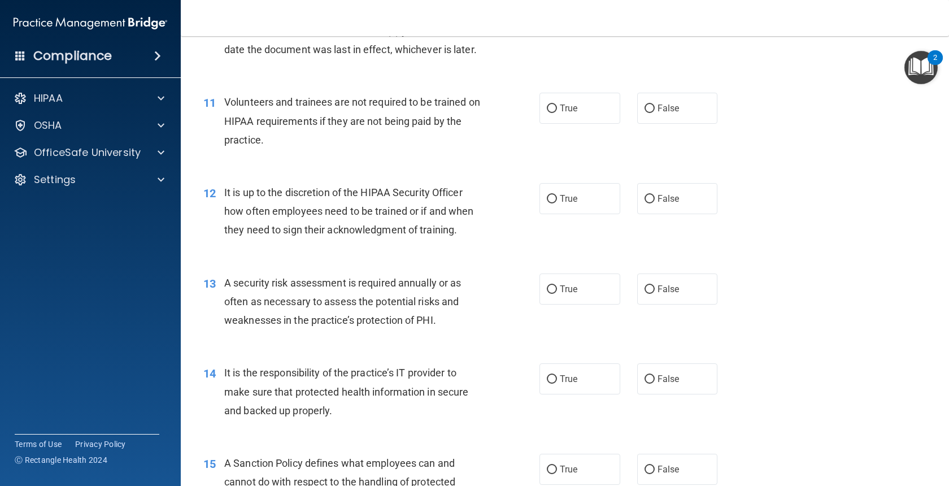
scroll to position [1130, 0]
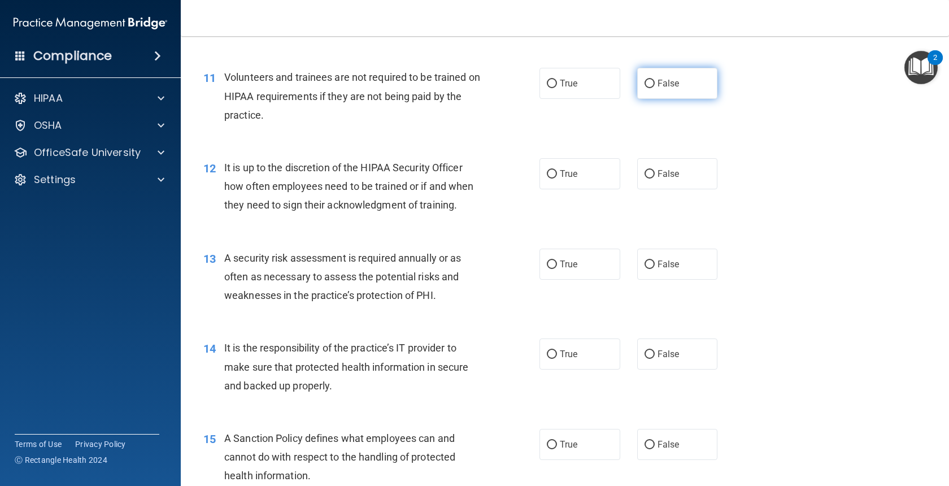
click at [655, 80] on label "False" at bounding box center [677, 83] width 81 height 31
click at [655, 80] on input "False" at bounding box center [650, 84] width 10 height 8
radio input "true"
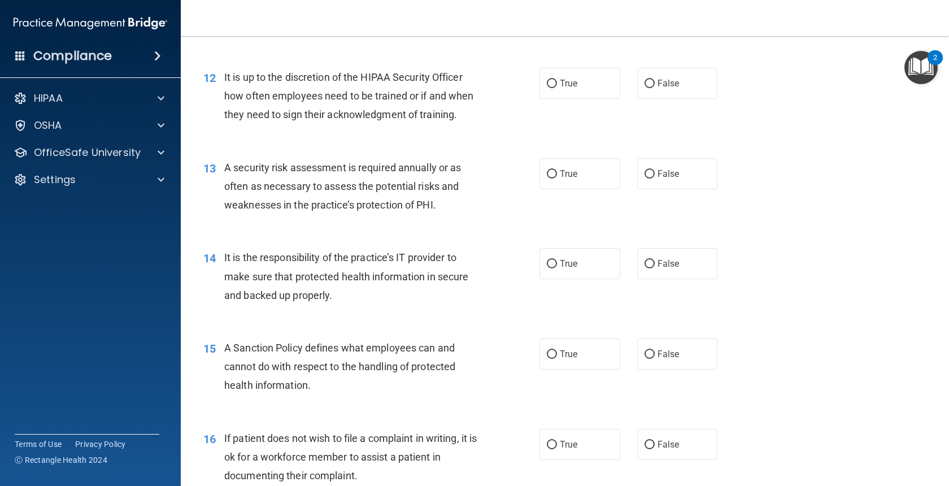
scroll to position [1243, 0]
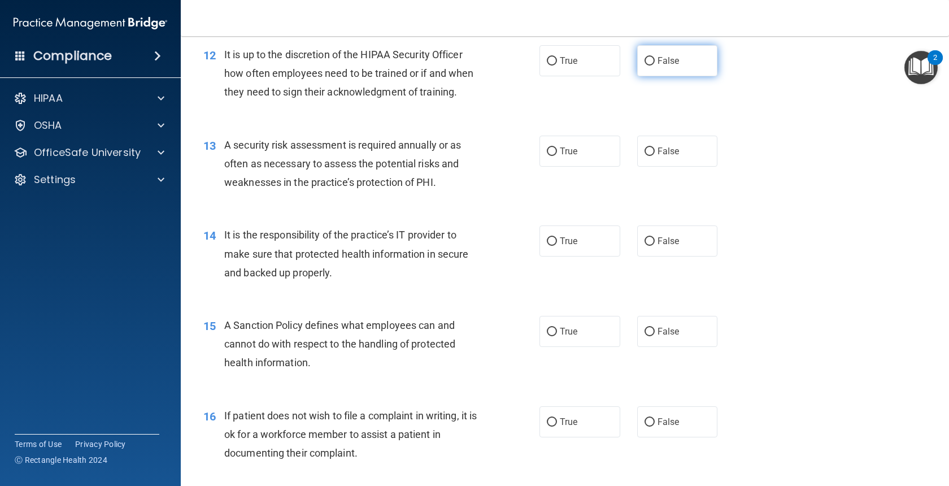
click at [664, 67] on label "False" at bounding box center [677, 60] width 81 height 31
click at [655, 66] on input "False" at bounding box center [650, 61] width 10 height 8
radio input "true"
click at [576, 139] on label "True" at bounding box center [580, 151] width 81 height 31
click at [557, 147] on input "True" at bounding box center [552, 151] width 10 height 8
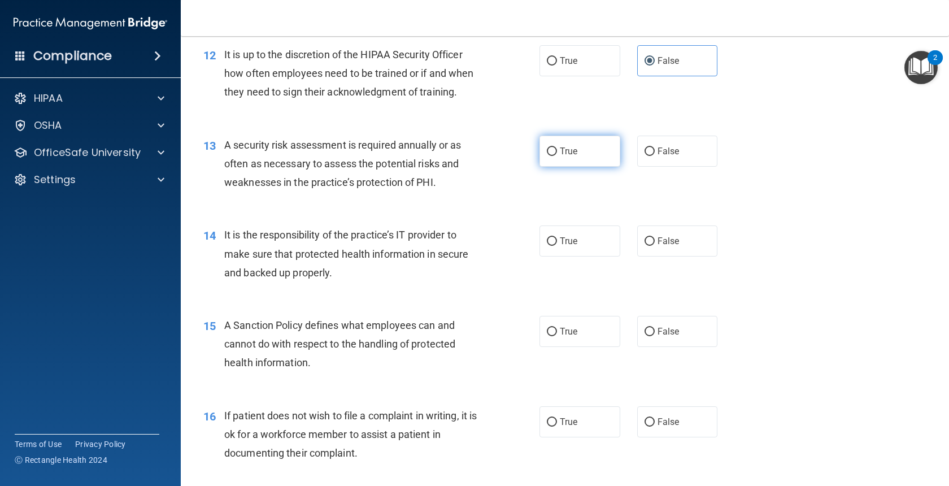
radio input "true"
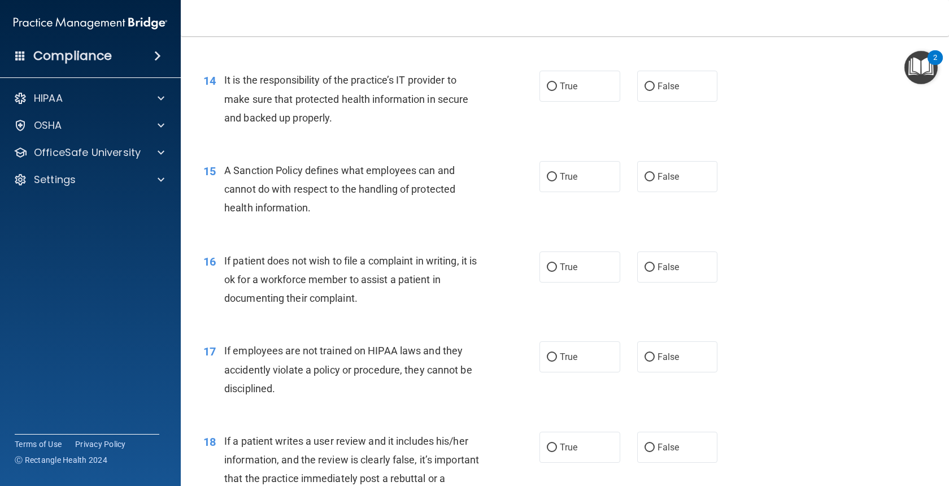
scroll to position [1401, 0]
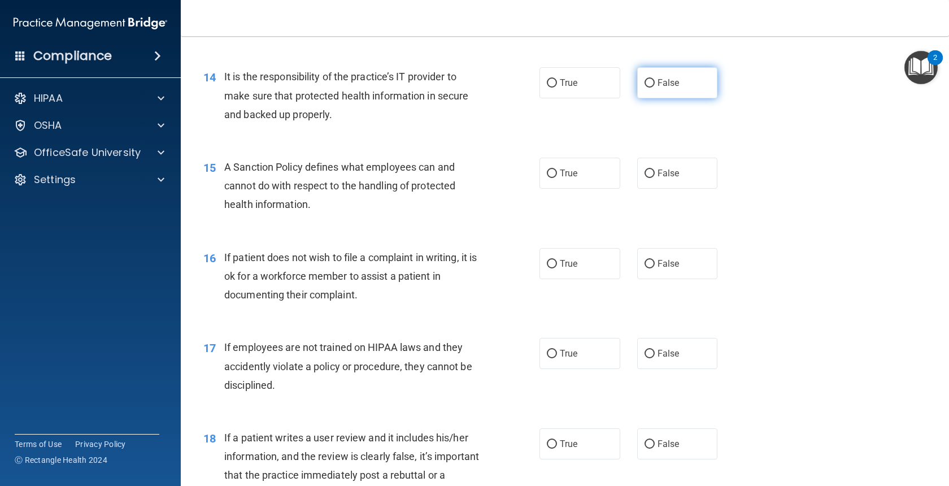
click at [703, 85] on label "False" at bounding box center [677, 82] width 81 height 31
click at [655, 85] on input "False" at bounding box center [650, 83] width 10 height 8
radio input "true"
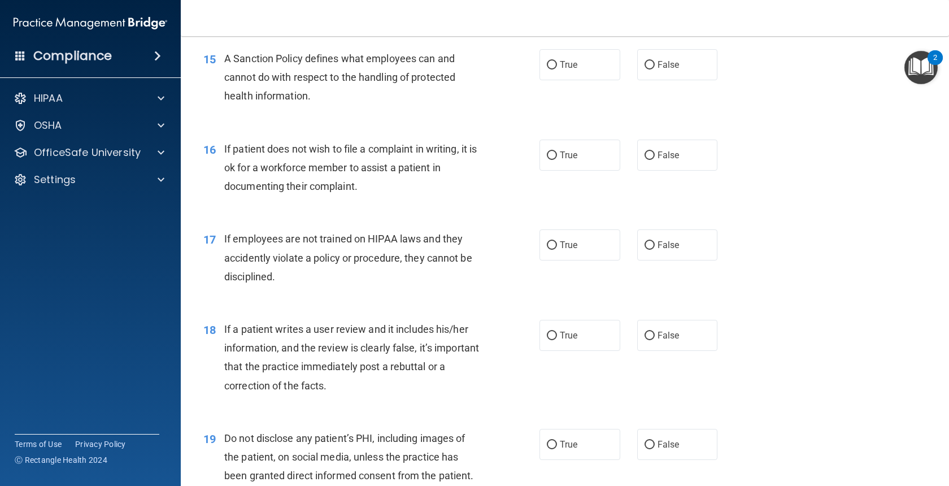
scroll to position [1514, 0]
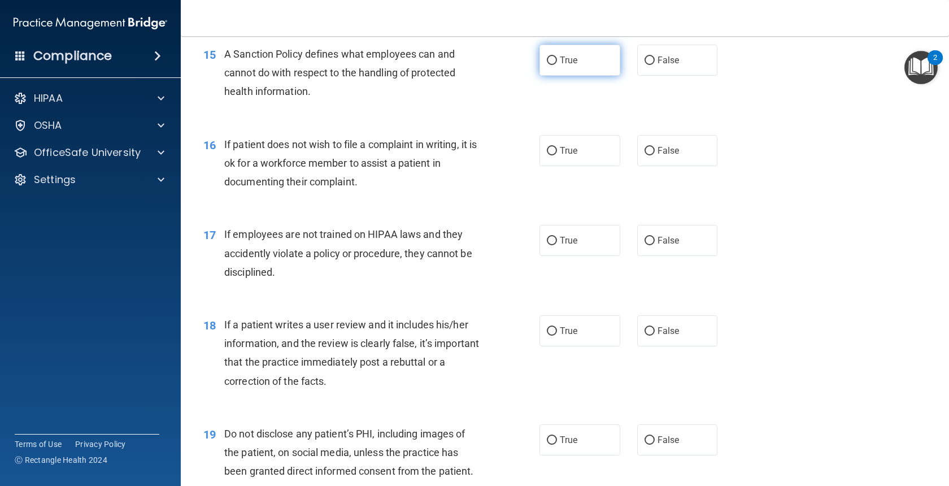
click at [607, 64] on label "True" at bounding box center [580, 60] width 81 height 31
click at [557, 64] on input "True" at bounding box center [552, 60] width 10 height 8
radio input "true"
click at [660, 56] on span "False" at bounding box center [669, 60] width 22 height 11
click at [655, 56] on input "False" at bounding box center [650, 60] width 10 height 8
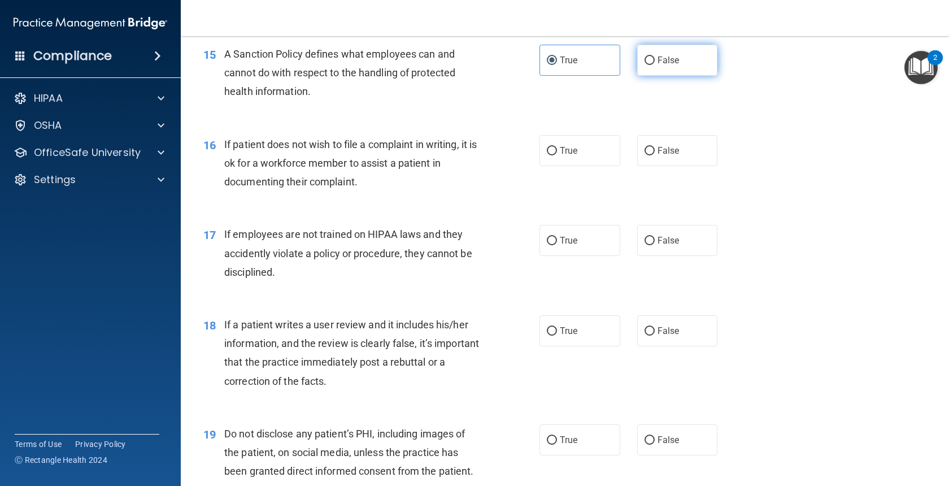
radio input "true"
radio input "false"
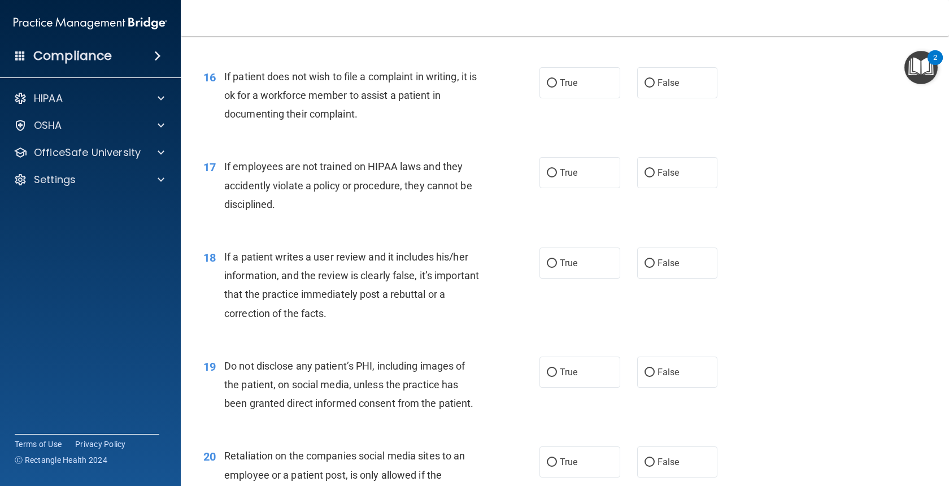
scroll to position [1604, 0]
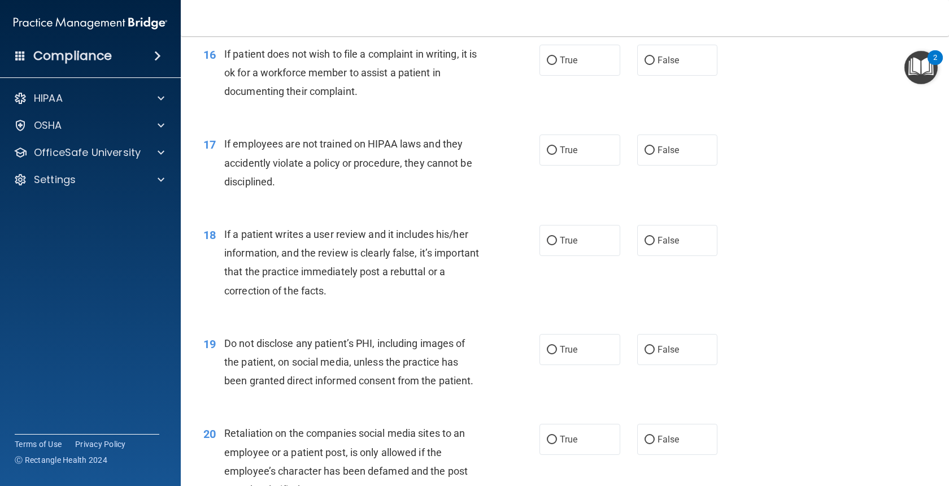
click at [576, 43] on div "16 If patient does not wish to file a complaint in writing, it is ok for a work…" at bounding box center [565, 76] width 740 height 90
click at [578, 67] on label "True" at bounding box center [580, 60] width 81 height 31
click at [557, 65] on input "True" at bounding box center [552, 60] width 10 height 8
radio input "true"
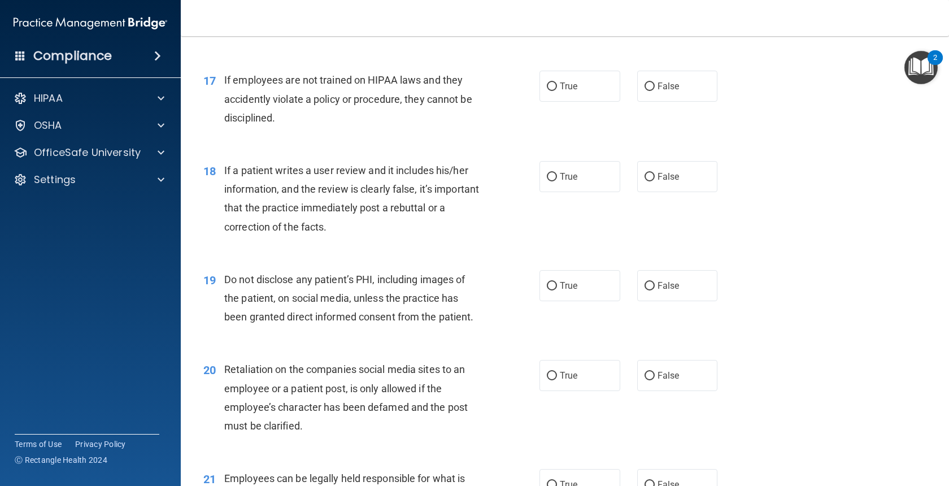
scroll to position [1695, 0]
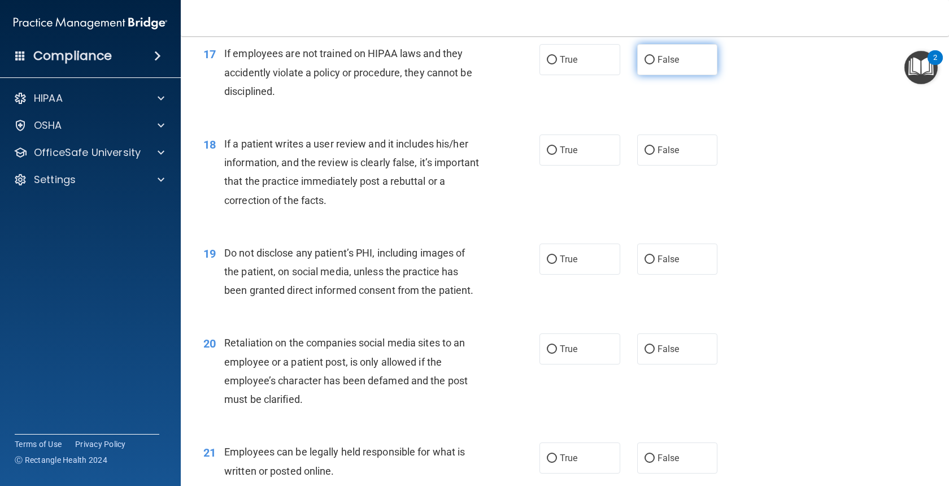
click at [659, 56] on span "False" at bounding box center [669, 59] width 22 height 11
click at [655, 56] on input "False" at bounding box center [650, 60] width 10 height 8
radio input "true"
click at [560, 145] on span "True" at bounding box center [569, 150] width 18 height 11
click at [557, 146] on input "True" at bounding box center [552, 150] width 10 height 8
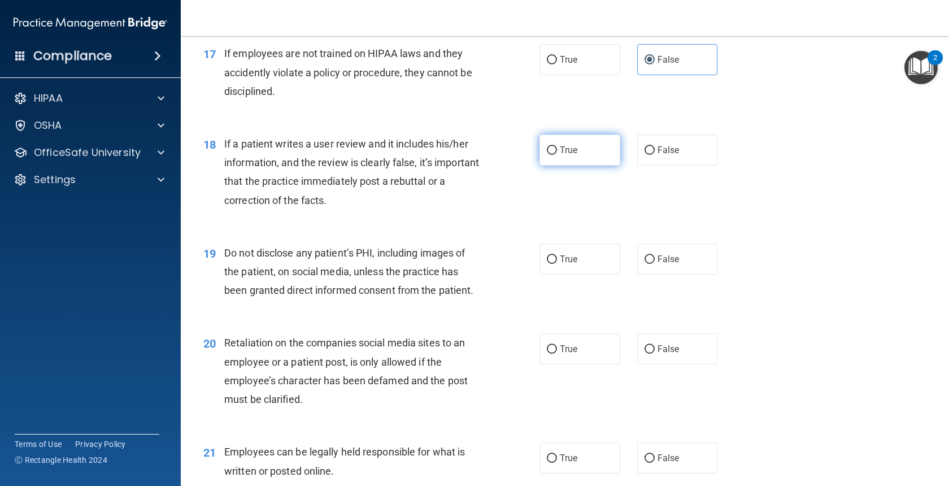
radio input "true"
click at [655, 156] on label "False" at bounding box center [677, 149] width 81 height 31
click at [655, 155] on input "False" at bounding box center [650, 150] width 10 height 8
radio input "true"
radio input "false"
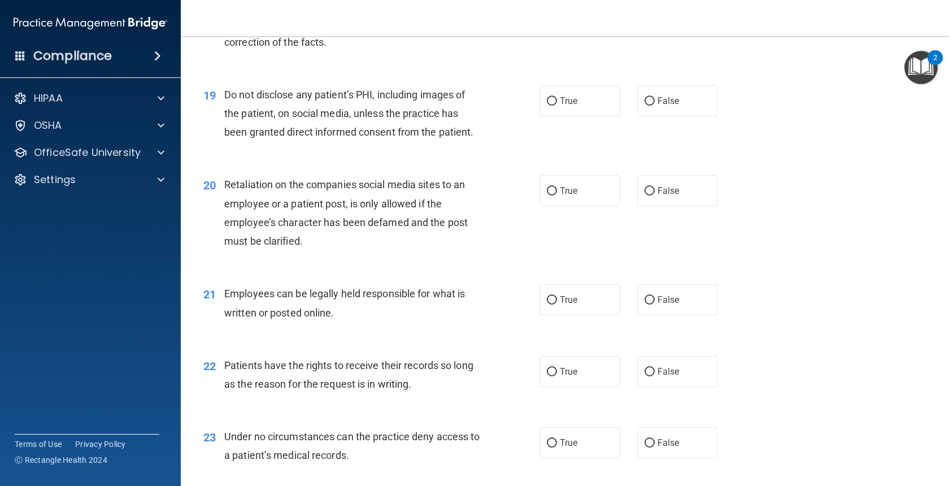
scroll to position [1853, 0]
click at [572, 82] on div "19 Do not disclose any patient’s PHI, including images of the patient, on socia…" at bounding box center [565, 116] width 740 height 90
click at [572, 95] on span "True" at bounding box center [569, 100] width 18 height 11
click at [557, 97] on input "True" at bounding box center [552, 101] width 10 height 8
radio input "true"
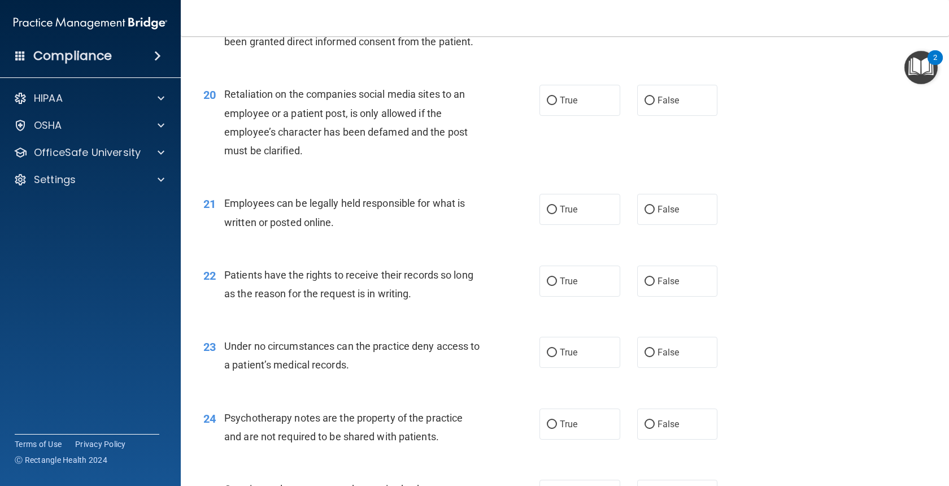
scroll to position [1966, 0]
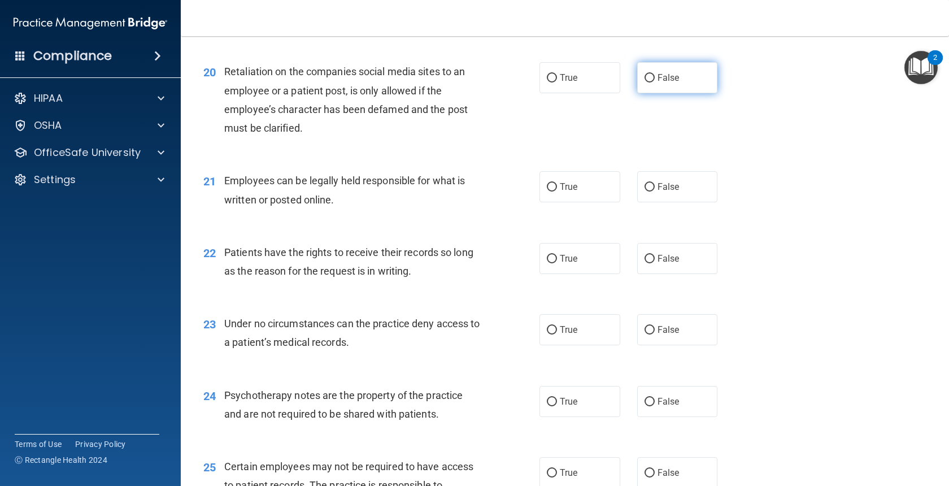
click at [656, 79] on label "False" at bounding box center [677, 77] width 81 height 31
click at [655, 79] on input "False" at bounding box center [650, 78] width 10 height 8
radio input "true"
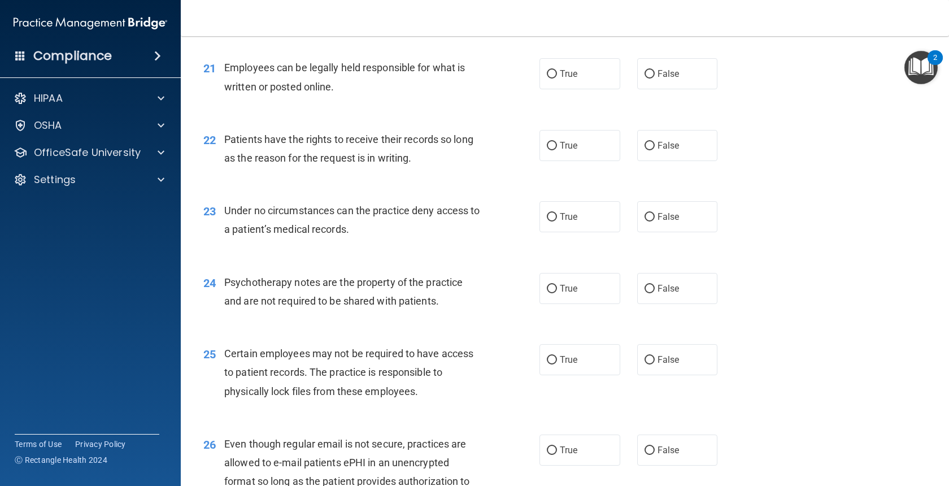
scroll to position [2102, 0]
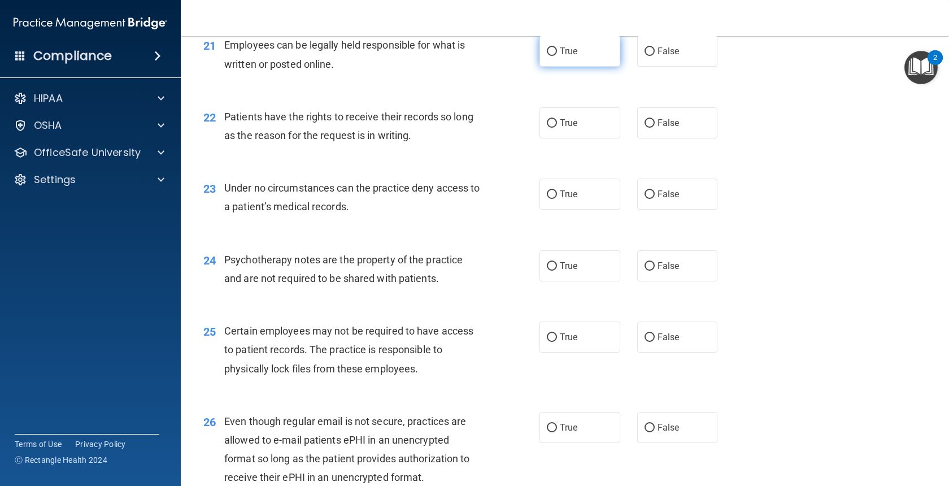
click at [604, 60] on label "True" at bounding box center [580, 51] width 81 height 31
click at [557, 56] on input "True" at bounding box center [552, 51] width 10 height 8
radio input "true"
click at [591, 120] on label "True" at bounding box center [580, 122] width 81 height 31
click at [557, 120] on input "True" at bounding box center [552, 123] width 10 height 8
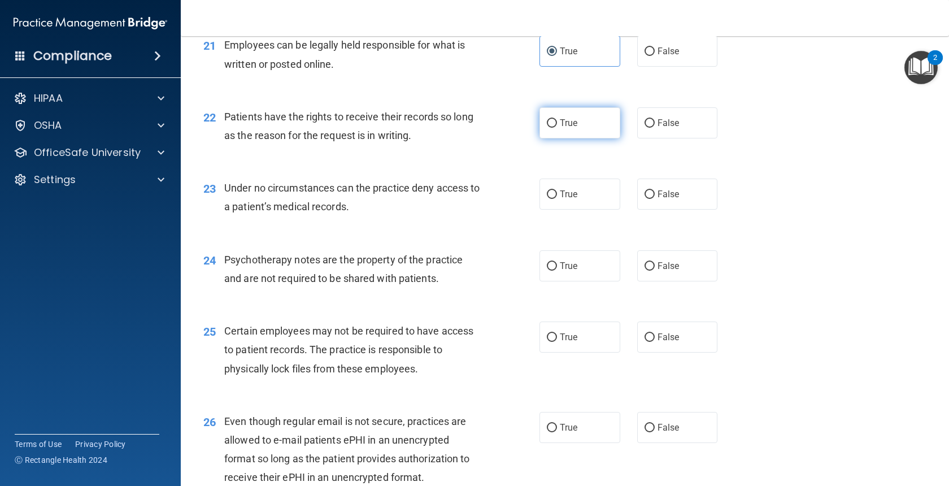
radio input "true"
click at [654, 125] on input "False" at bounding box center [650, 123] width 10 height 8
radio input "true"
radio input "false"
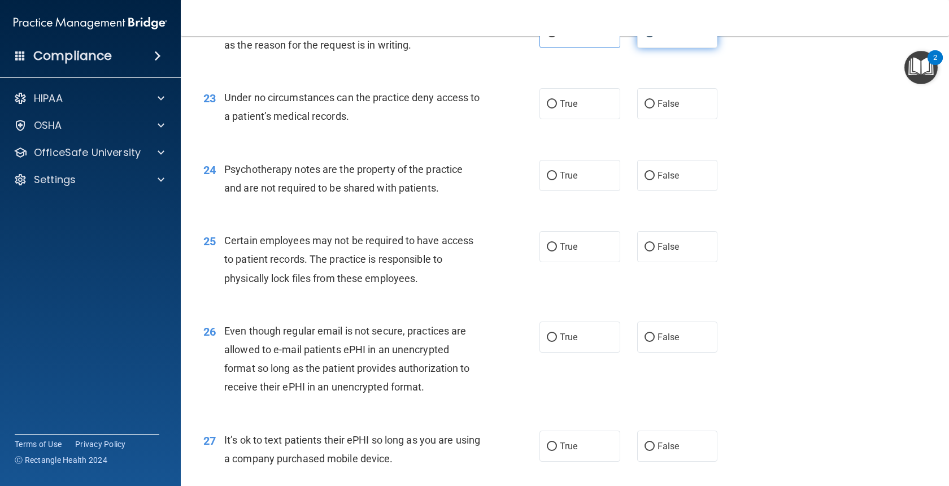
scroll to position [2214, 0]
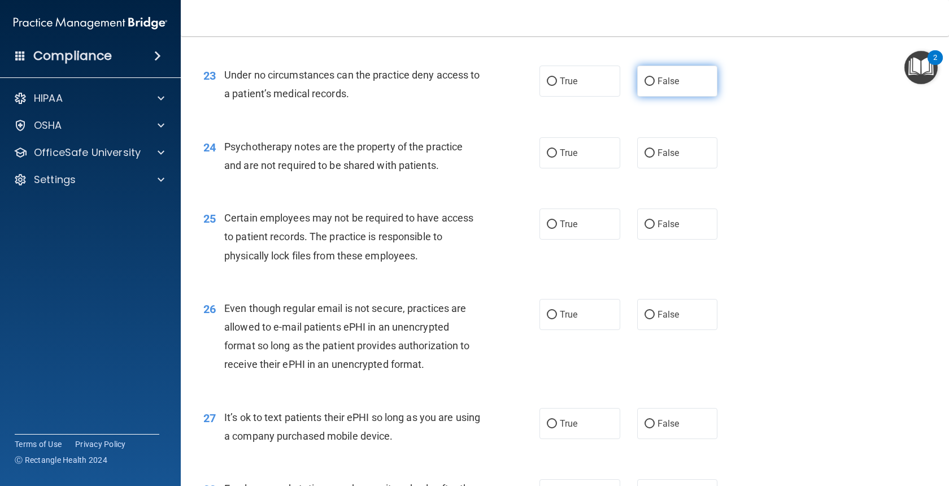
click at [672, 90] on label "False" at bounding box center [677, 81] width 81 height 31
click at [655, 86] on input "False" at bounding box center [650, 81] width 10 height 8
radio input "true"
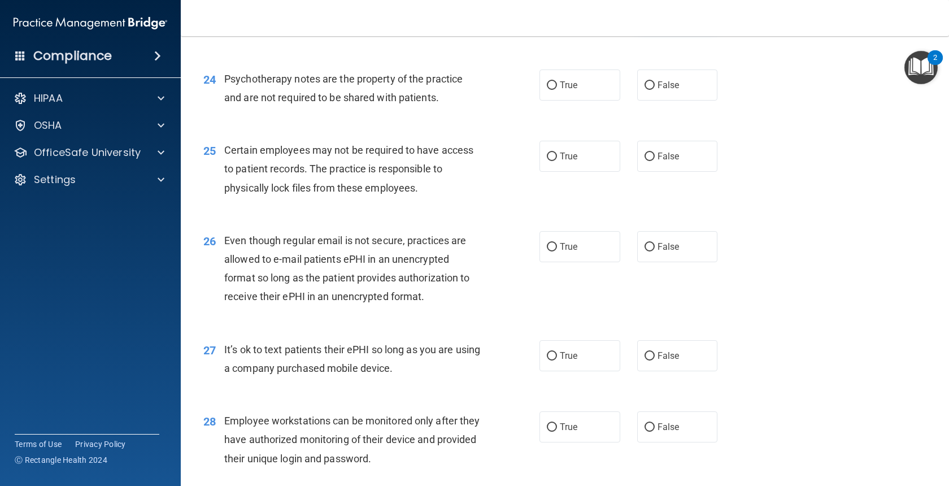
scroll to position [2305, 0]
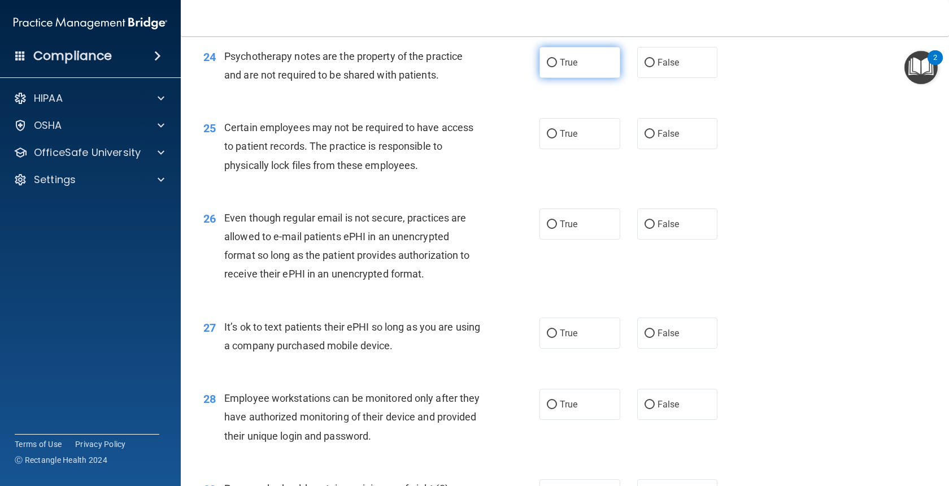
click at [564, 73] on label "True" at bounding box center [580, 62] width 81 height 31
click at [557, 67] on input "True" at bounding box center [552, 63] width 10 height 8
radio input "true"
click at [572, 124] on label "True" at bounding box center [580, 133] width 81 height 31
click at [557, 130] on input "True" at bounding box center [552, 134] width 10 height 8
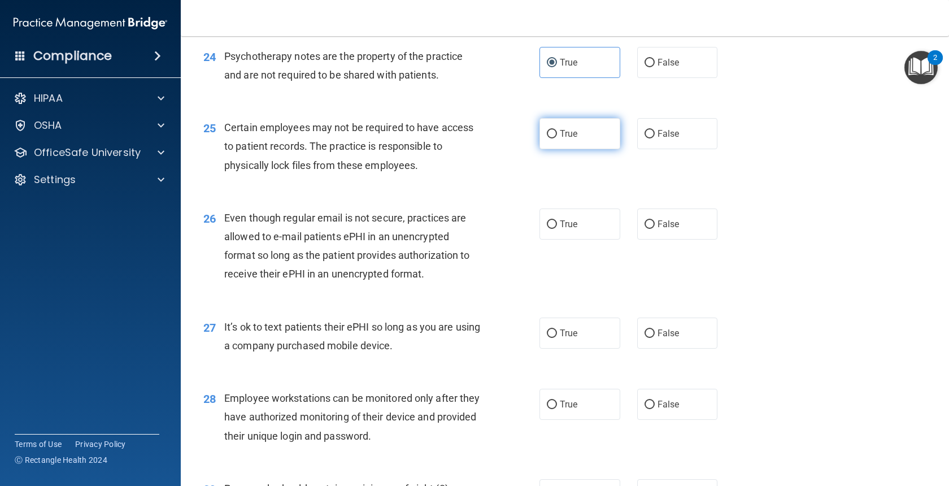
radio input "true"
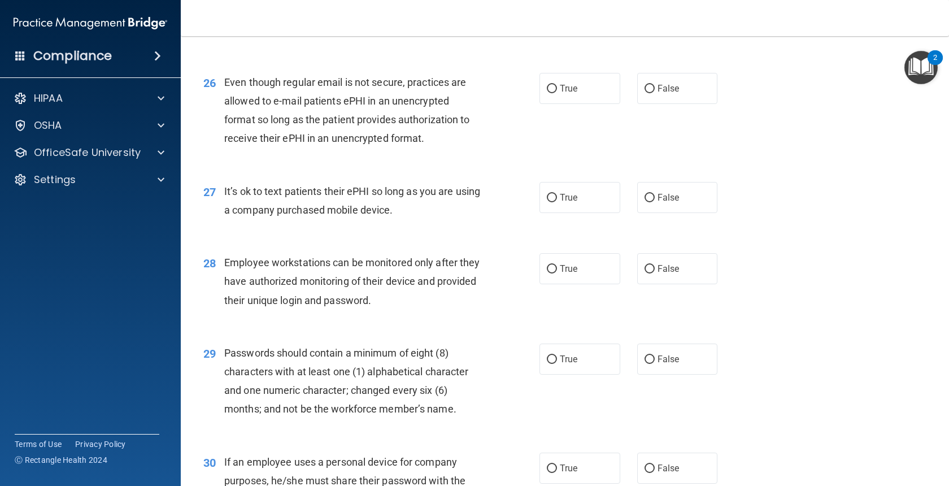
scroll to position [2463, 0]
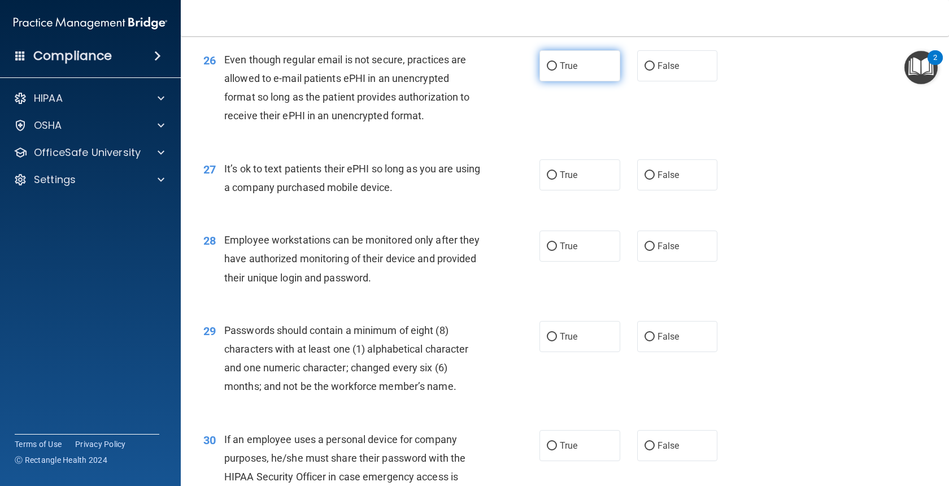
click at [577, 56] on label "True" at bounding box center [580, 65] width 81 height 31
click at [557, 62] on input "True" at bounding box center [552, 66] width 10 height 8
radio input "true"
click at [651, 177] on input "False" at bounding box center [650, 175] width 10 height 8
radio input "true"
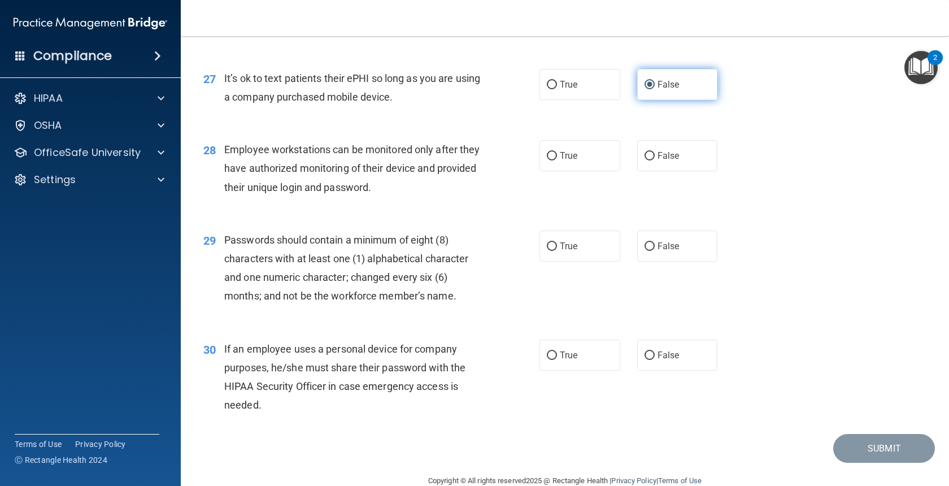
scroll to position [2576, 0]
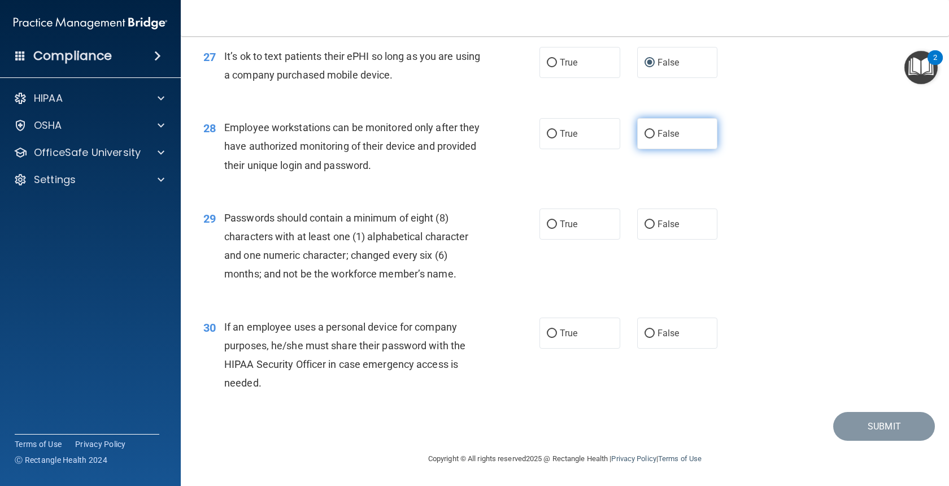
click at [675, 118] on label "False" at bounding box center [677, 133] width 81 height 31
click at [655, 130] on input "False" at bounding box center [650, 134] width 10 height 8
radio input "true"
click at [578, 212] on label "True" at bounding box center [580, 223] width 81 height 31
click at [557, 220] on input "True" at bounding box center [552, 224] width 10 height 8
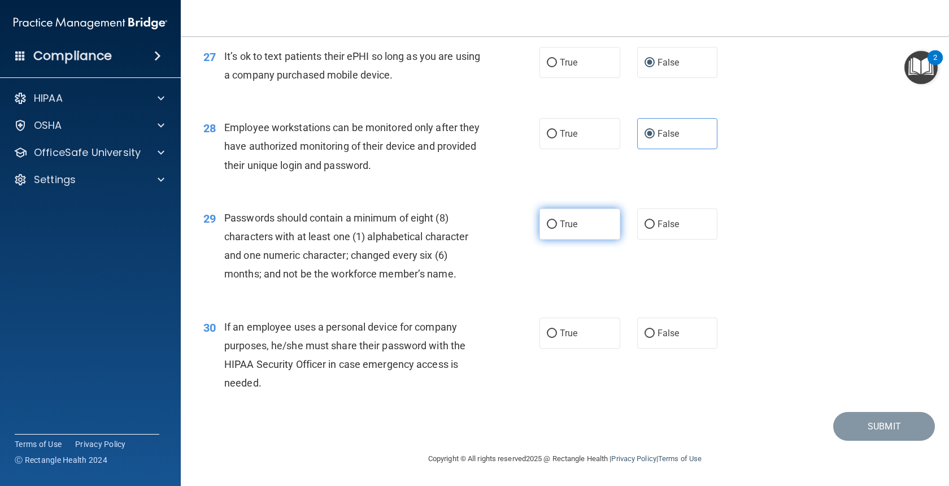
radio input "true"
click at [651, 325] on label "False" at bounding box center [677, 332] width 81 height 31
click at [651, 329] on input "False" at bounding box center [650, 333] width 10 height 8
radio input "true"
click at [871, 427] on button "Submit" at bounding box center [884, 426] width 102 height 29
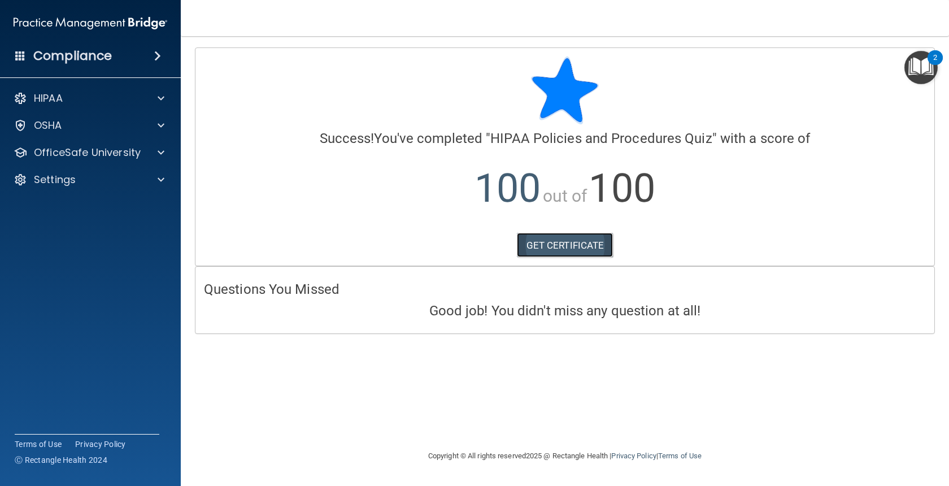
click at [582, 242] on link "GET CERTIFICATE" at bounding box center [565, 245] width 97 height 25
click at [154, 98] on div at bounding box center [159, 99] width 28 height 14
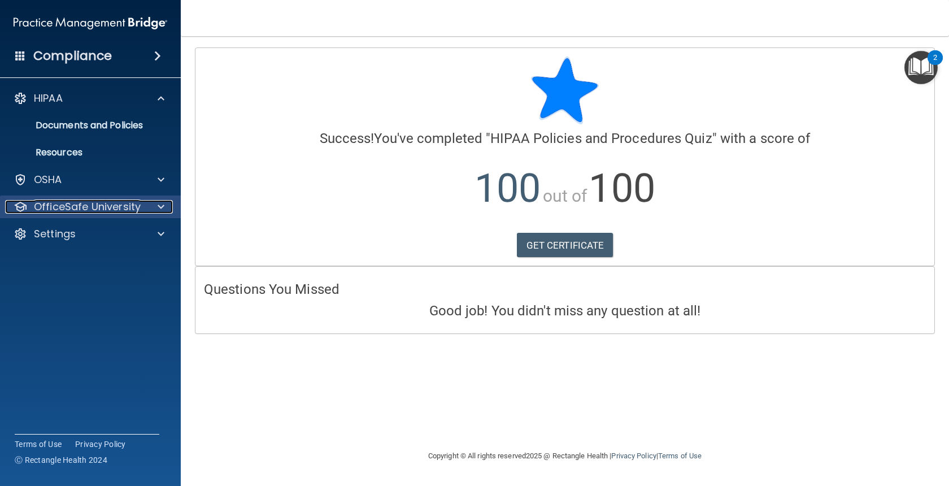
click at [164, 204] on span at bounding box center [161, 207] width 7 height 14
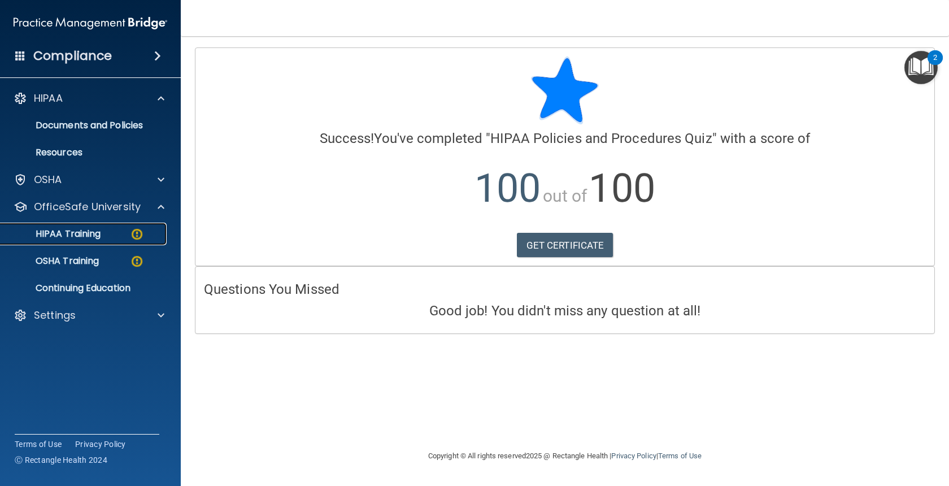
click at [141, 230] on img at bounding box center [137, 234] width 14 height 14
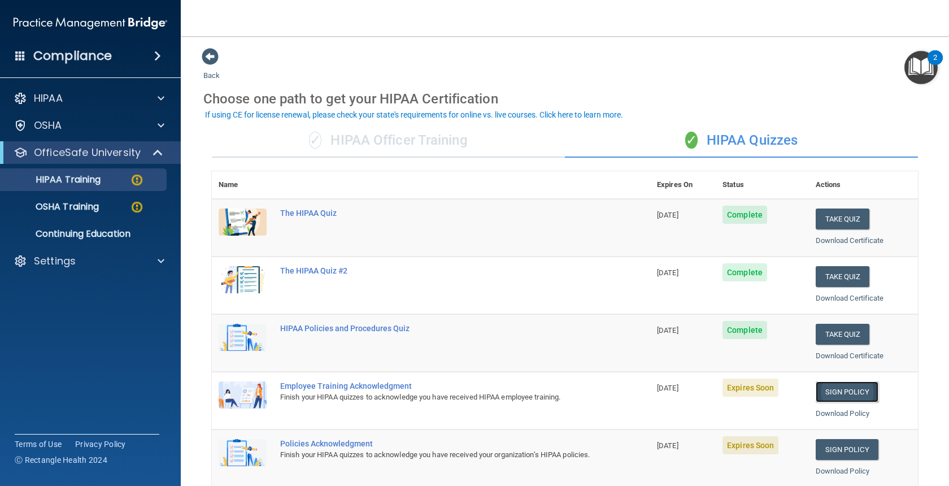
click at [832, 394] on link "Sign Policy" at bounding box center [847, 391] width 63 height 21
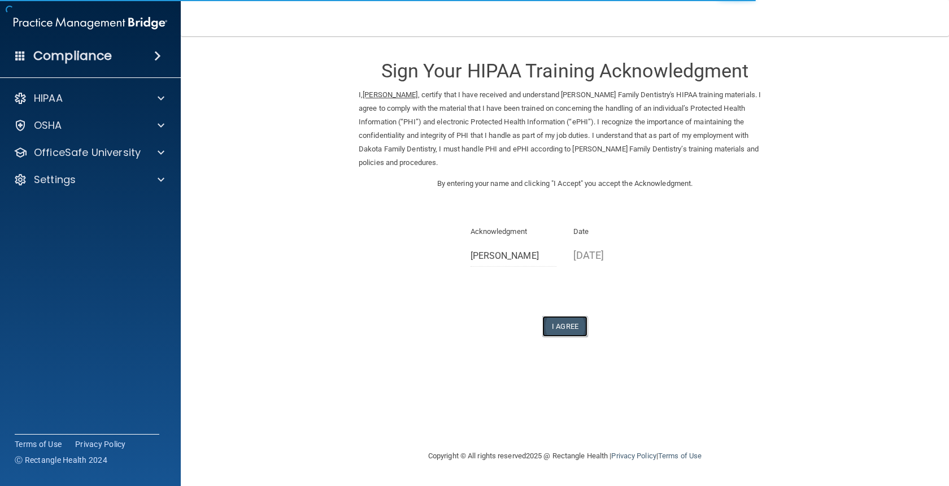
click at [579, 316] on button "I Agree" at bounding box center [564, 326] width 45 height 21
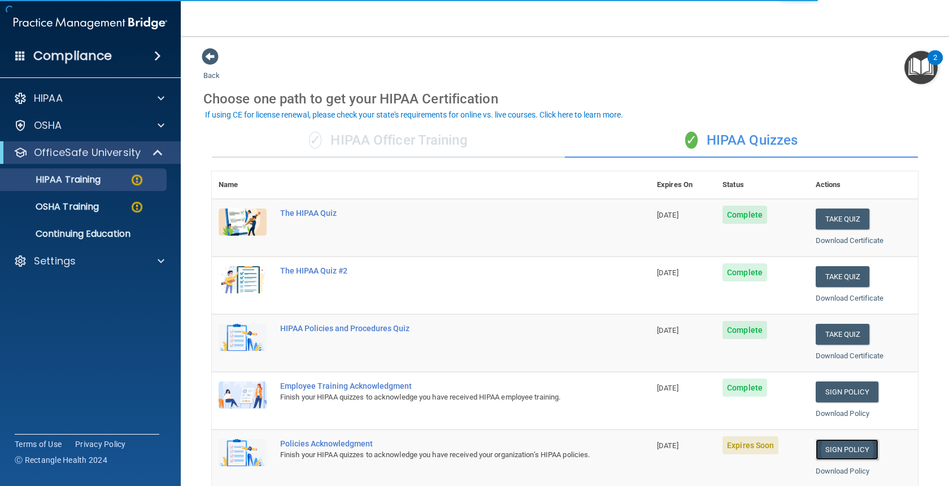
click at [828, 455] on link "Sign Policy" at bounding box center [847, 449] width 63 height 21
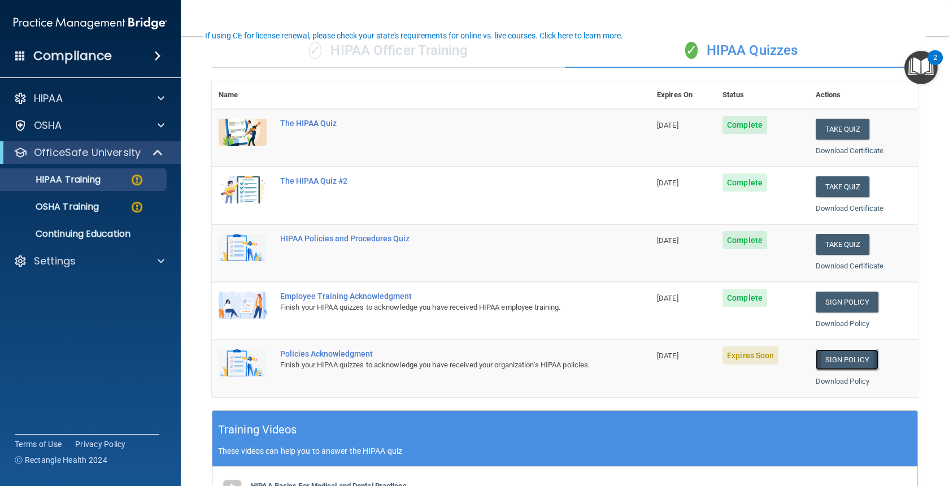
scroll to position [113, 0]
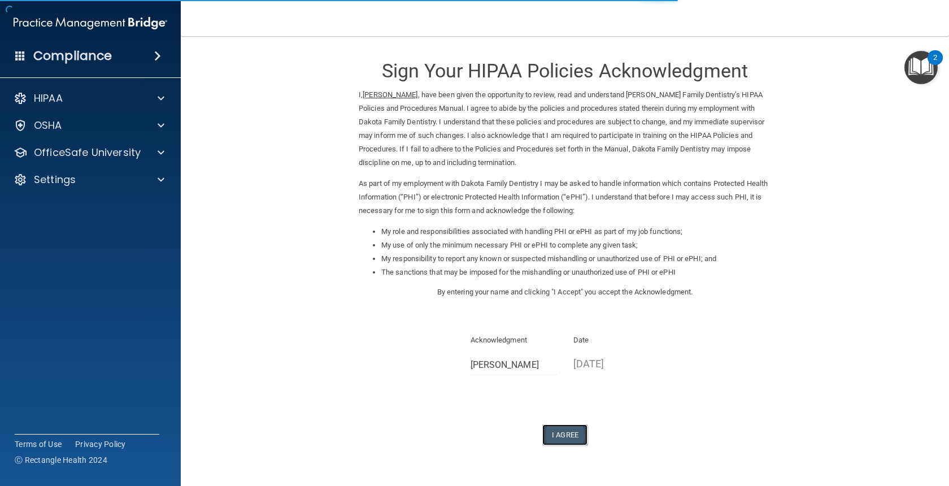
click at [577, 430] on button "I Agree" at bounding box center [564, 434] width 45 height 21
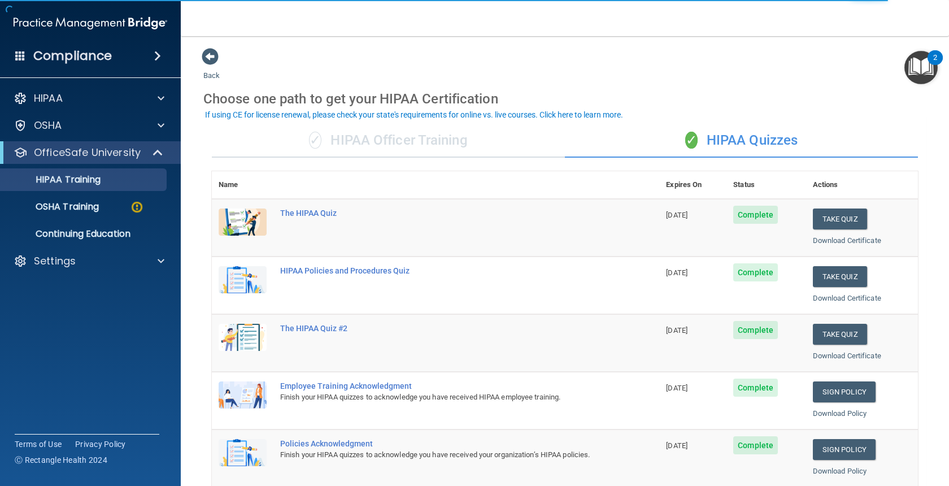
click at [662, 54] on div "Back Choose one path to get your HIPAA Certification ✓ HIPAA Officer Training ✓…" at bounding box center [564, 426] width 723 height 758
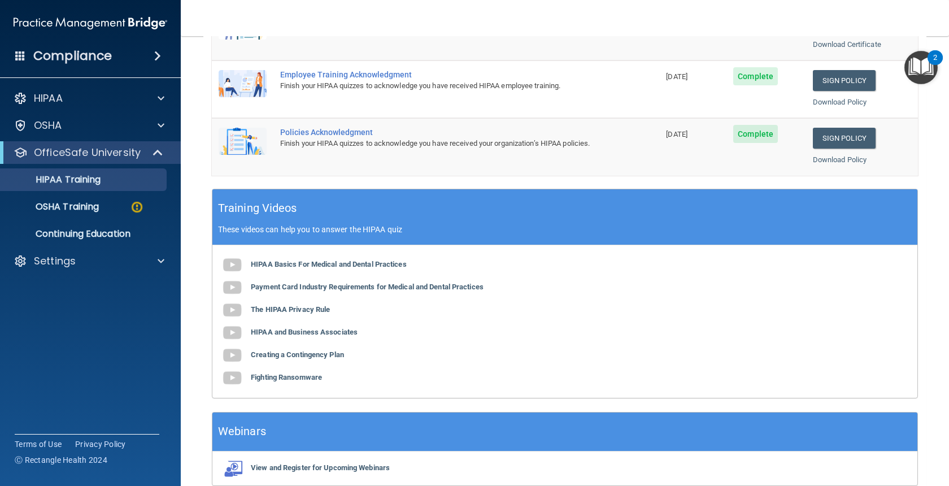
scroll to position [339, 0]
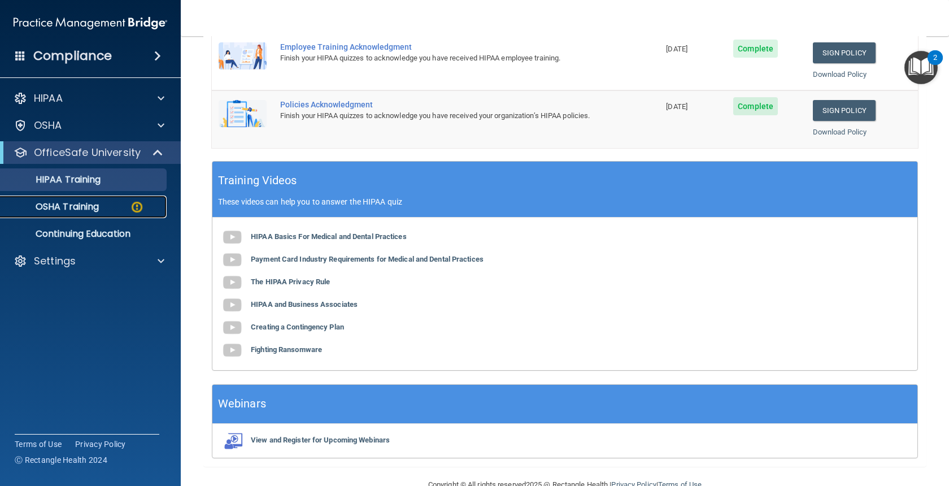
click at [80, 208] on p "OSHA Training" at bounding box center [53, 206] width 92 height 11
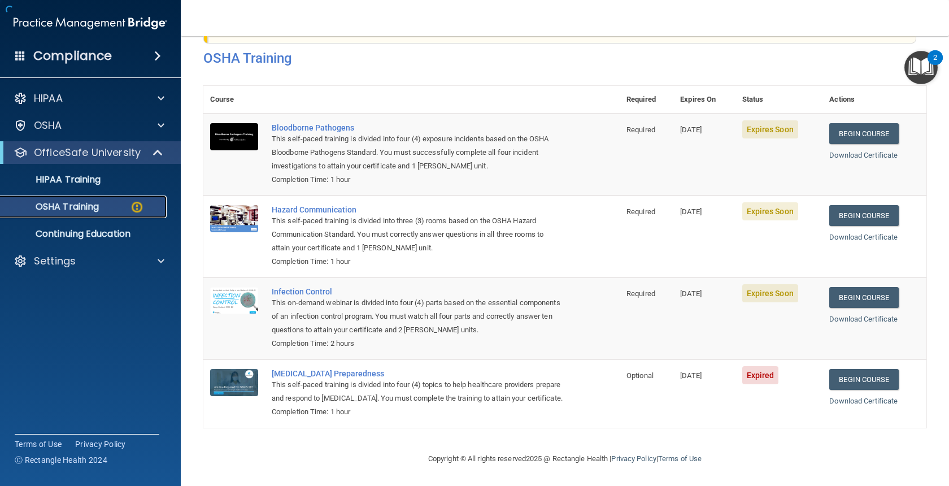
scroll to position [34, 0]
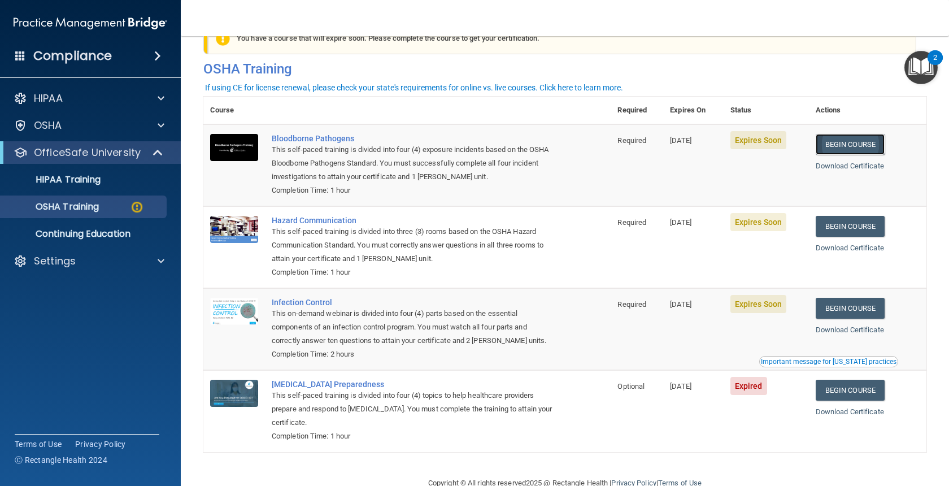
click at [842, 149] on link "Begin Course" at bounding box center [850, 144] width 69 height 21
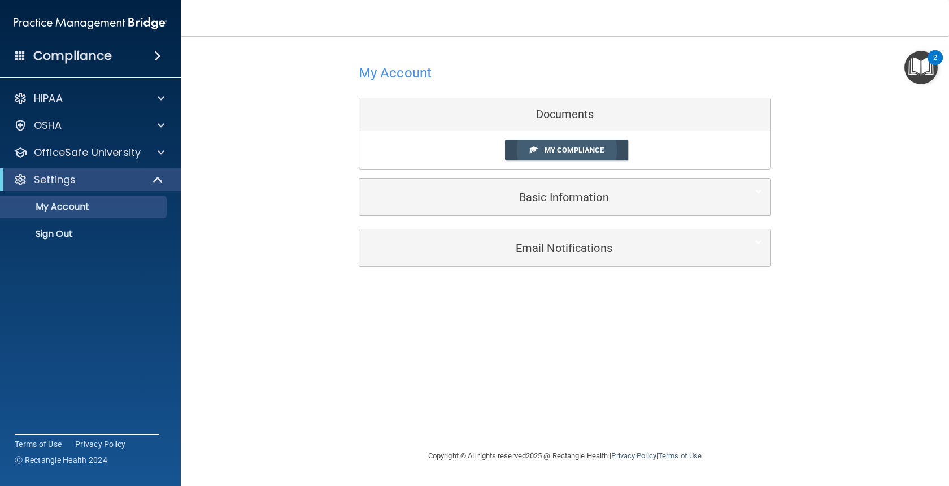
click at [576, 150] on span "My Compliance" at bounding box center [574, 150] width 59 height 8
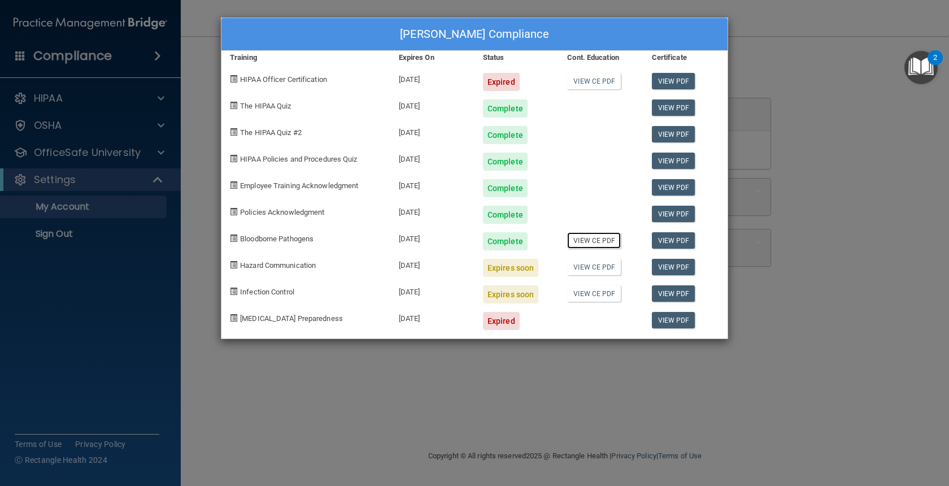
click at [592, 238] on link "View CE PDF" at bounding box center [594, 240] width 54 height 16
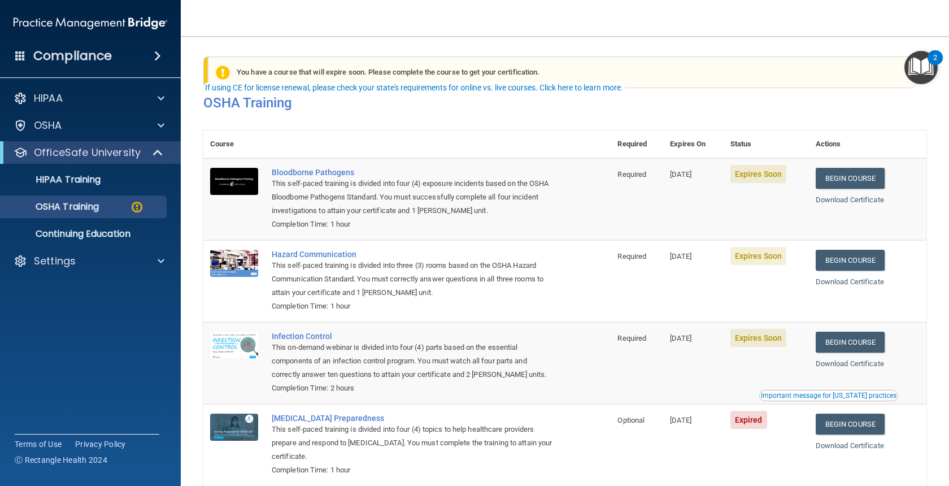
scroll to position [34, 0]
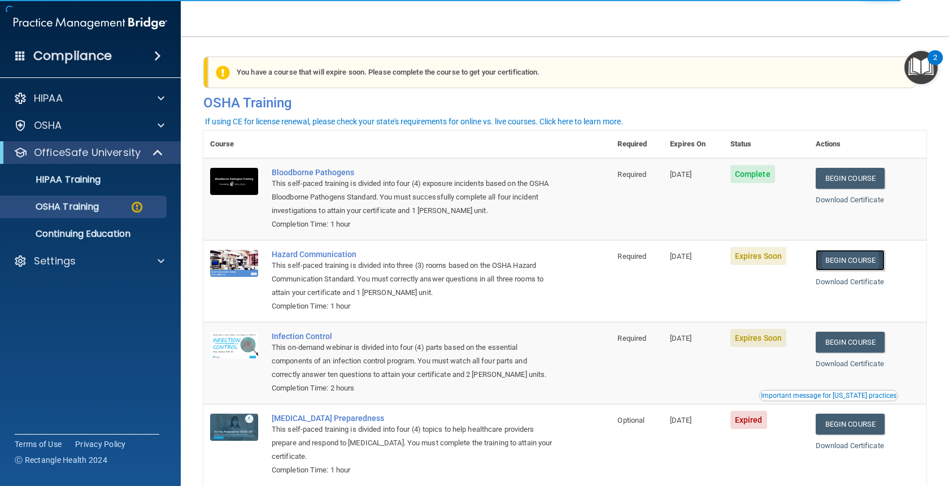
click at [846, 258] on link "Begin Course" at bounding box center [850, 260] width 69 height 21
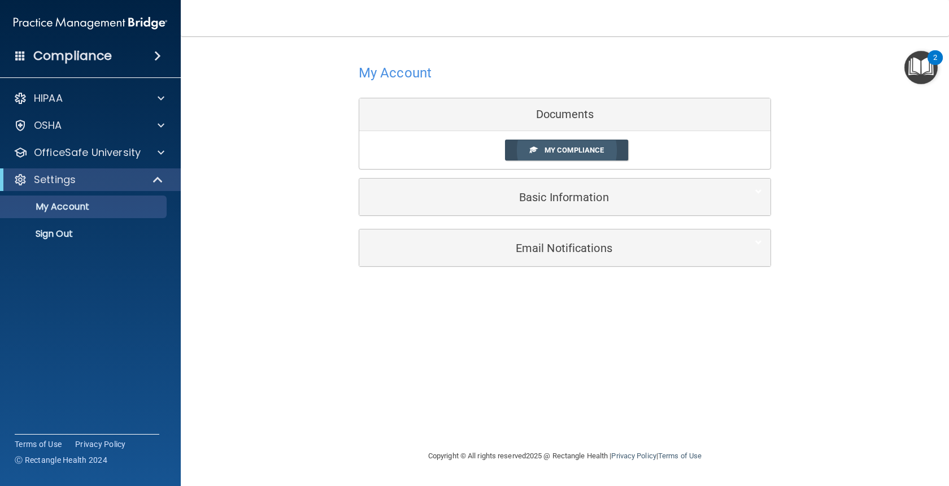
click at [540, 155] on link "My Compliance" at bounding box center [567, 150] width 124 height 21
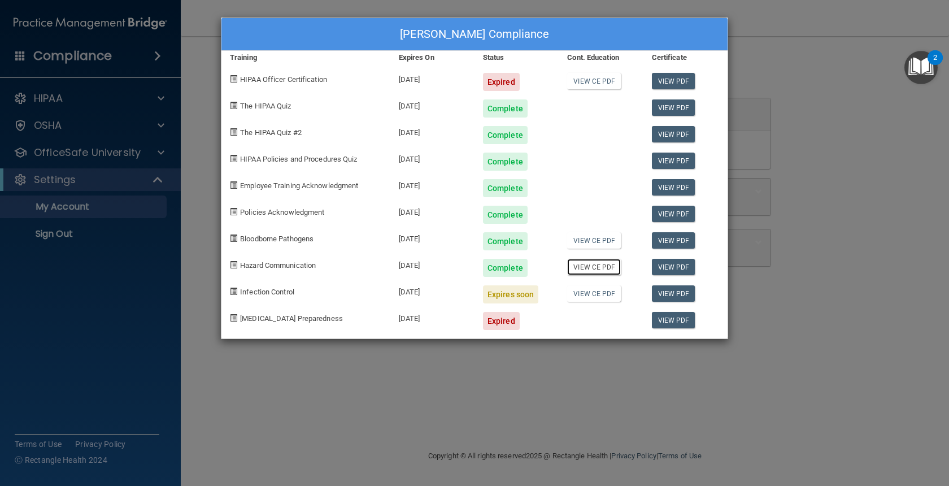
click at [585, 266] on link "View CE PDF" at bounding box center [594, 267] width 54 height 16
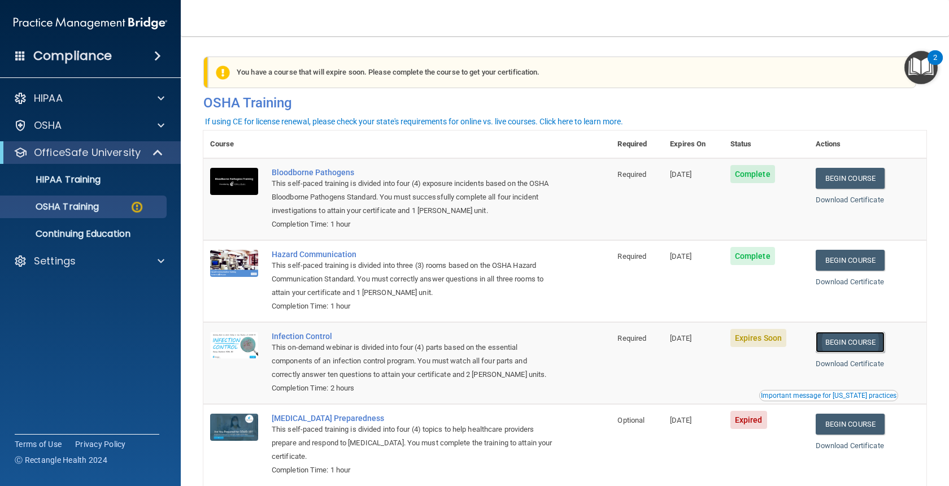
click at [870, 340] on link "Begin Course" at bounding box center [850, 342] width 69 height 21
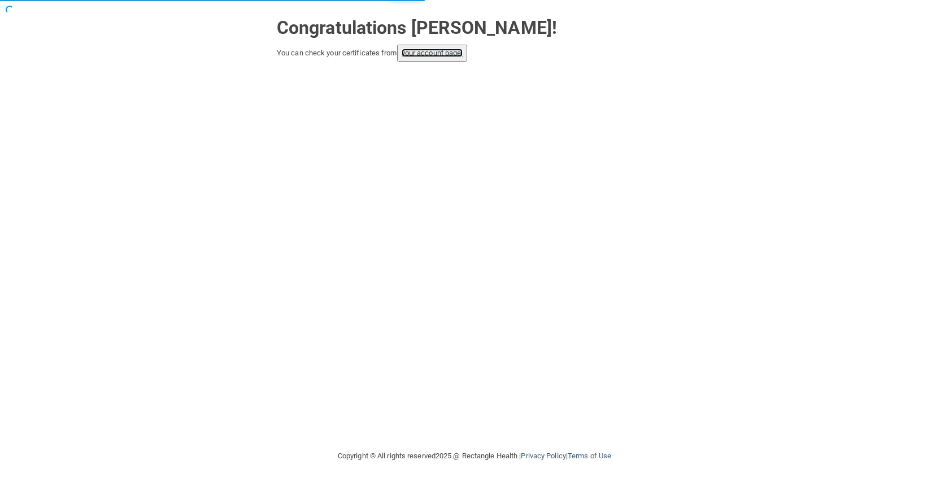
click at [447, 55] on link "your account page!" at bounding box center [433, 53] width 62 height 8
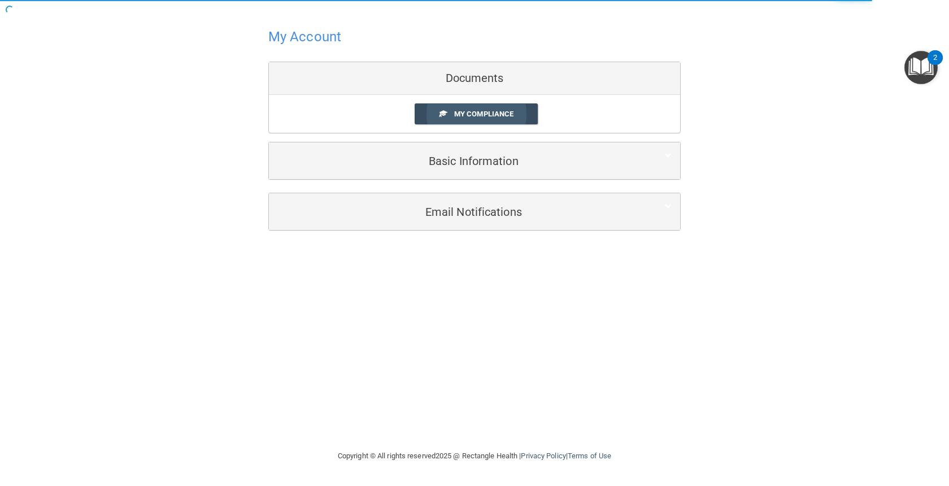
click at [473, 121] on link "My Compliance" at bounding box center [477, 113] width 124 height 21
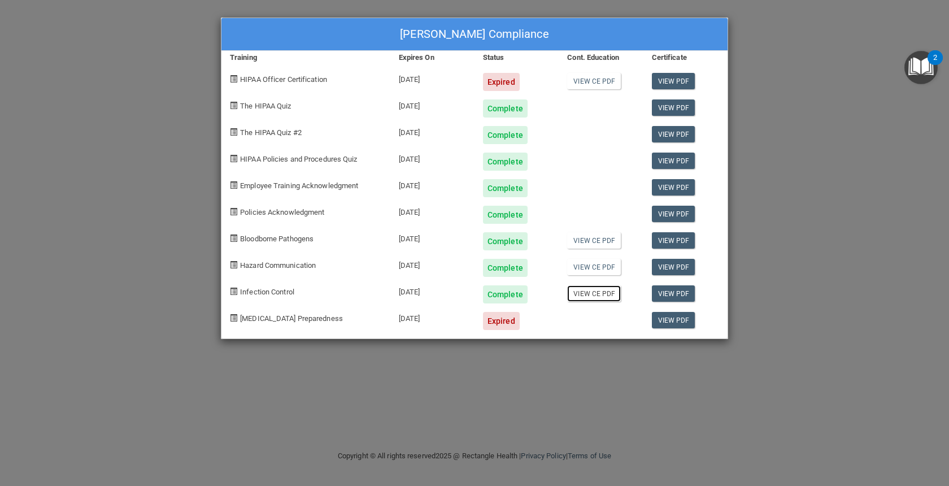
click at [585, 294] on link "View CE PDF" at bounding box center [594, 293] width 54 height 16
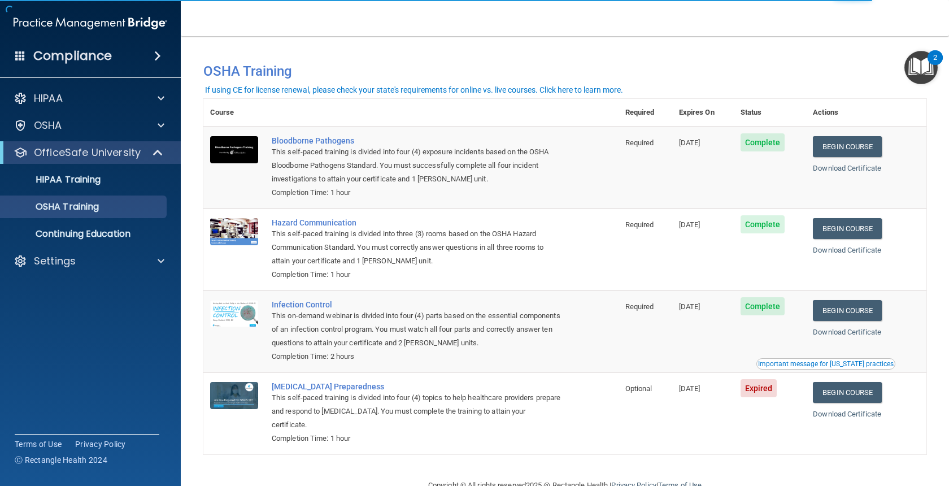
click at [419, 50] on div "You have a course that has expired or is incomplete. Please complete the course…" at bounding box center [565, 66] width 740 height 38
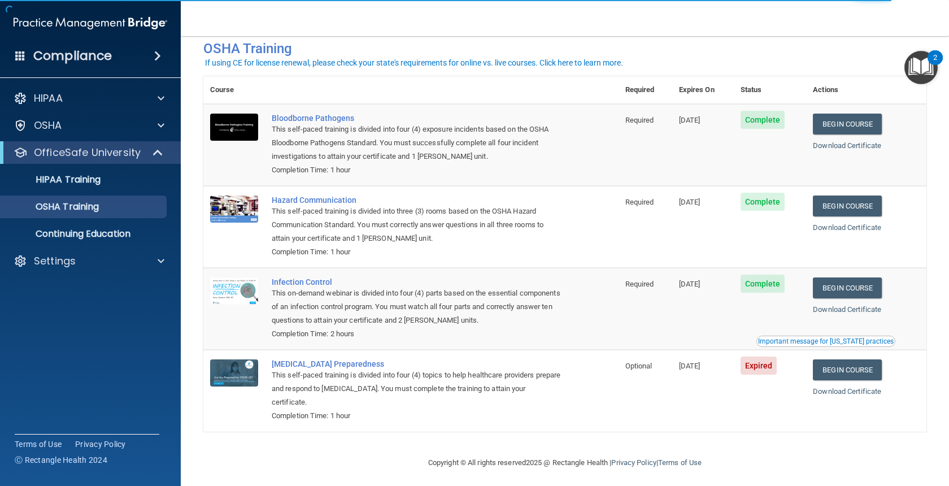
scroll to position [28, 0]
